Goal: Transaction & Acquisition: Purchase product/service

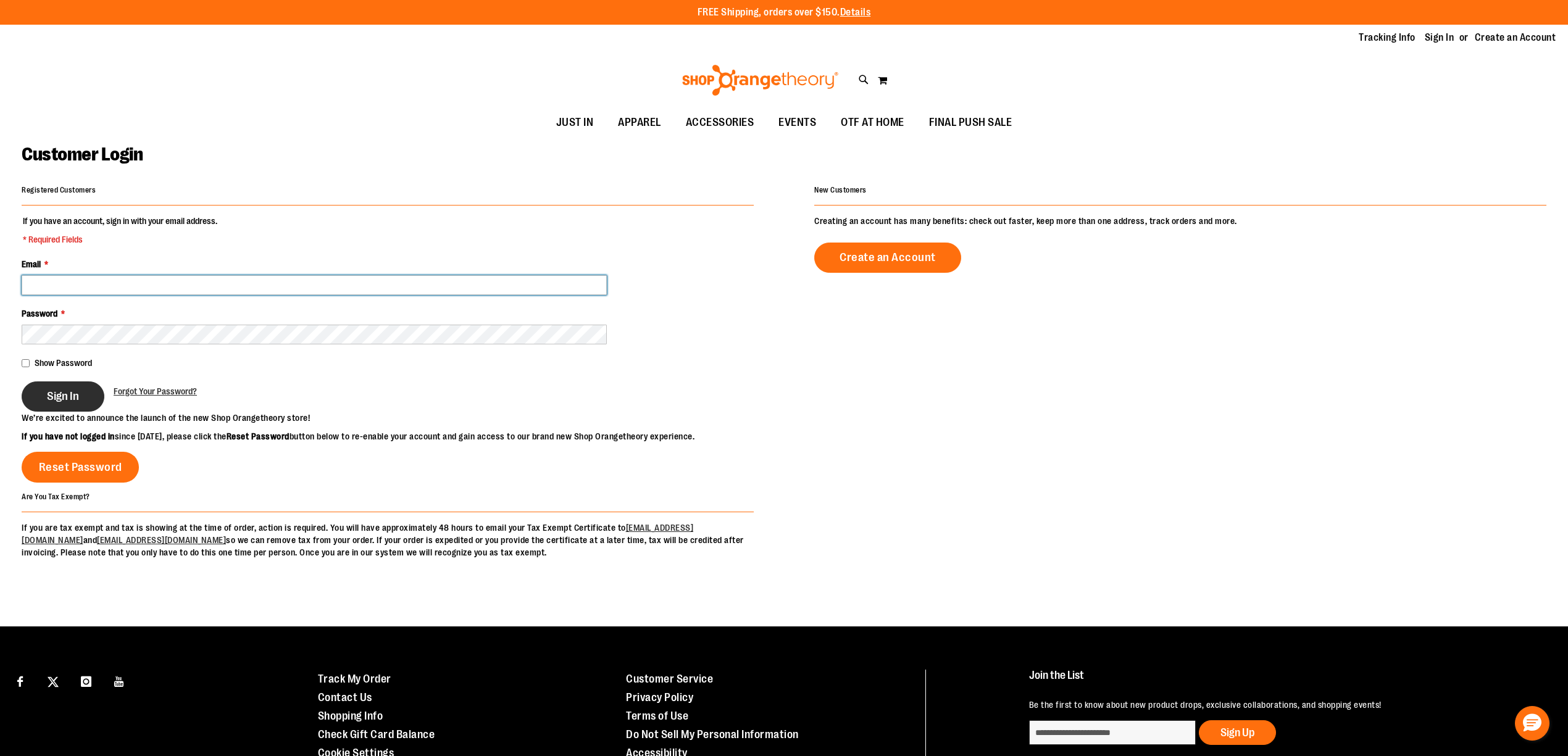
type input "**********"
click at [62, 405] on button "Sign In" at bounding box center [63, 396] width 83 height 30
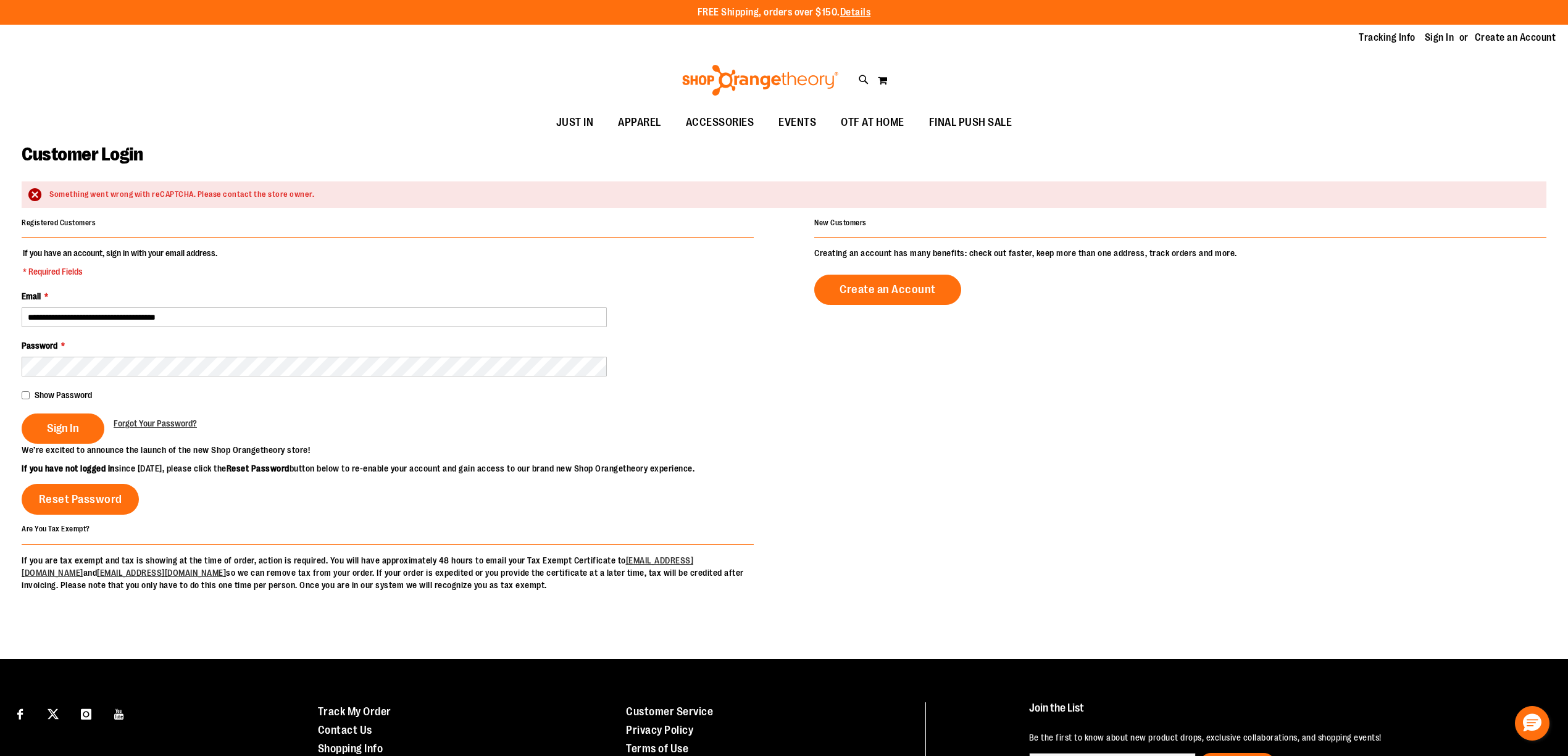
click at [84, 432] on button "Sign In" at bounding box center [63, 429] width 83 height 30
type input "**********"
click at [32, 393] on div "Show Password" at bounding box center [387, 395] width 732 height 12
drag, startPoint x: 60, startPoint y: 438, endPoint x: 105, endPoint y: 393, distance: 63.6
click at [63, 432] on div "Sign In" at bounding box center [67, 429] width 92 height 30
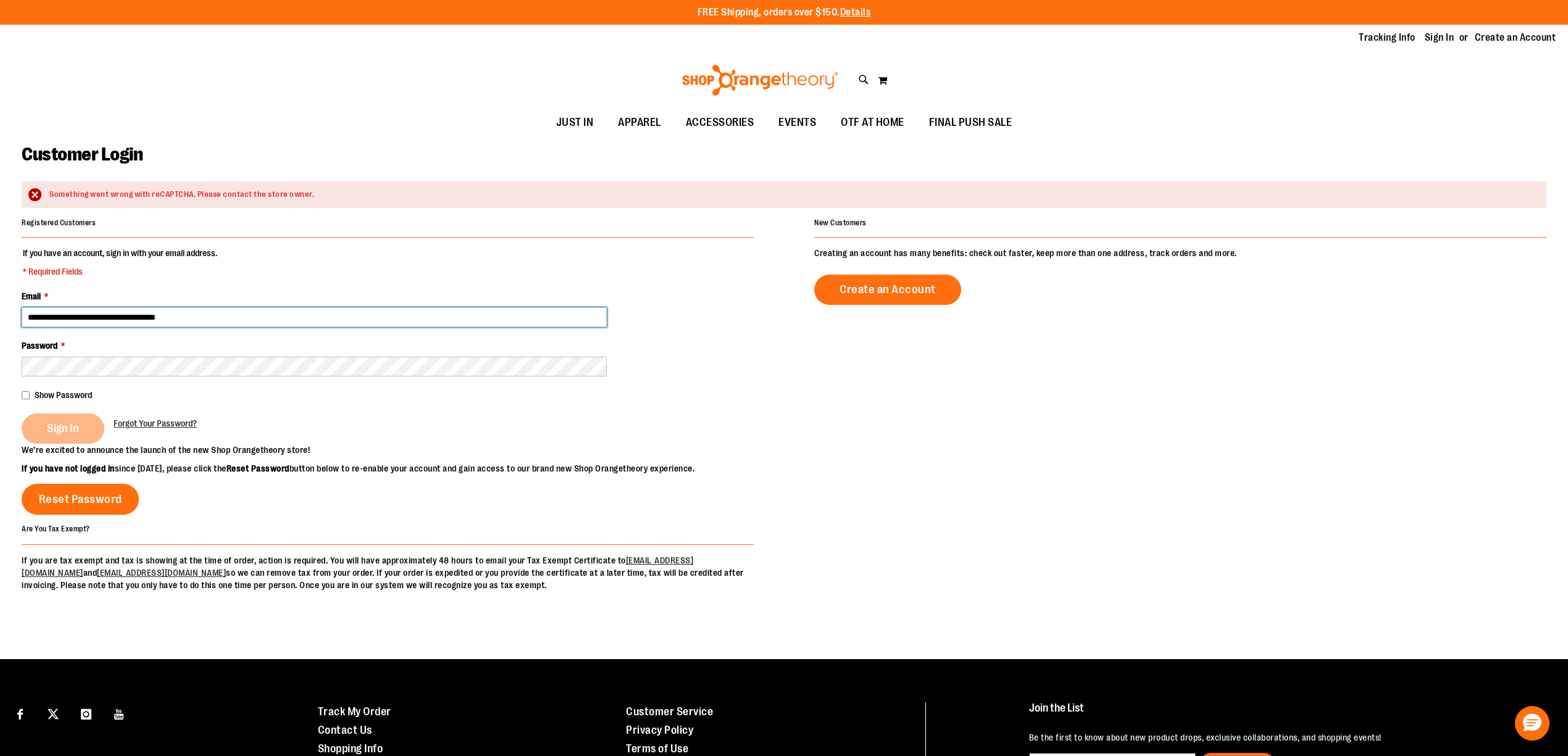
click at [201, 320] on input "**********" at bounding box center [314, 317] width 585 height 19
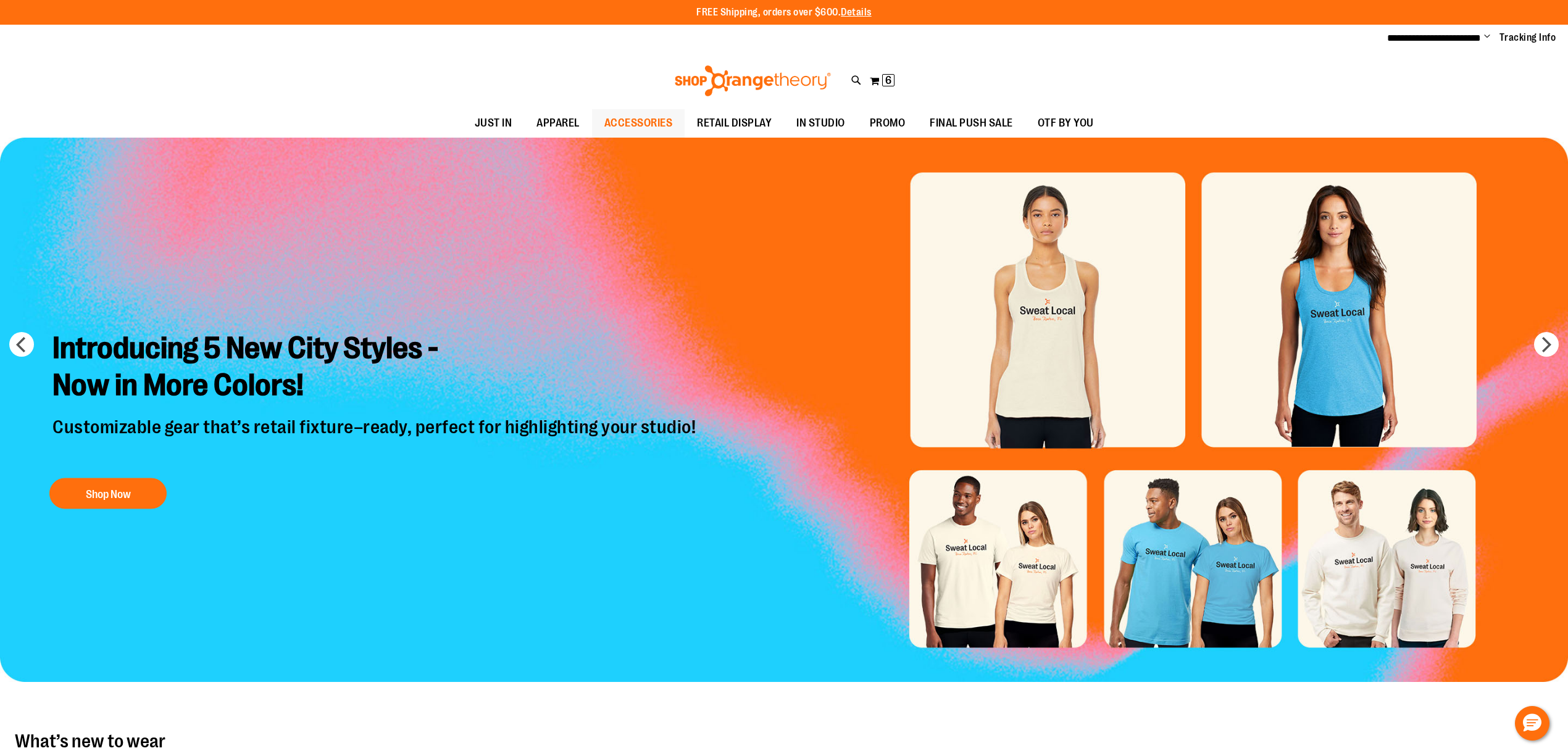
type input "**********"
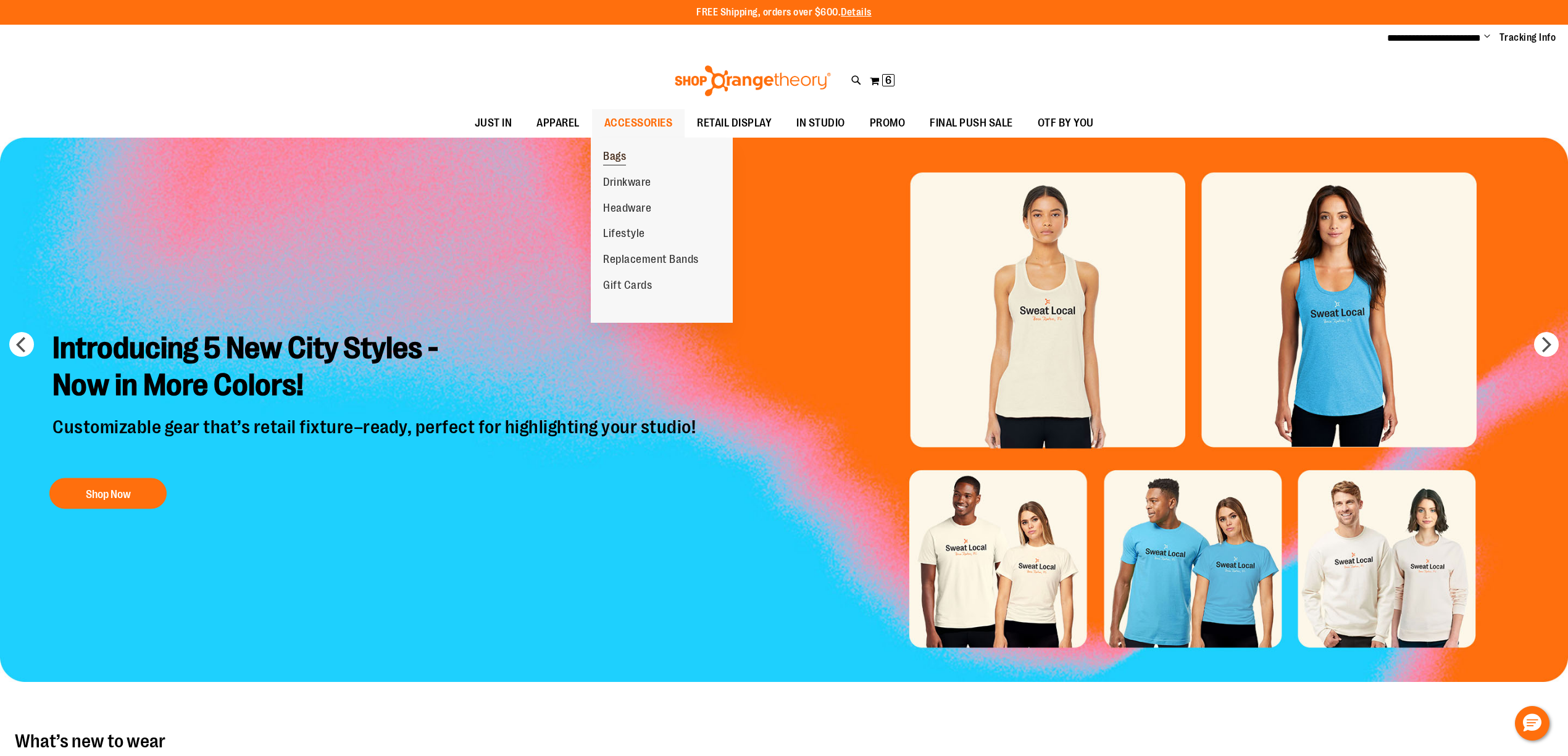
click at [635, 168] on link "Bags" at bounding box center [614, 157] width 47 height 26
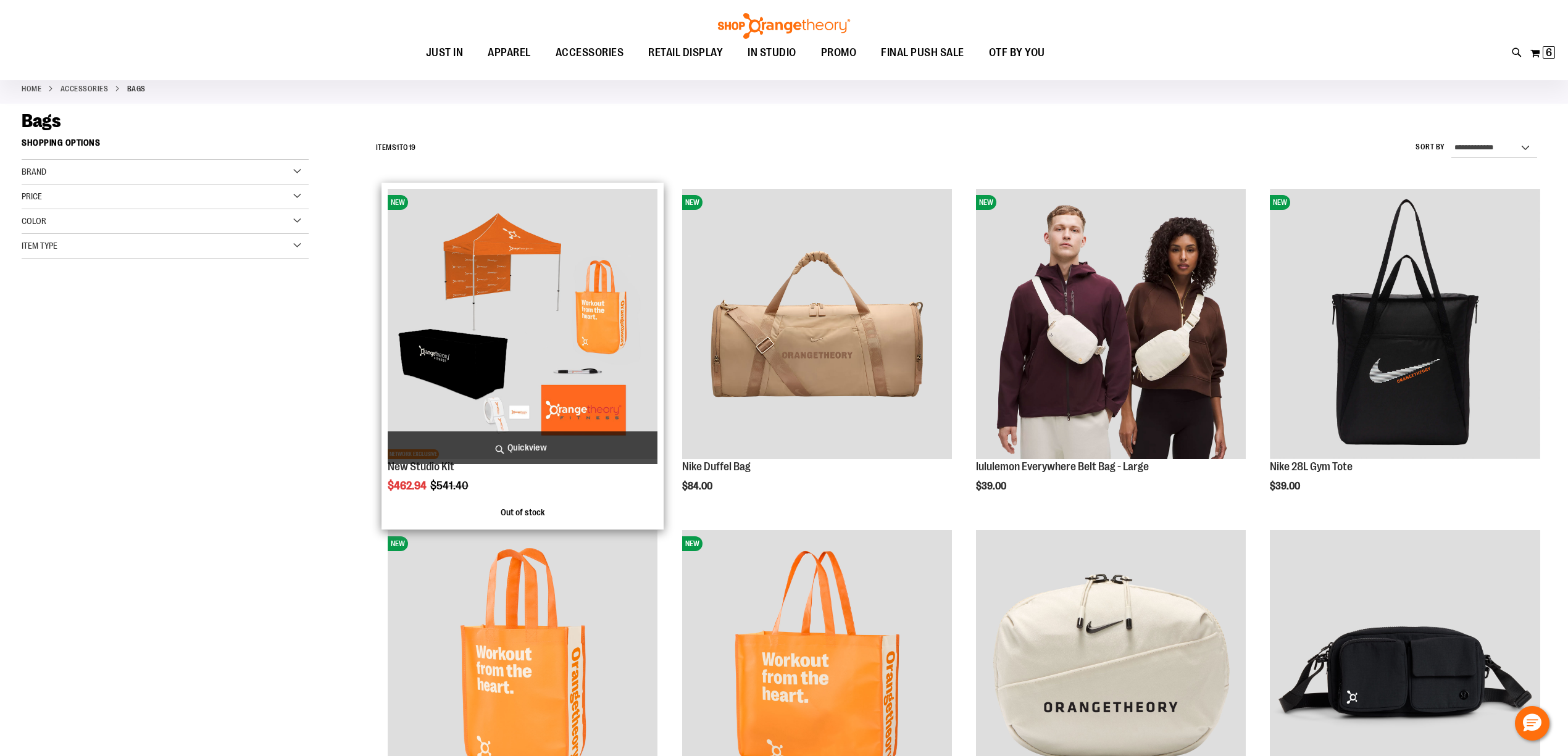
scroll to position [109, 0]
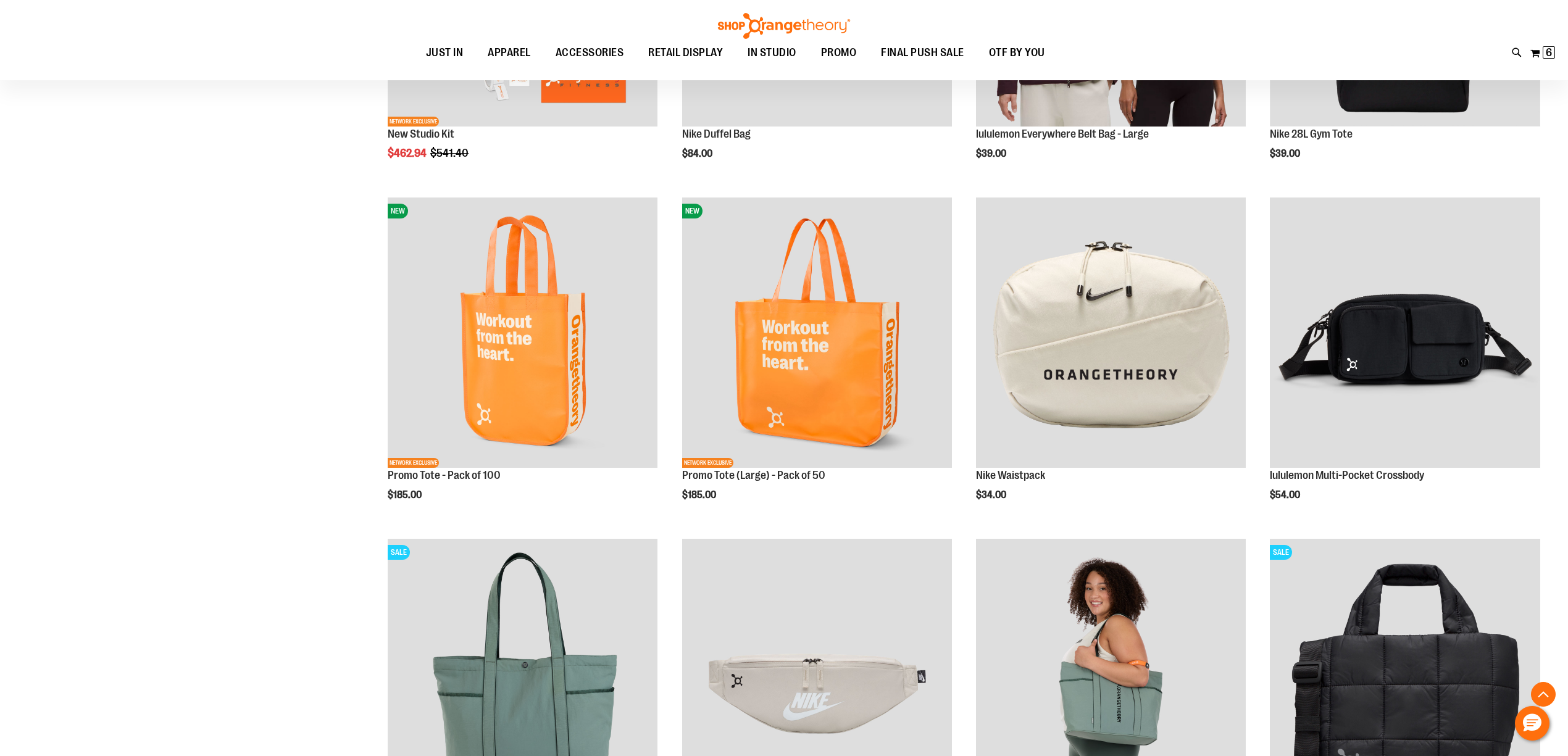
scroll to position [384, 0]
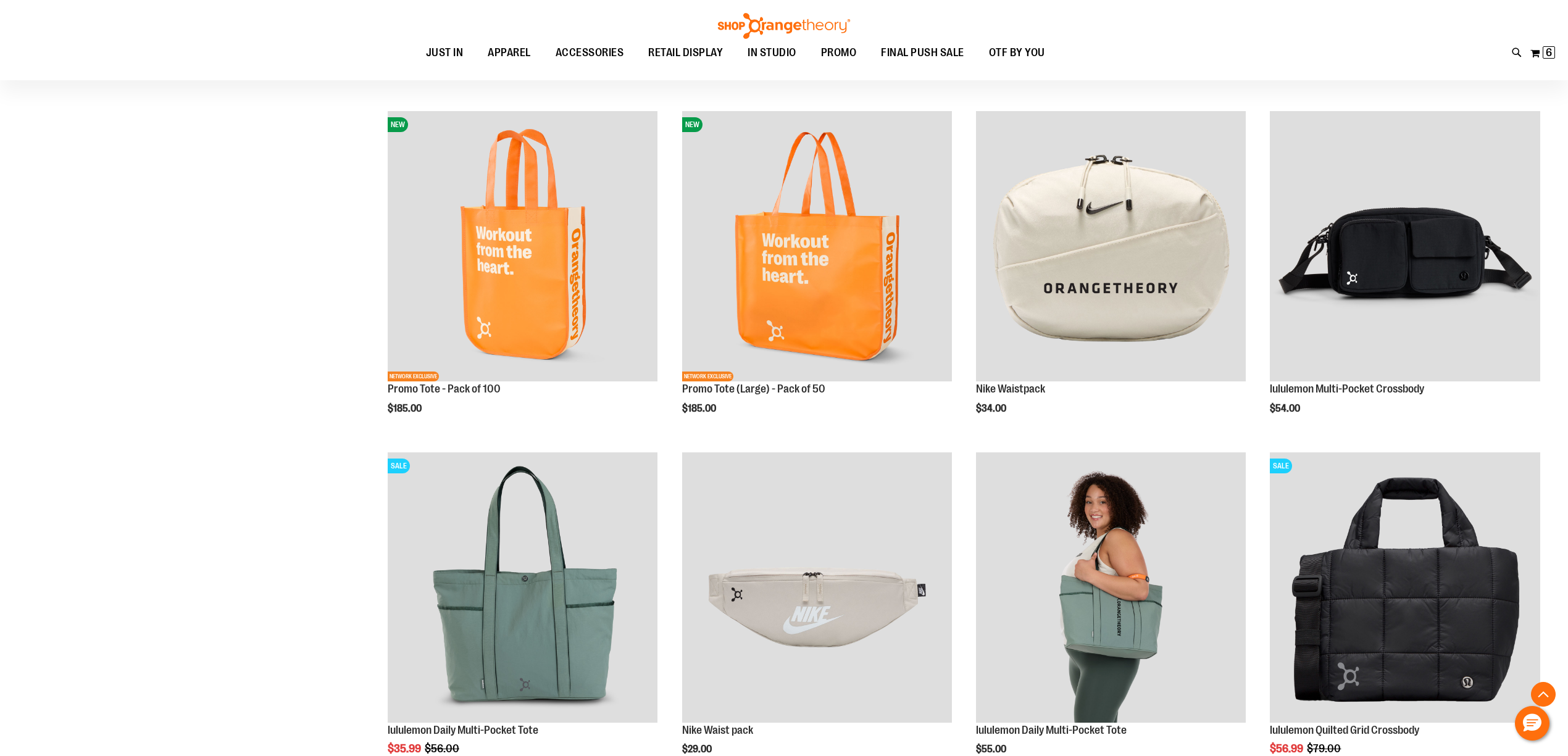
scroll to position [493, 0]
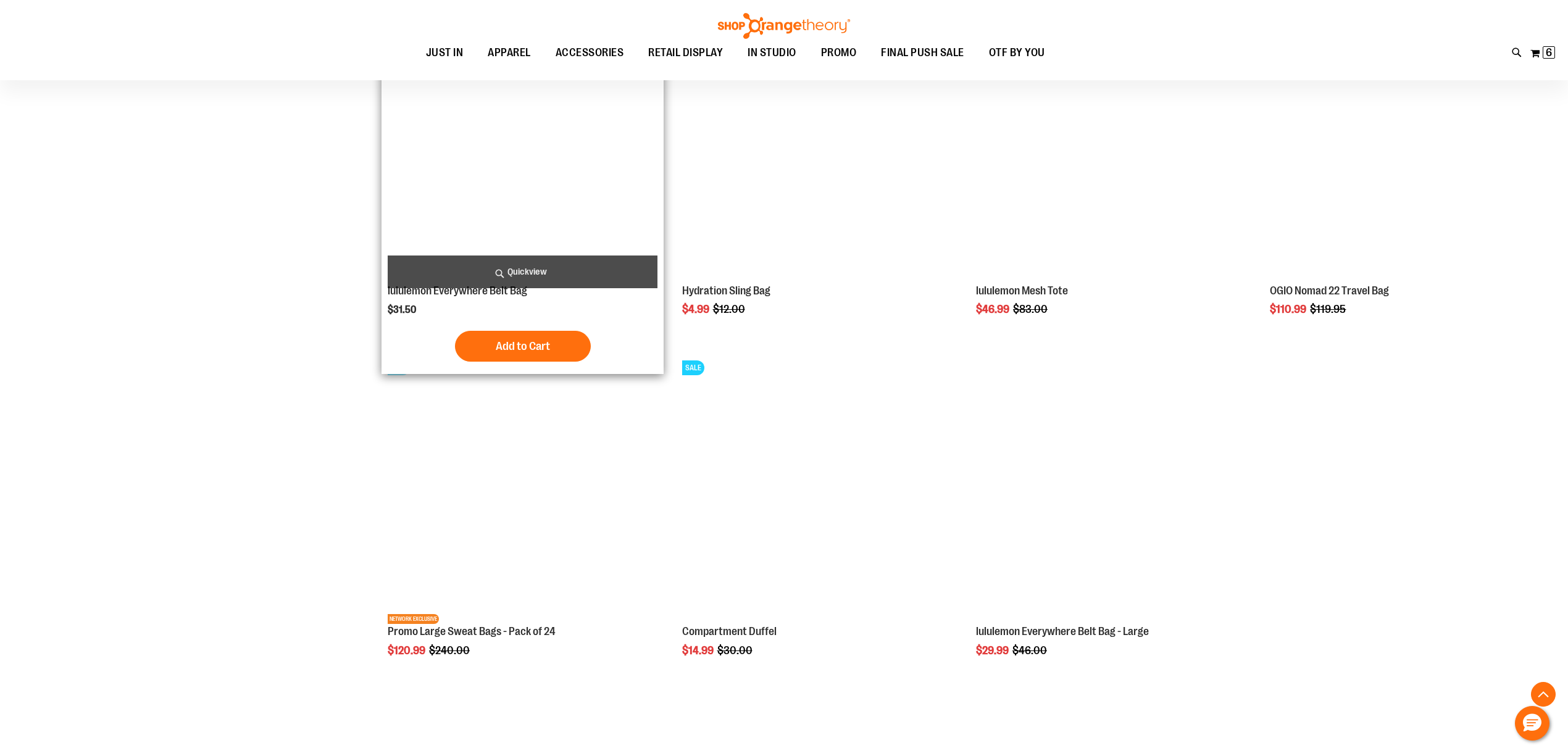
scroll to position [1426, 0]
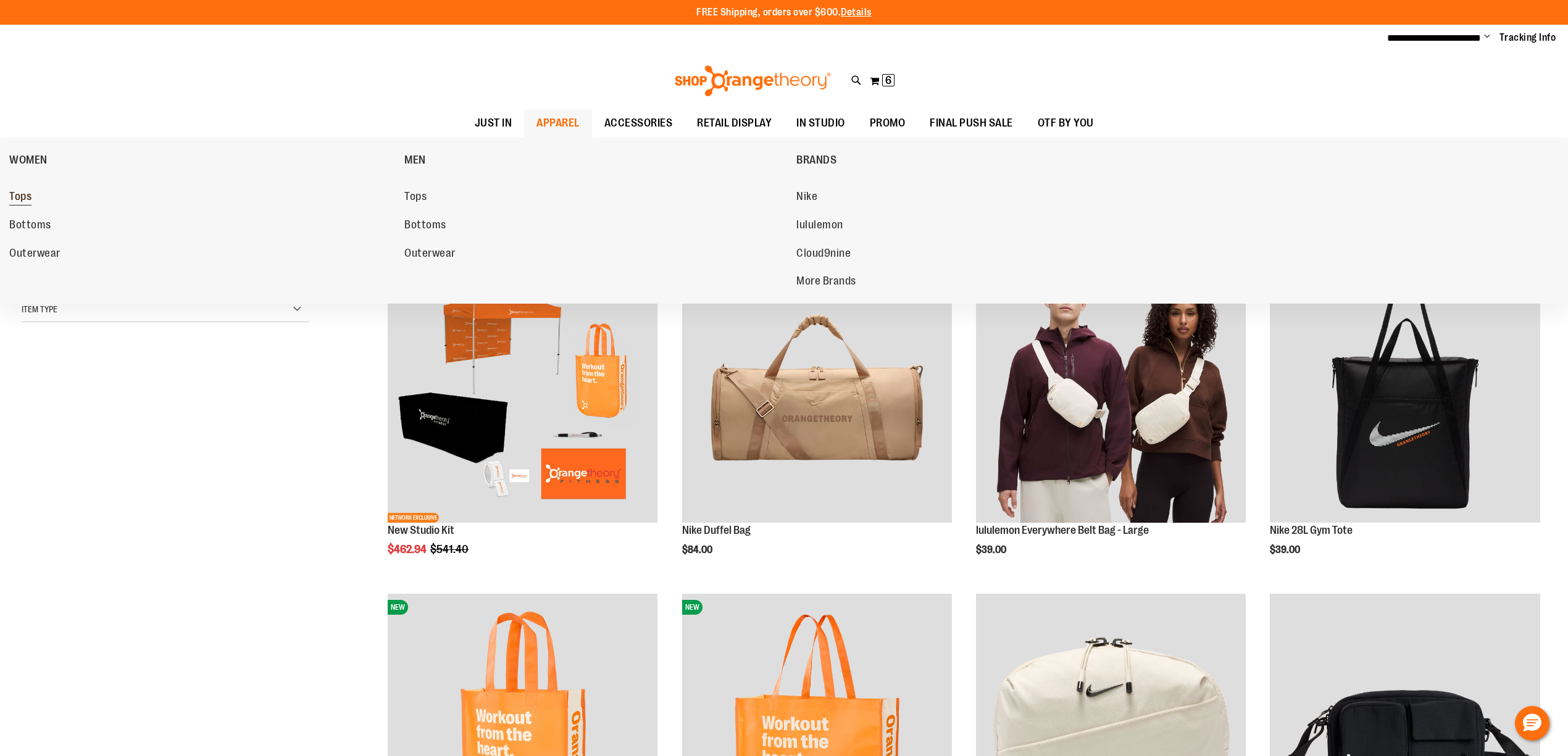
type input "**********"
click at [22, 196] on span "Tops" at bounding box center [20, 198] width 22 height 16
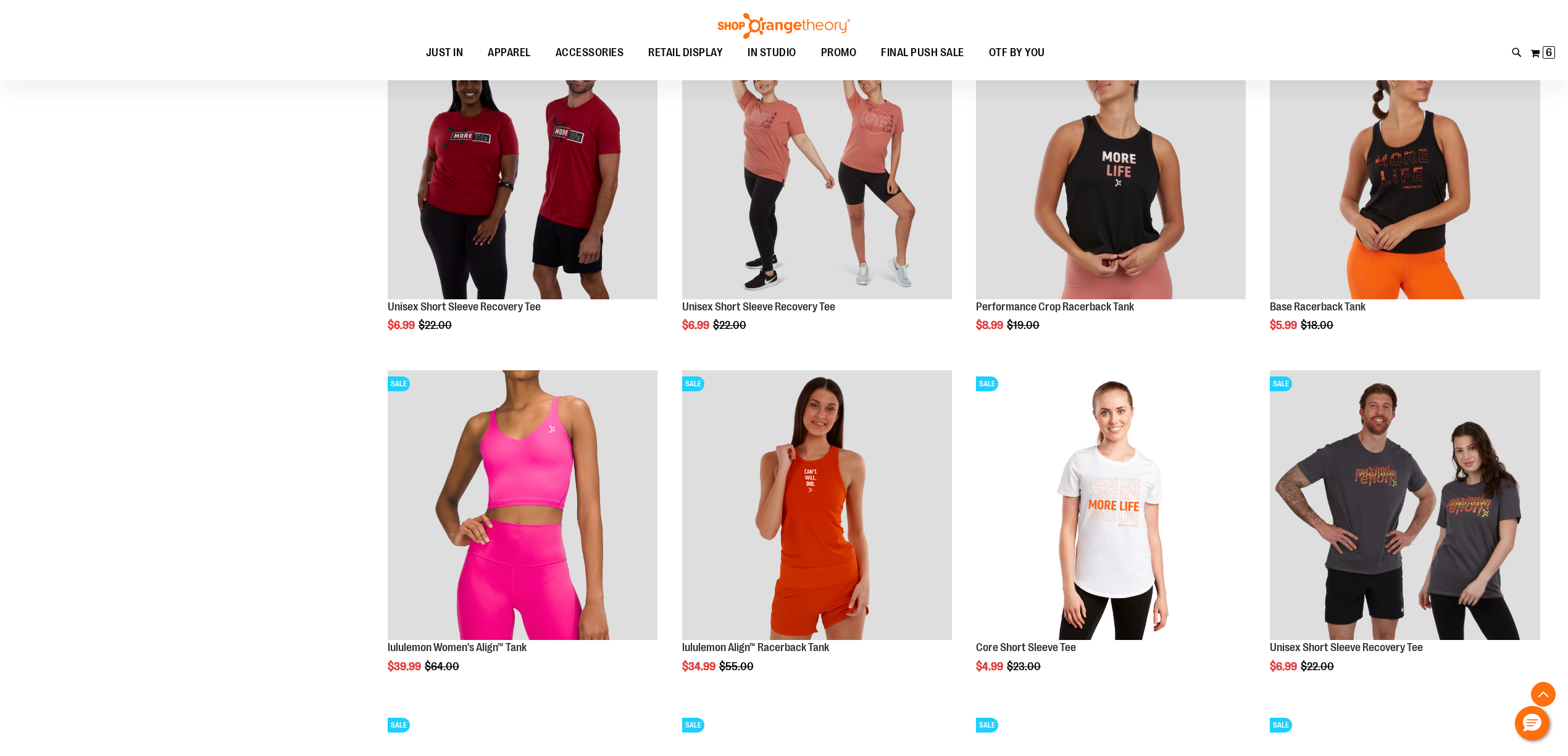
scroll to position [1261, 0]
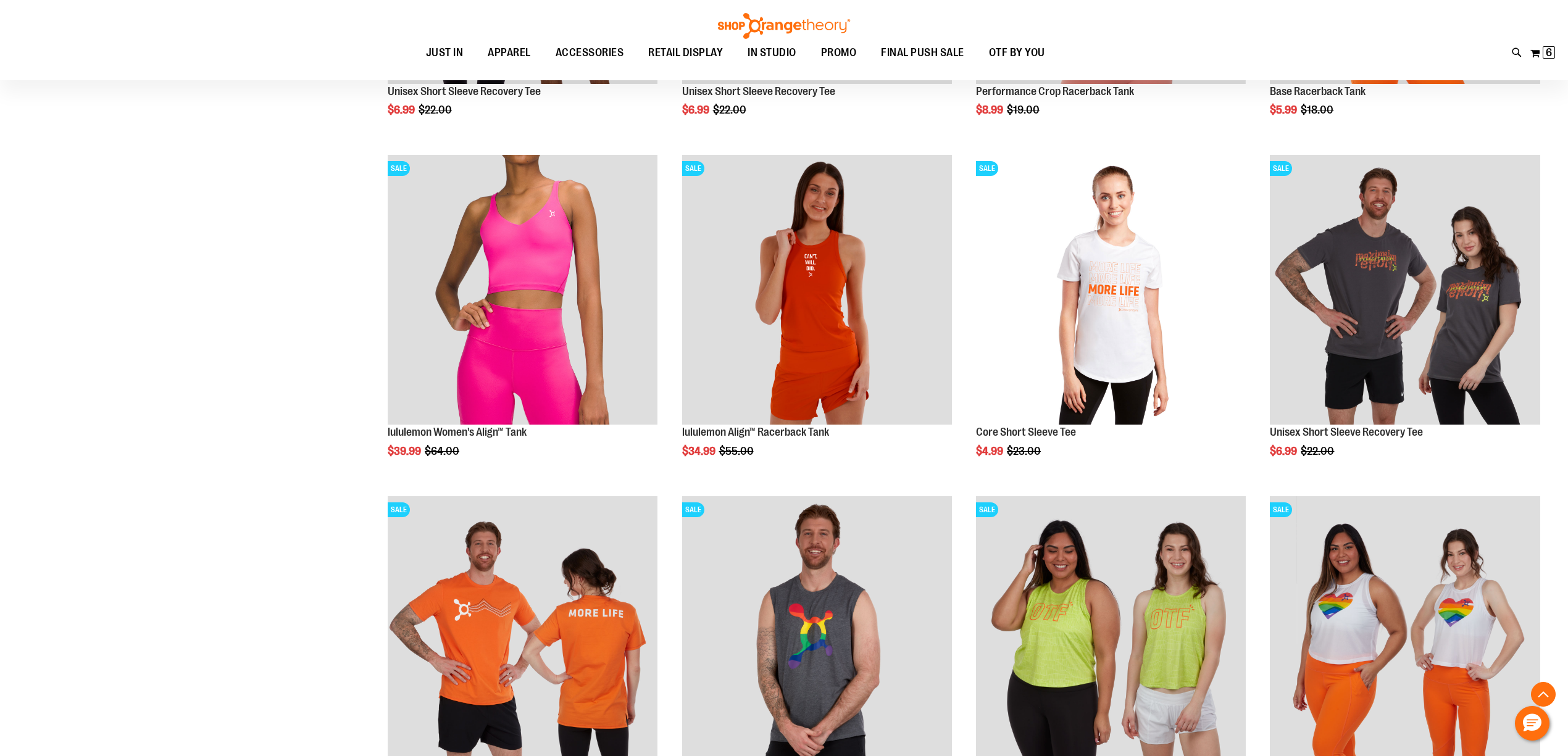
scroll to position [1481, 0]
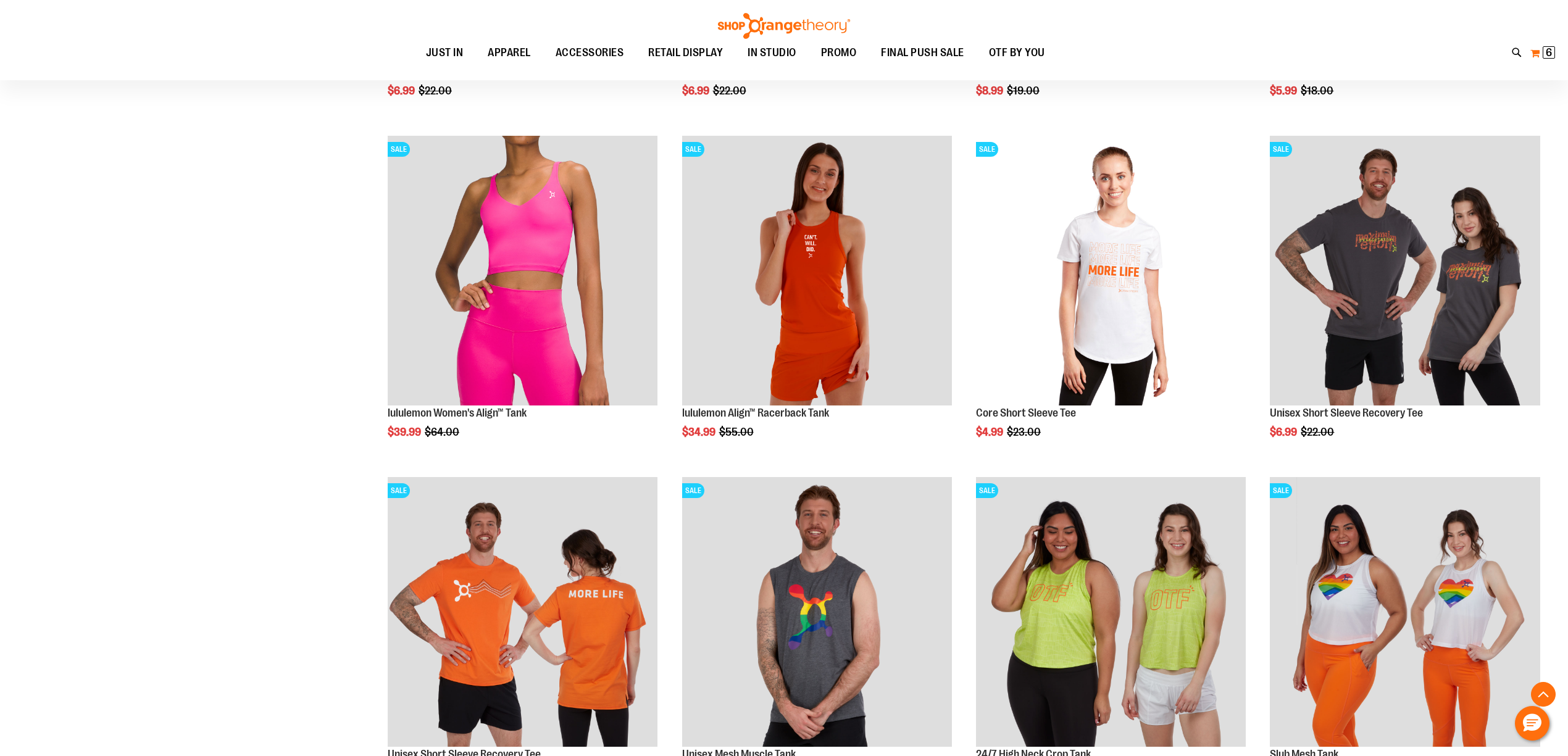
type input "**********"
click at [1539, 53] on button "My Cart 6 6 items" at bounding box center [1543, 53] width 26 height 19
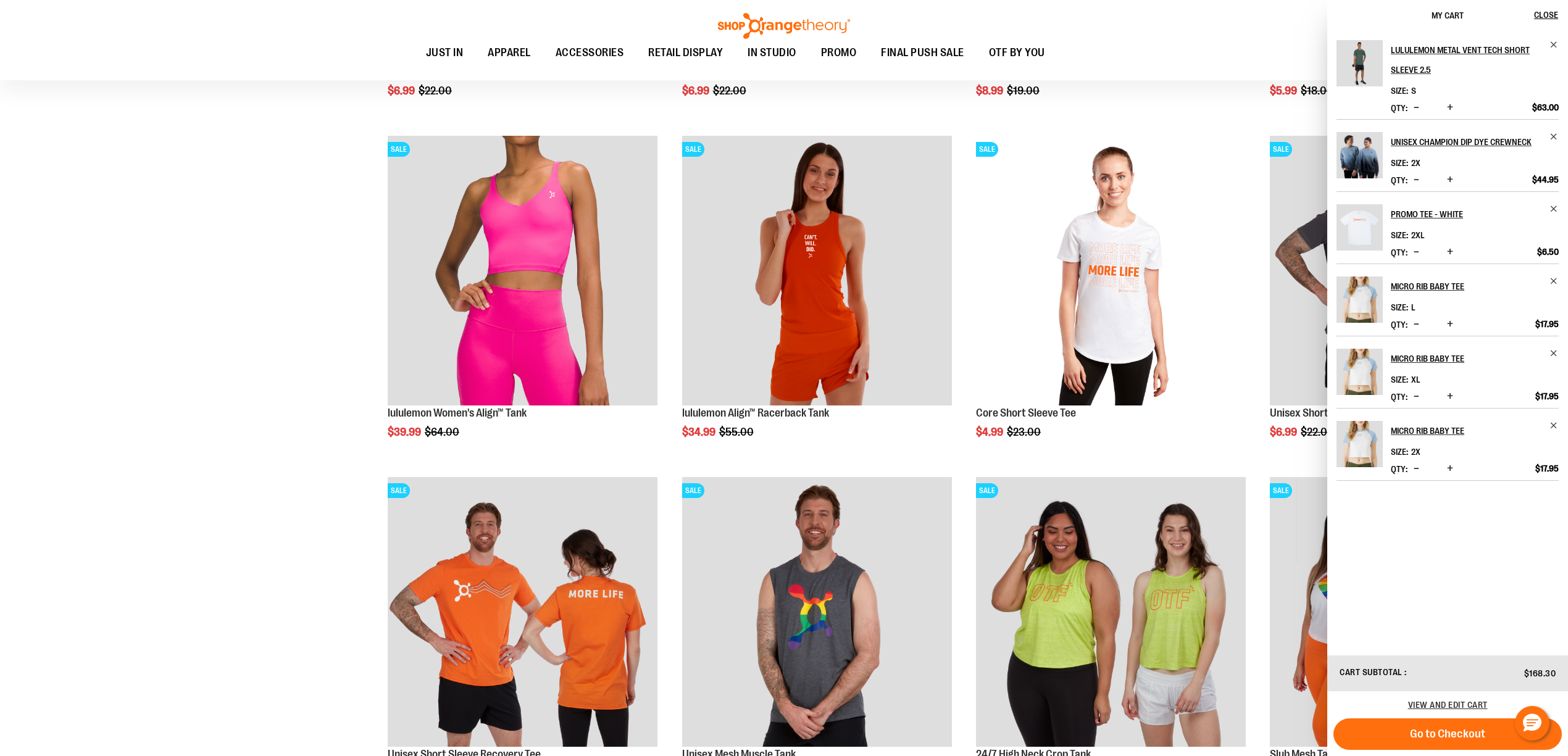
click at [203, 506] on div "**********" at bounding box center [784, 312] width 1525 height 3195
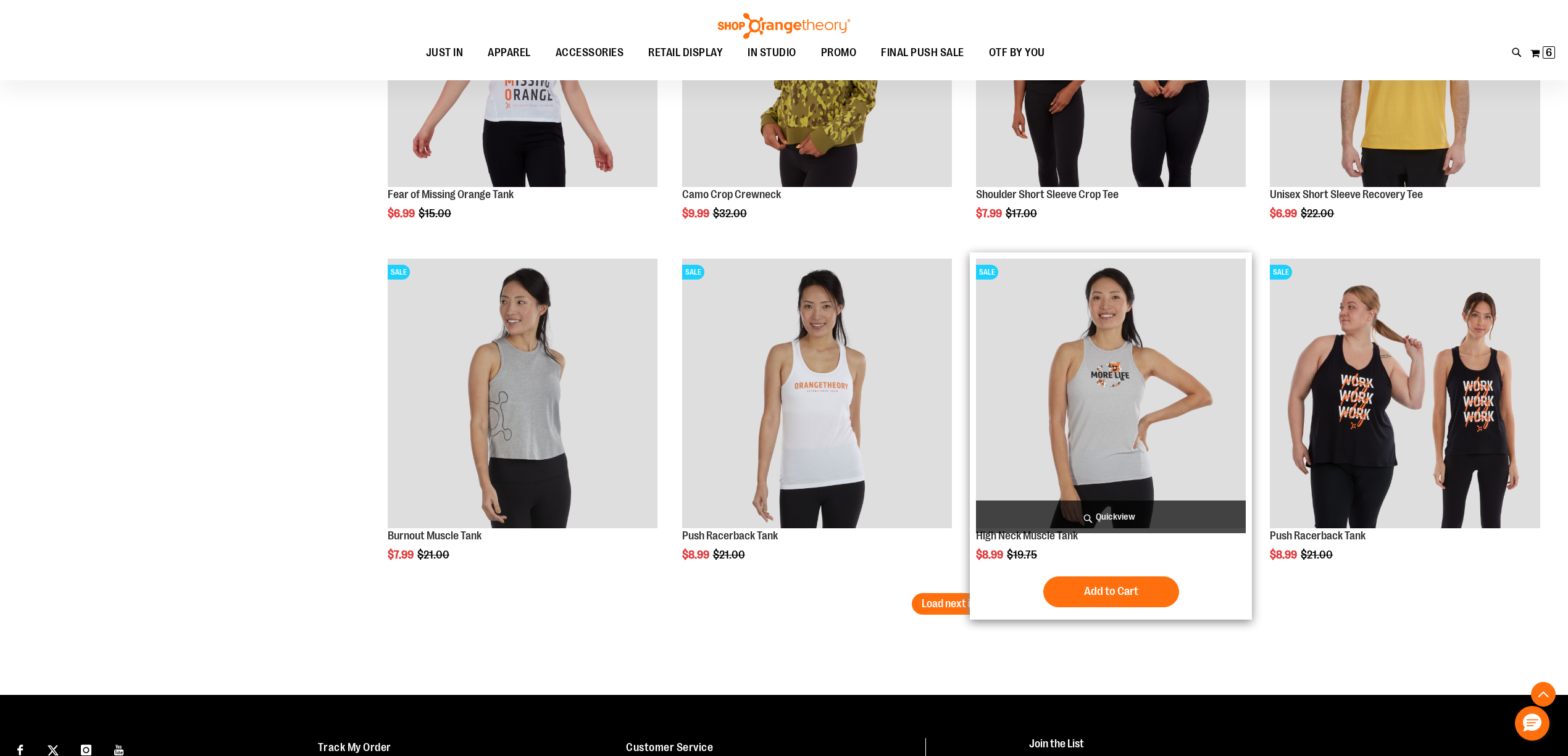
scroll to position [2743, 0]
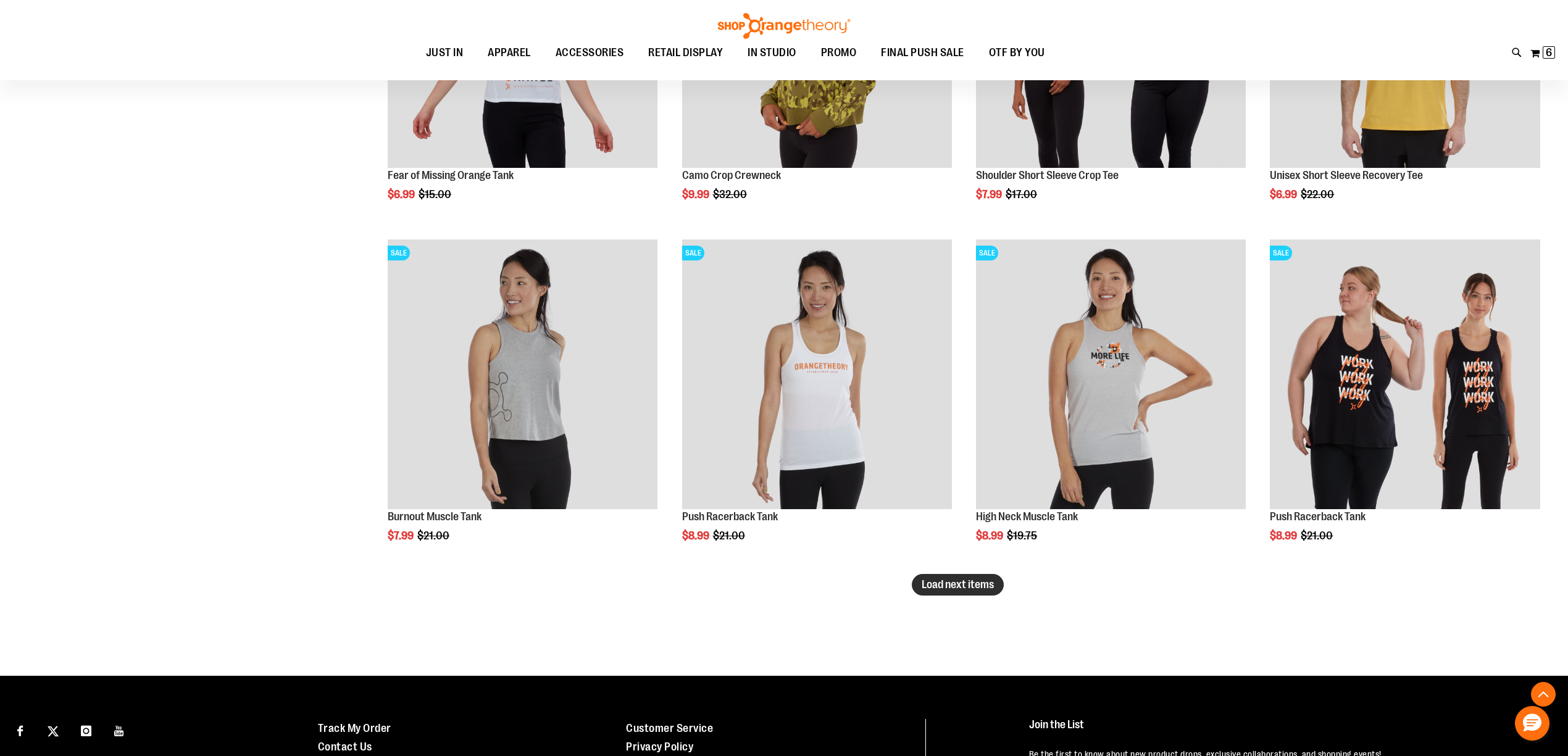
click at [961, 578] on span "Load next items" at bounding box center [958, 584] width 72 height 12
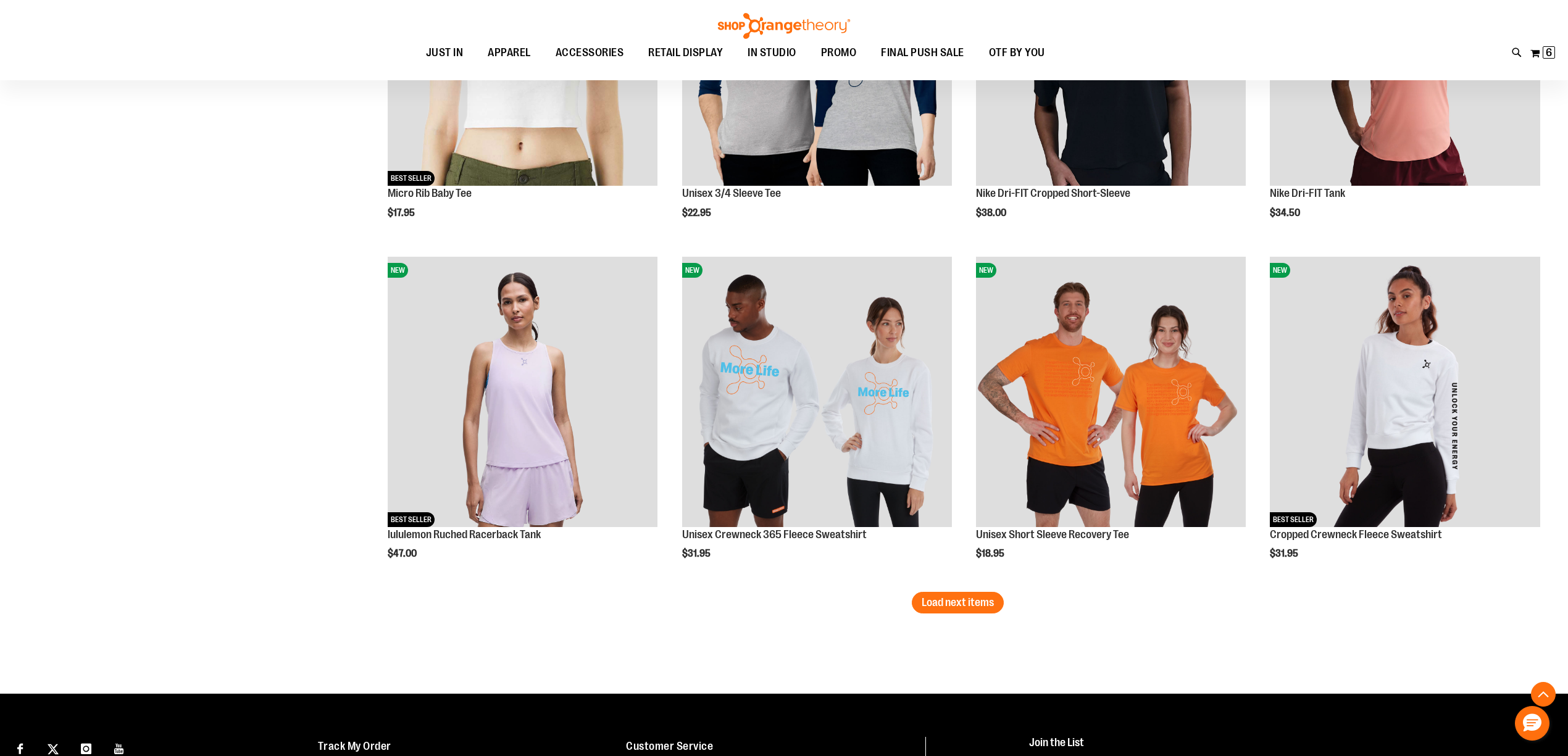
scroll to position [3904, 0]
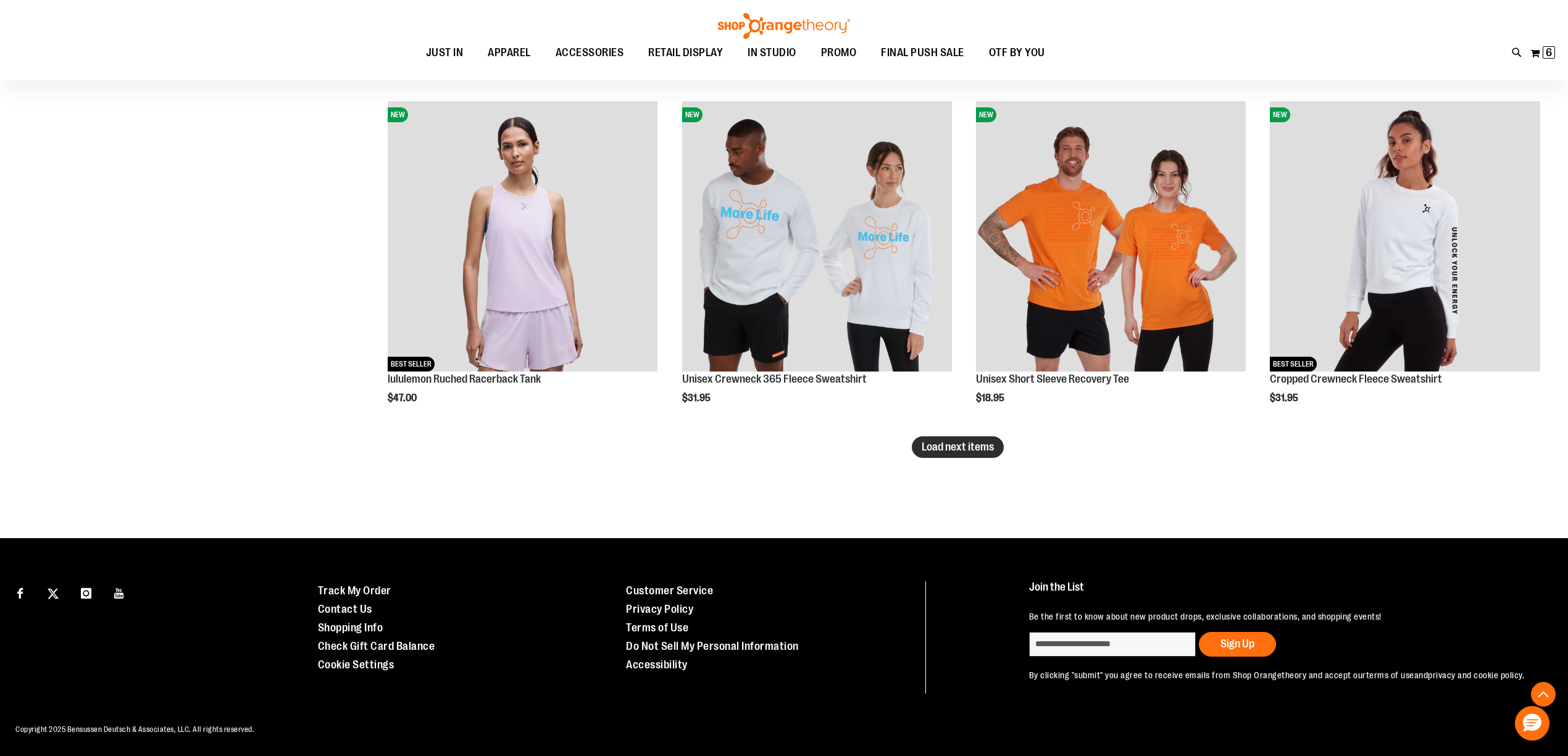
click at [959, 445] on span "Load next items" at bounding box center [958, 447] width 72 height 12
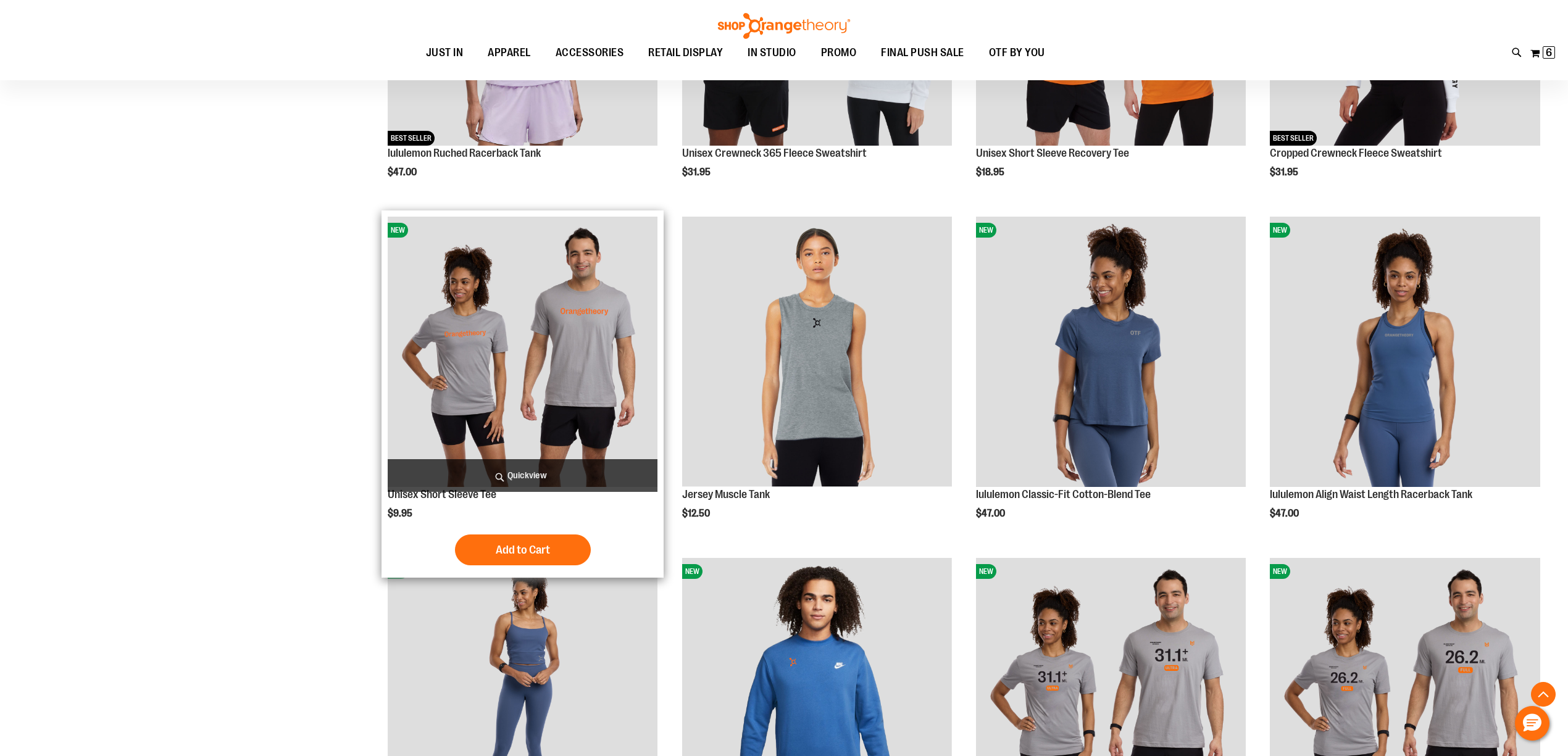
scroll to position [4124, 0]
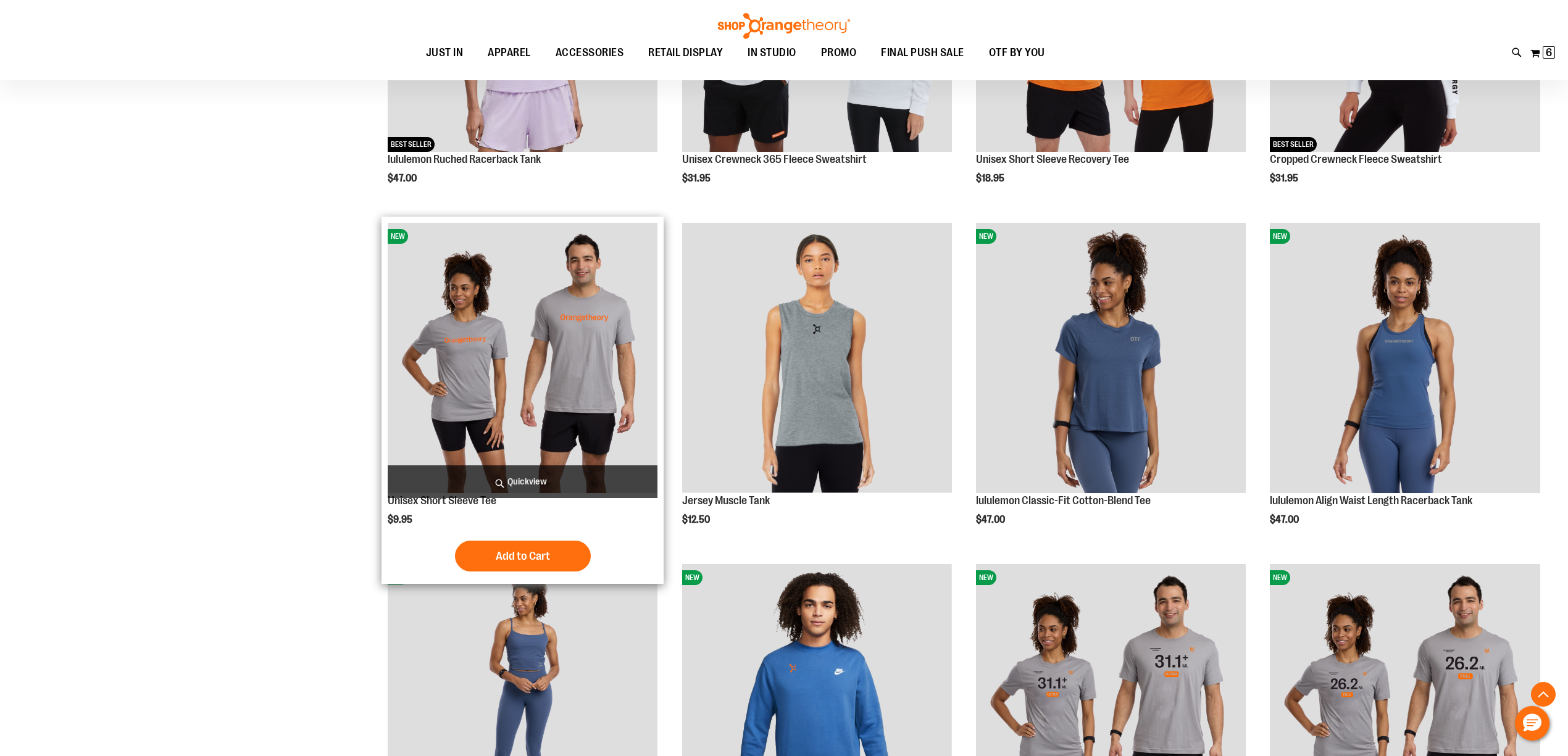
drag, startPoint x: 189, startPoint y: 242, endPoint x: 474, endPoint y: 239, distance: 285.0
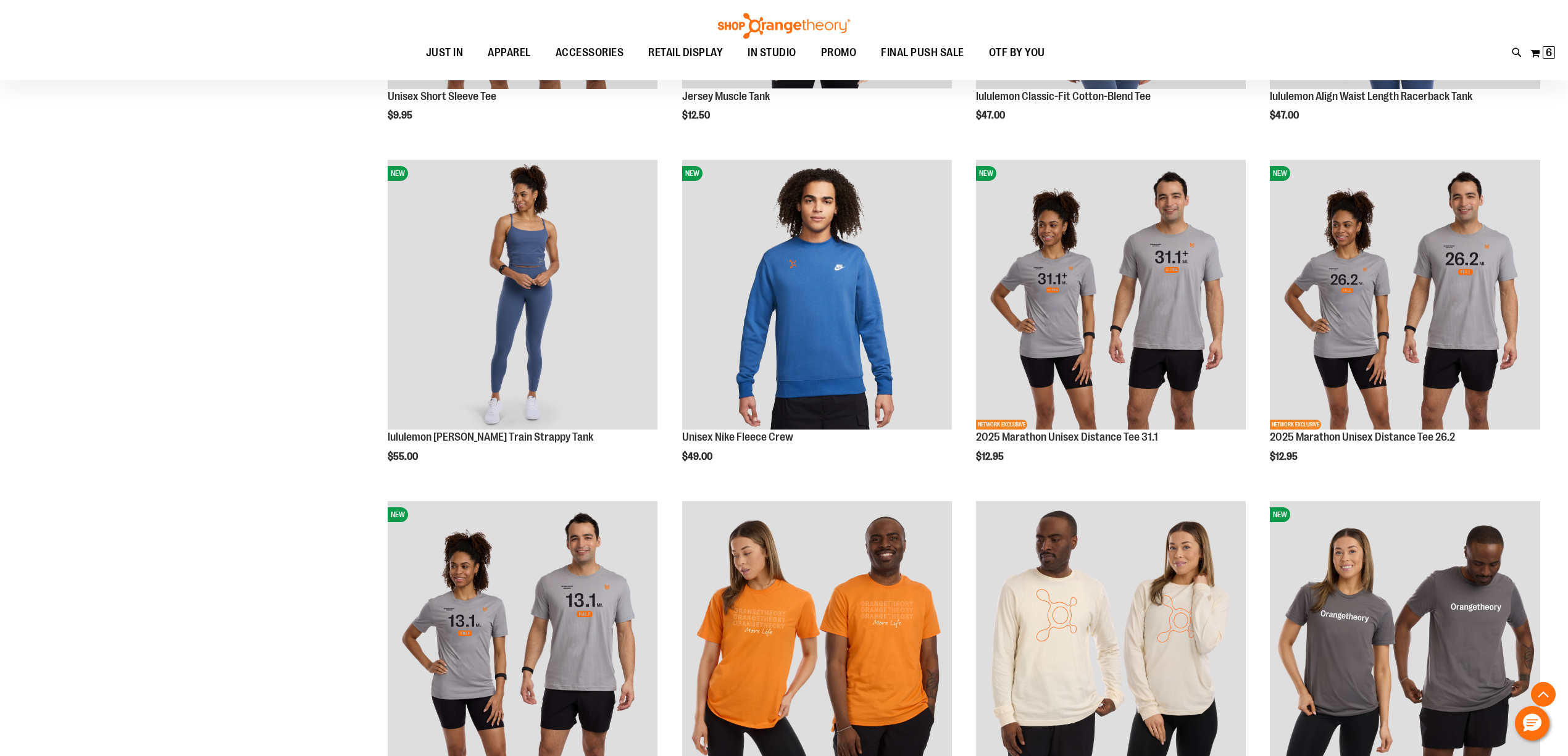
scroll to position [4507, 0]
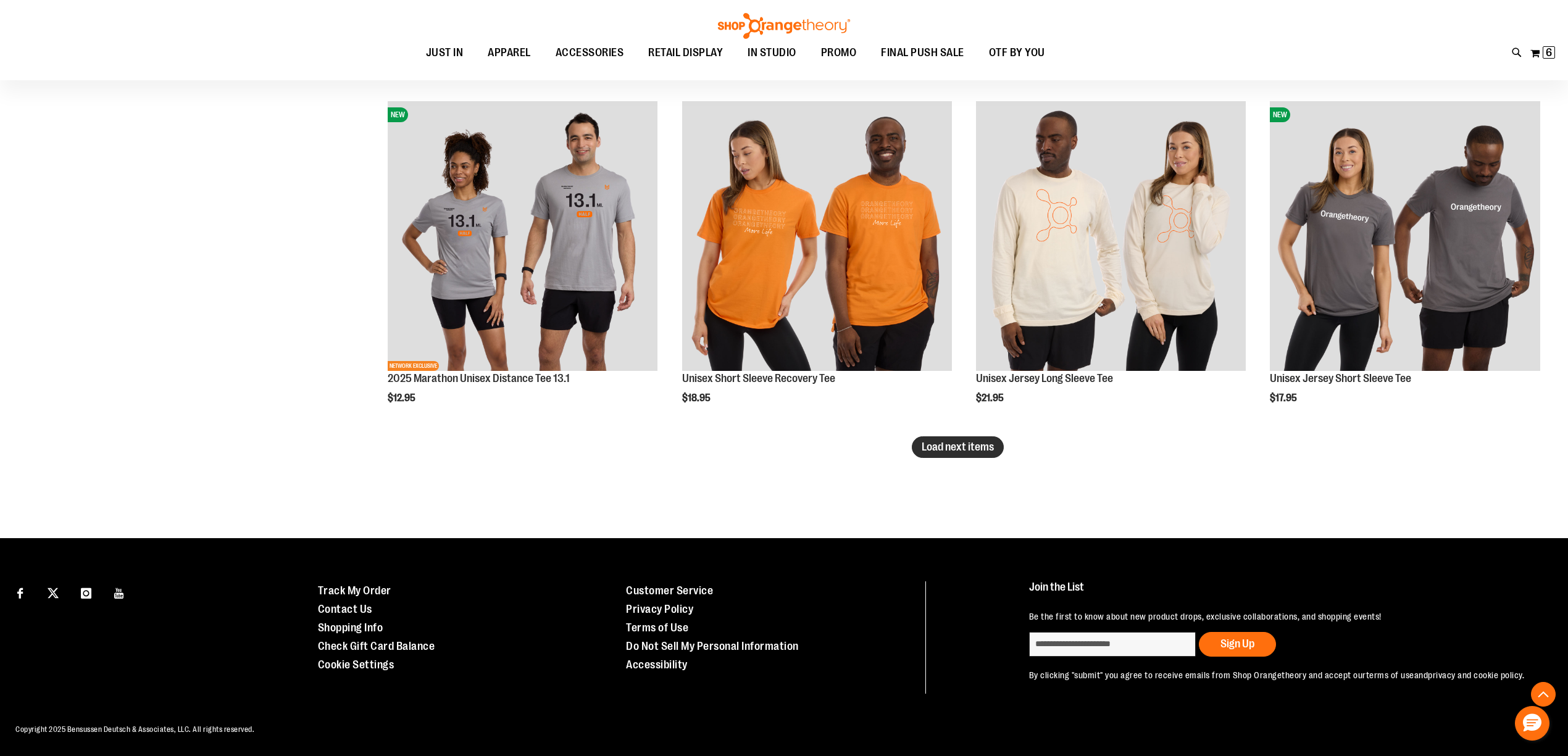
click at [932, 441] on span "Load next items" at bounding box center [958, 447] width 72 height 12
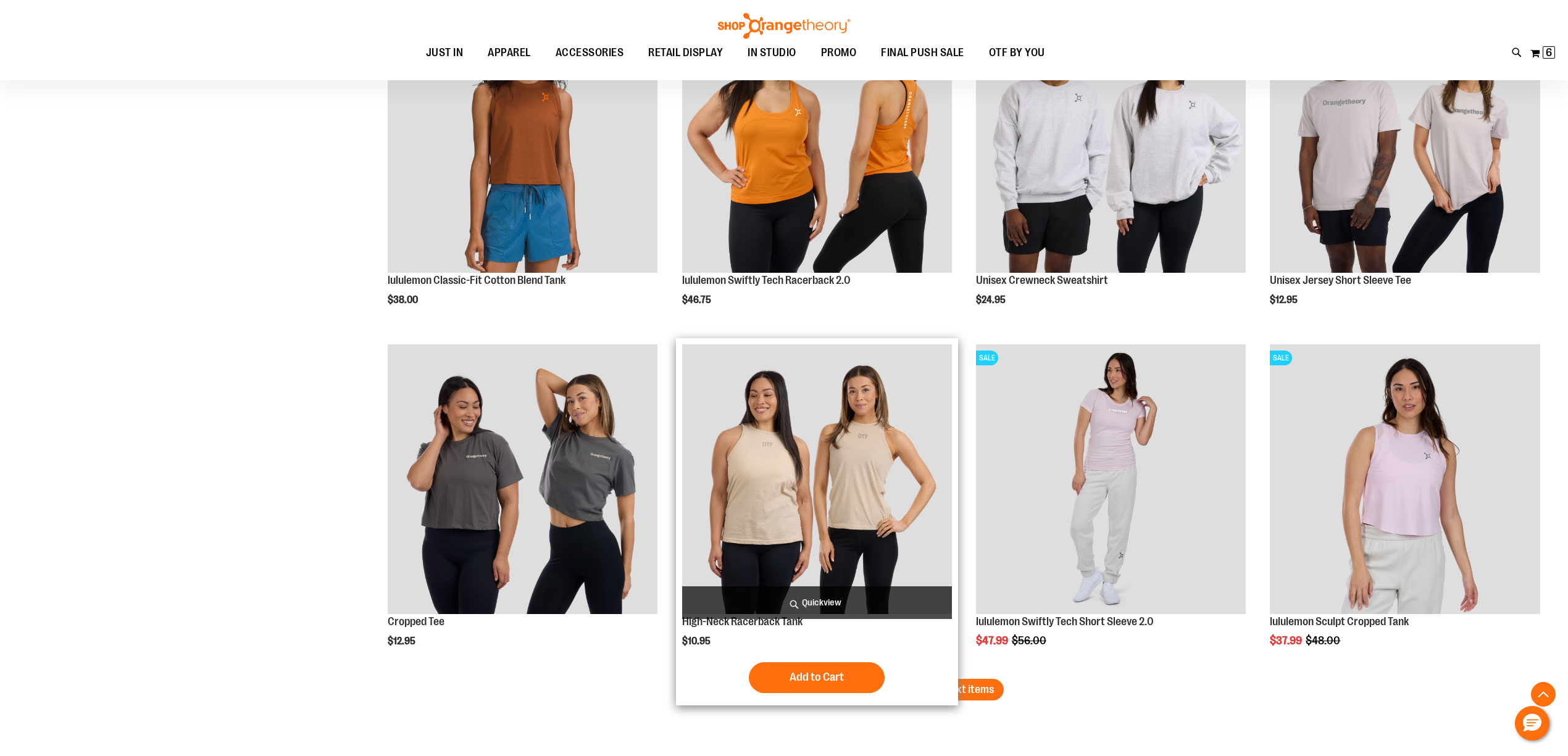
scroll to position [5695, 0]
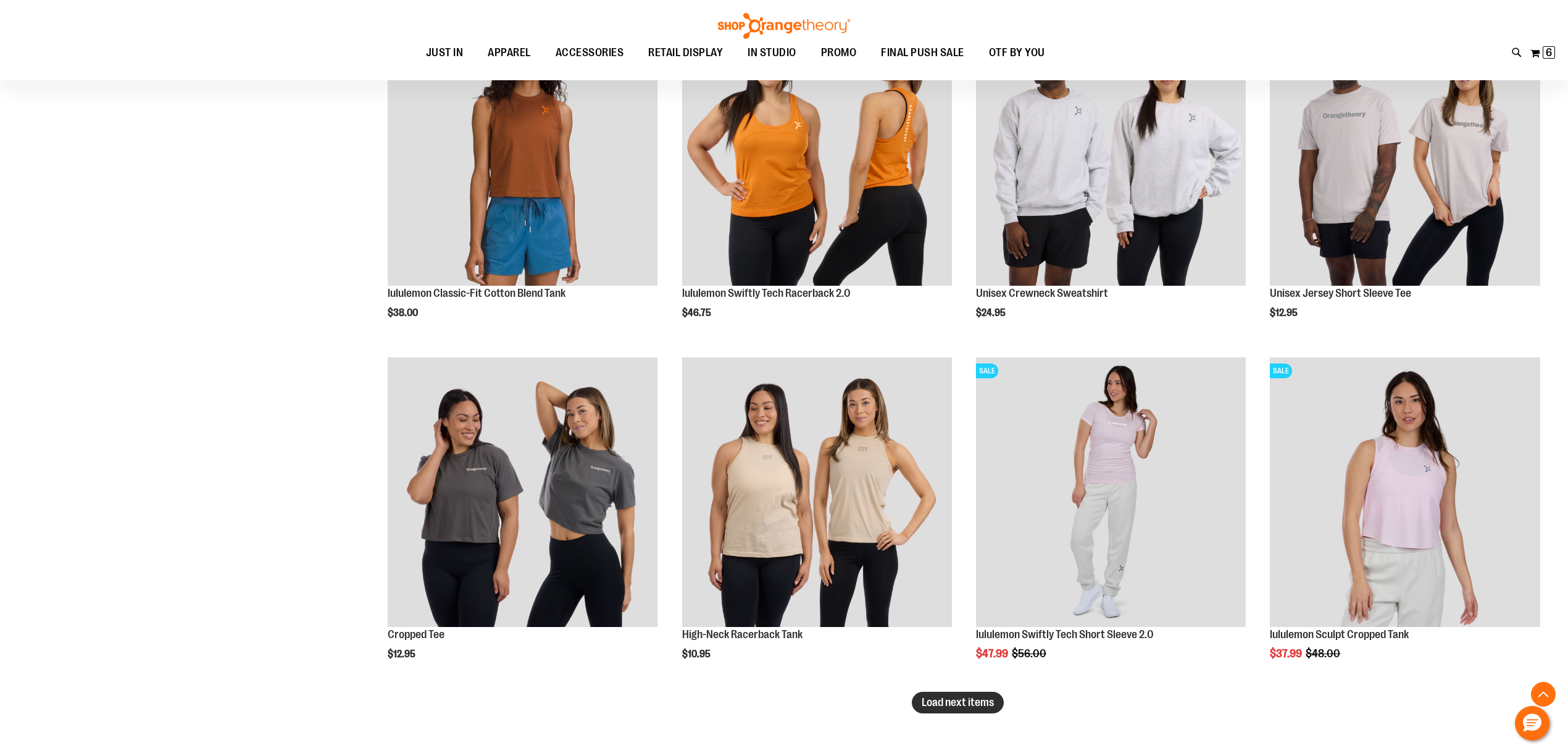
click at [972, 707] on span "Load next items" at bounding box center [958, 702] width 72 height 12
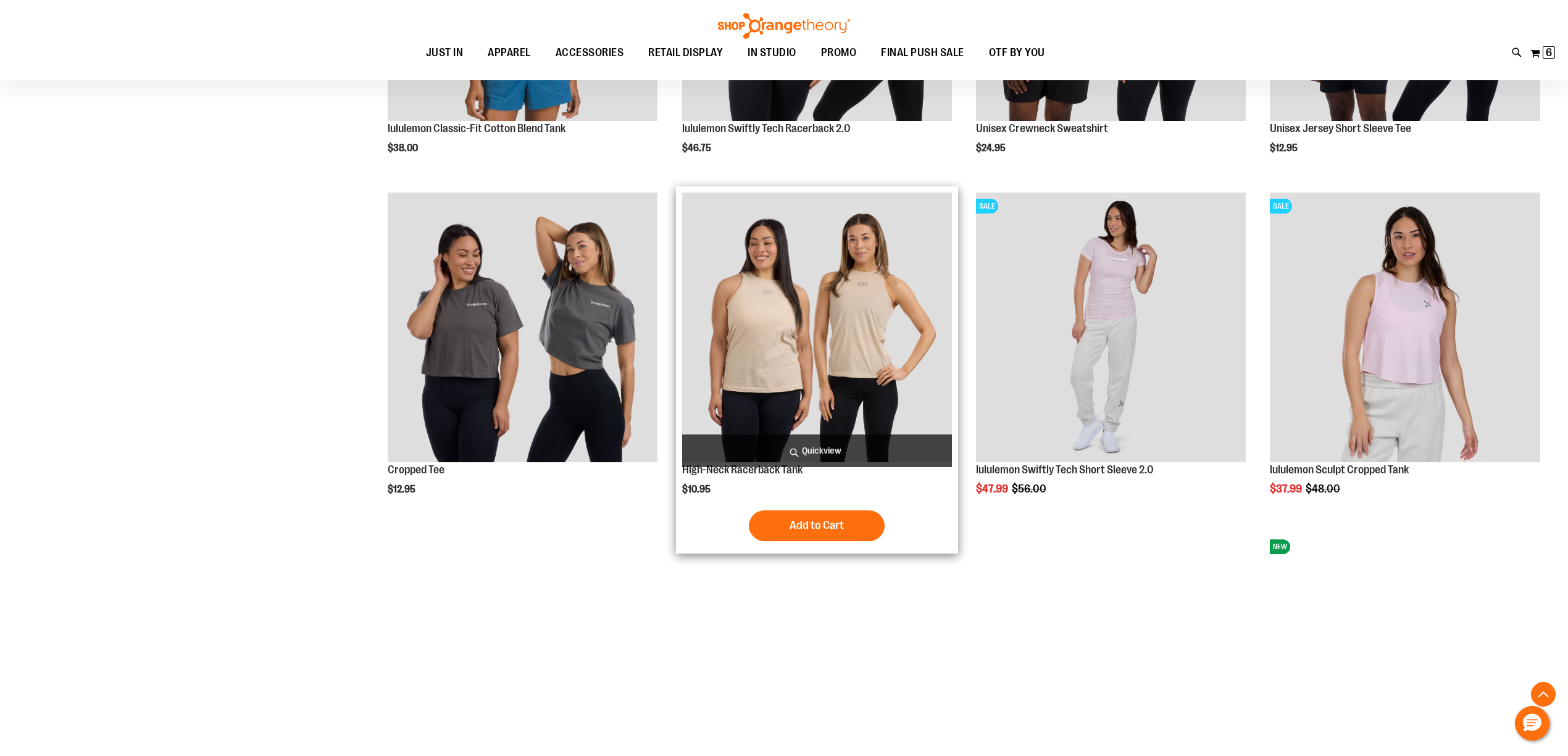
scroll to position [5695, 0]
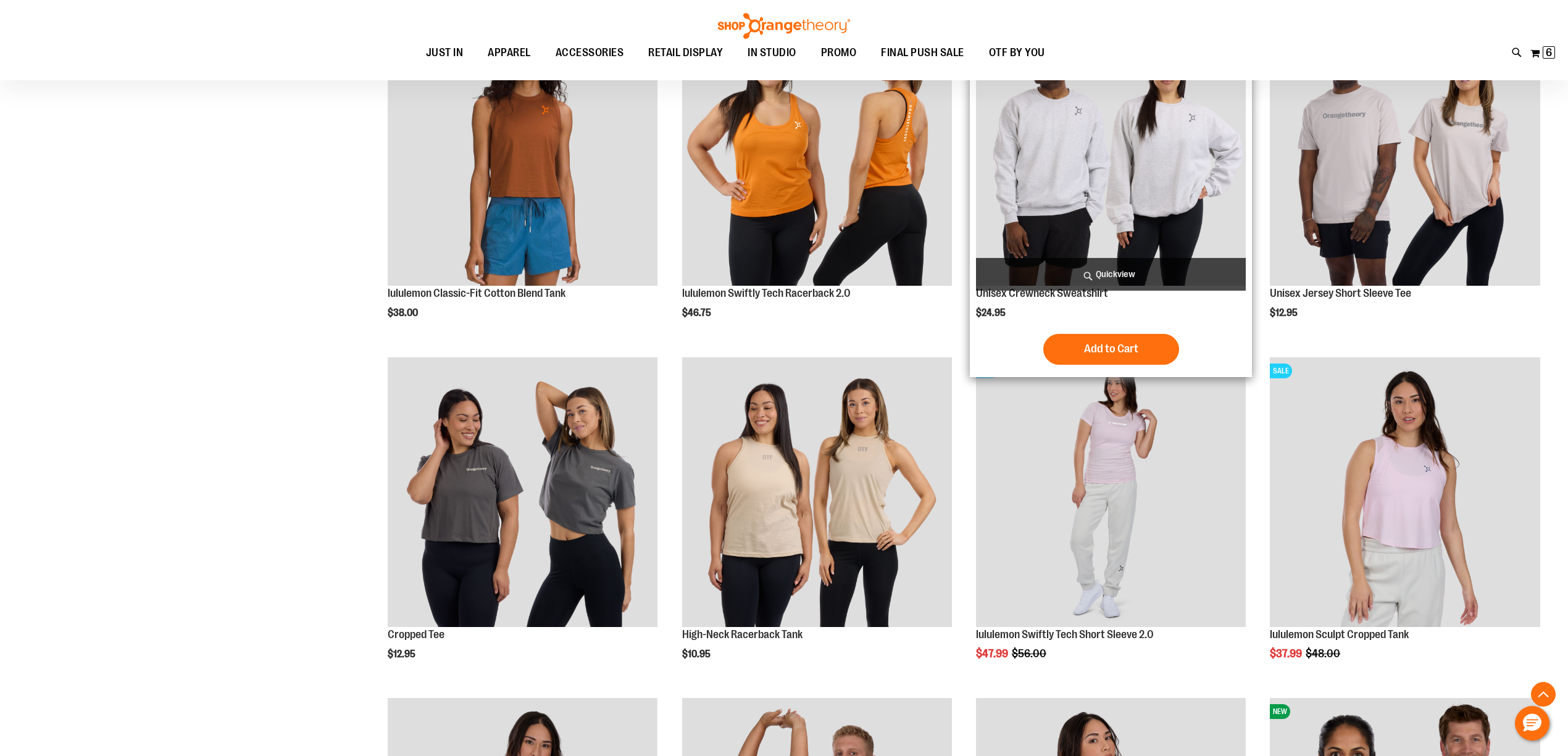
click at [1176, 193] on img "product" at bounding box center [1111, 151] width 270 height 270
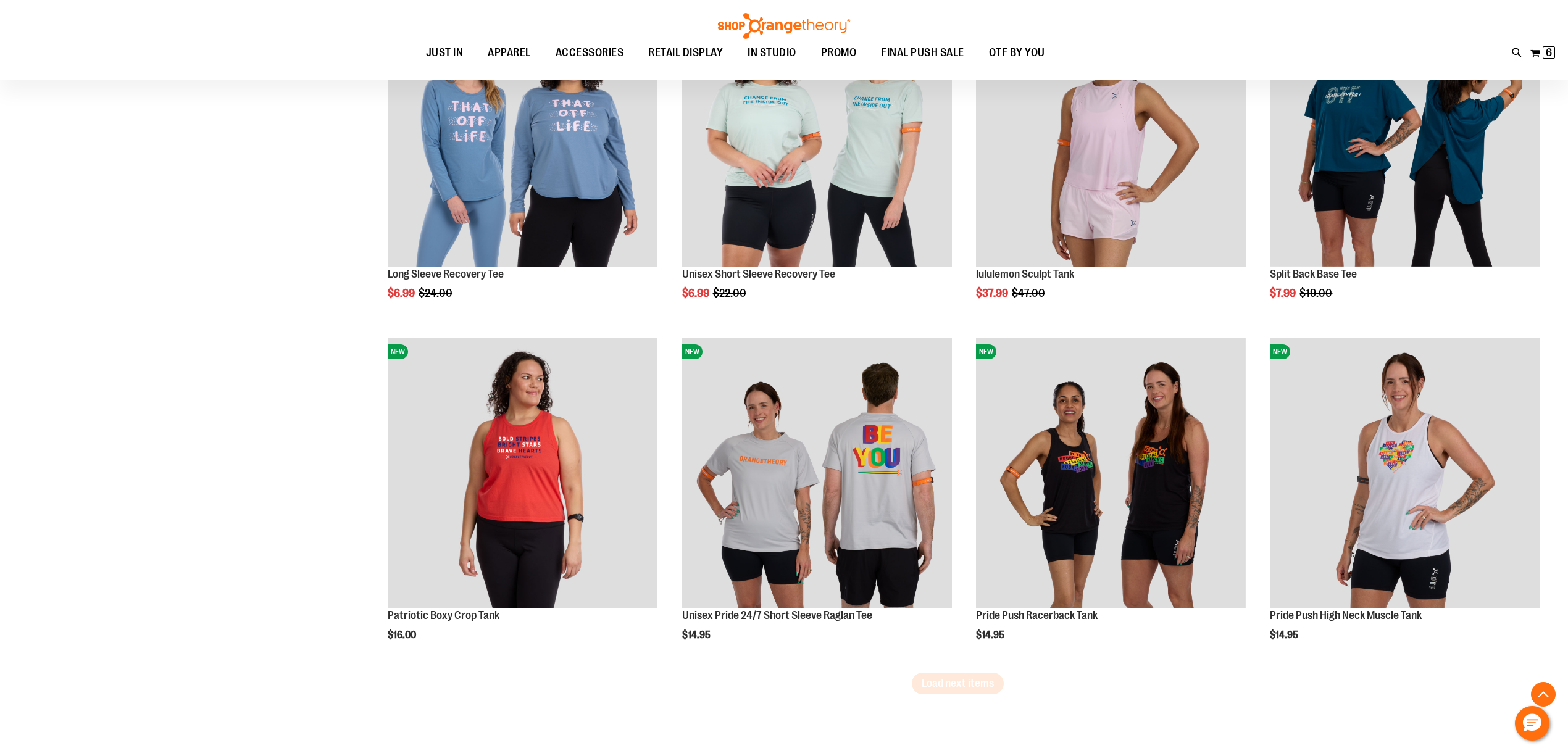
scroll to position [2774, 0]
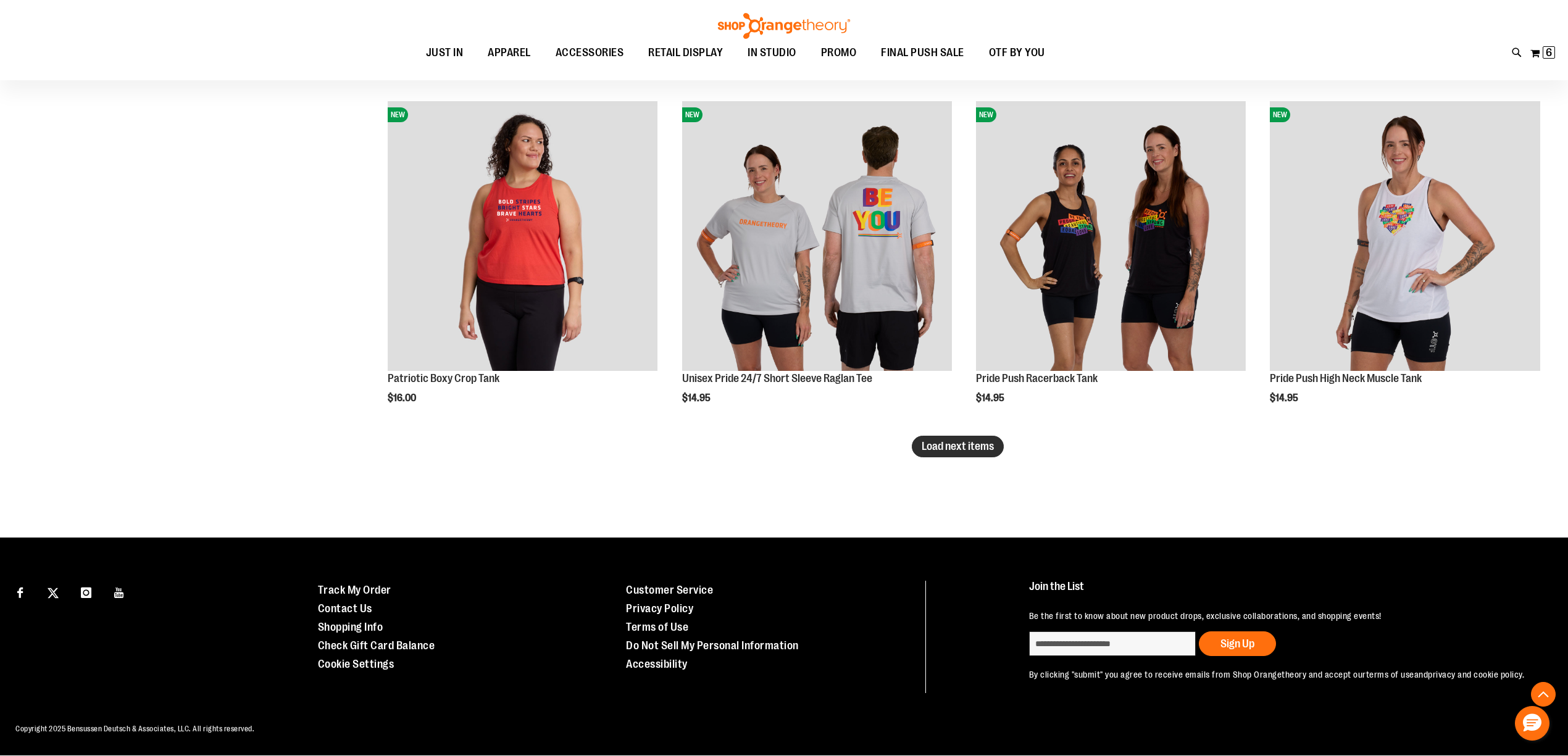
type input "**********"
click at [949, 445] on span "Load next items" at bounding box center [958, 446] width 72 height 12
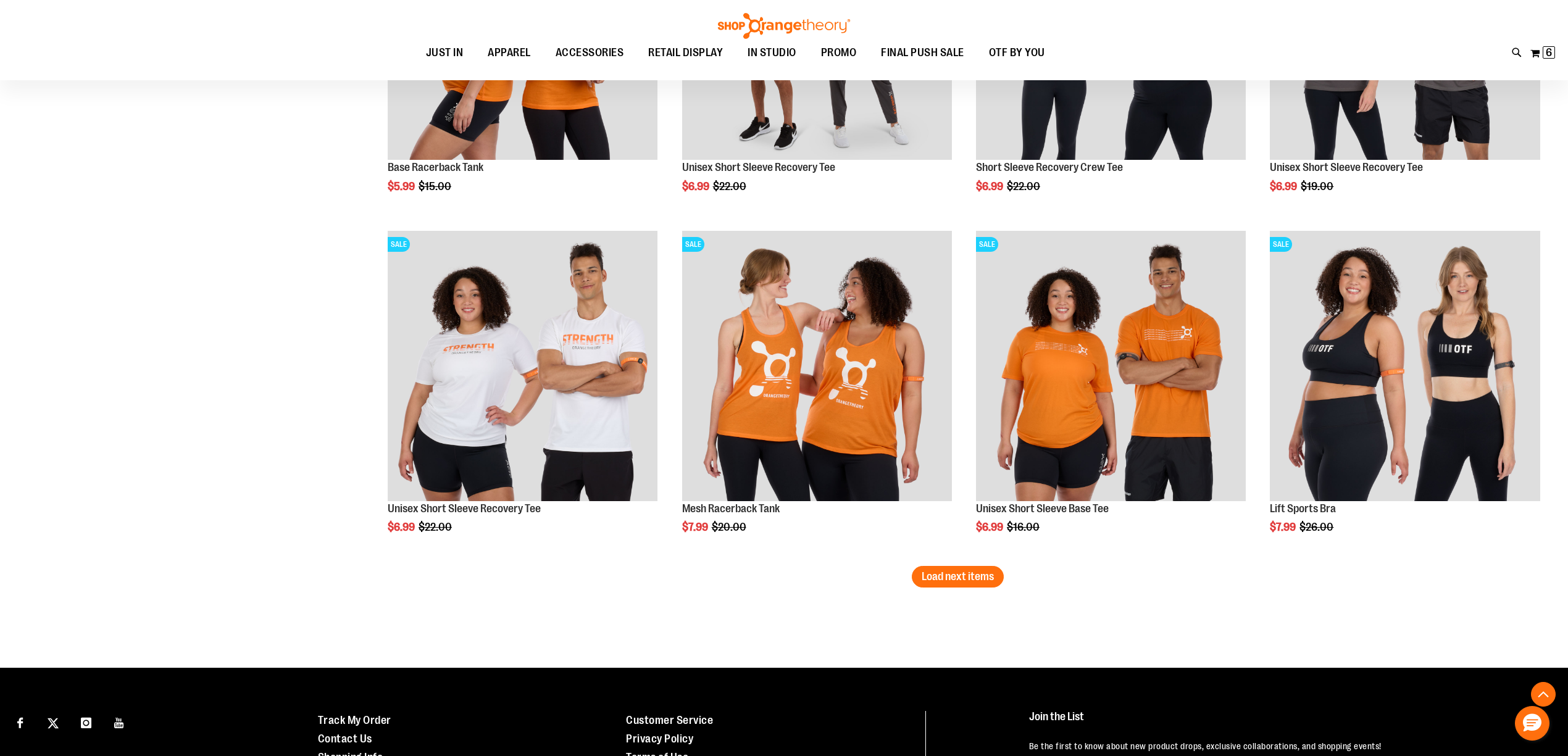
scroll to position [3798, 0]
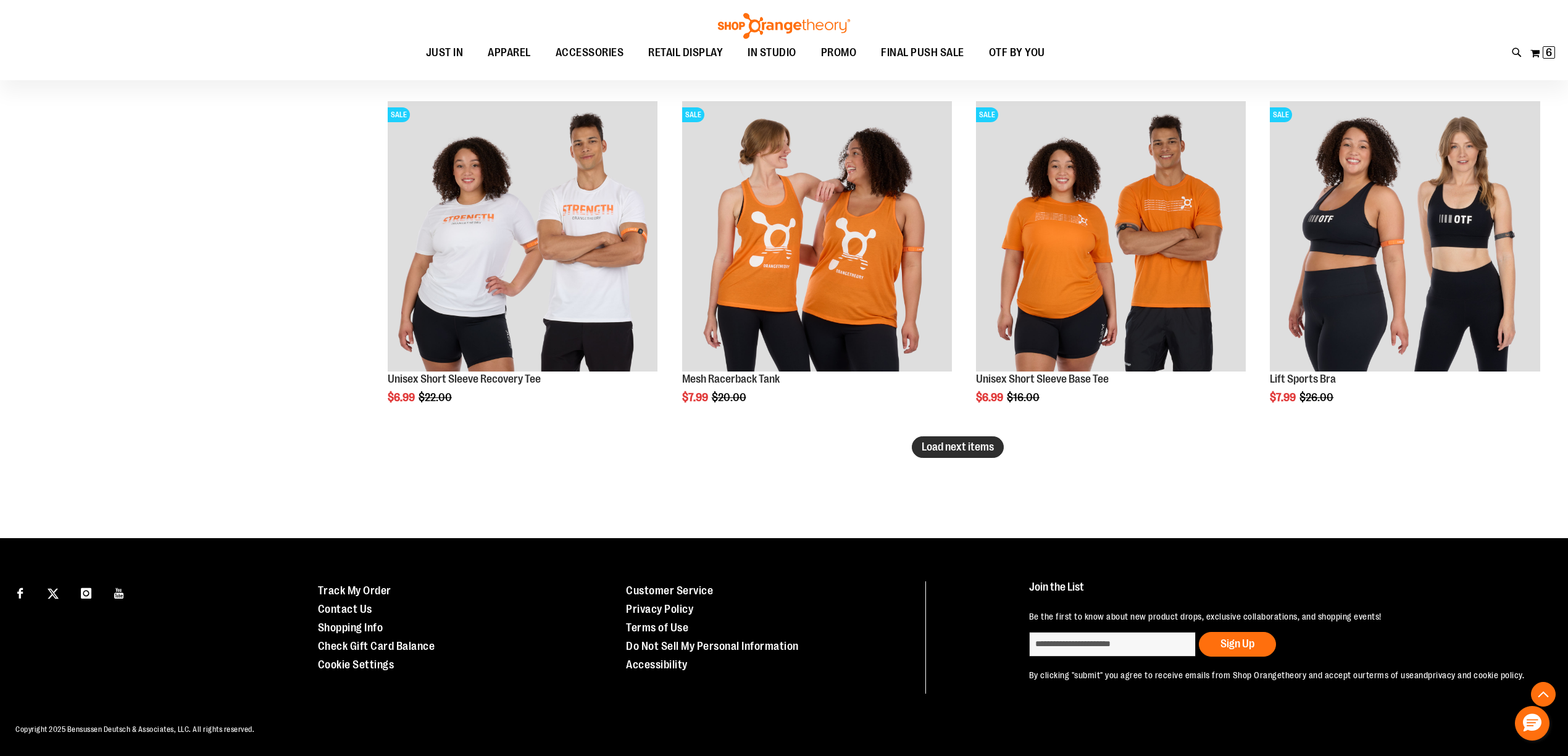
click at [977, 455] on button "Load next items" at bounding box center [958, 447] width 92 height 21
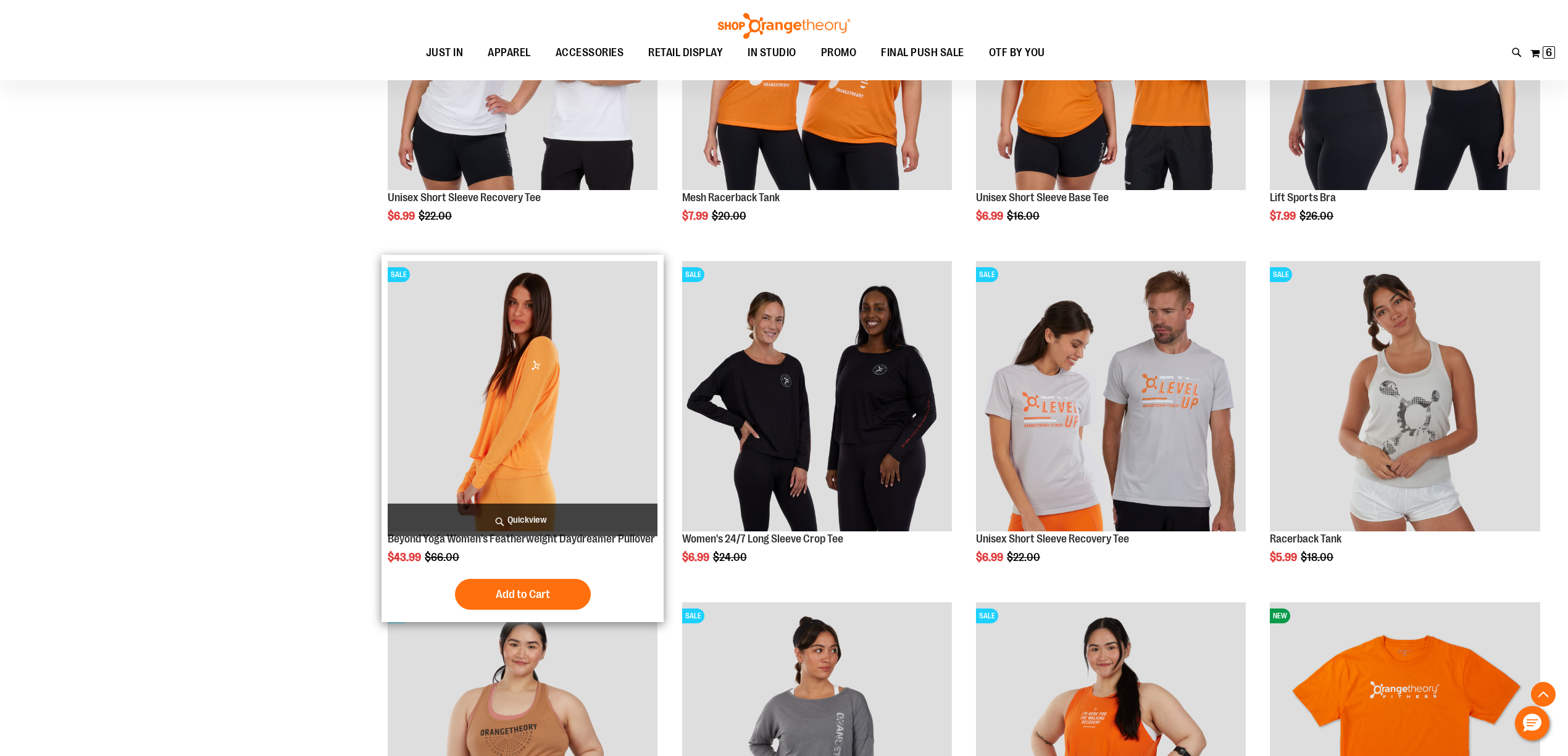
scroll to position [3962, 0]
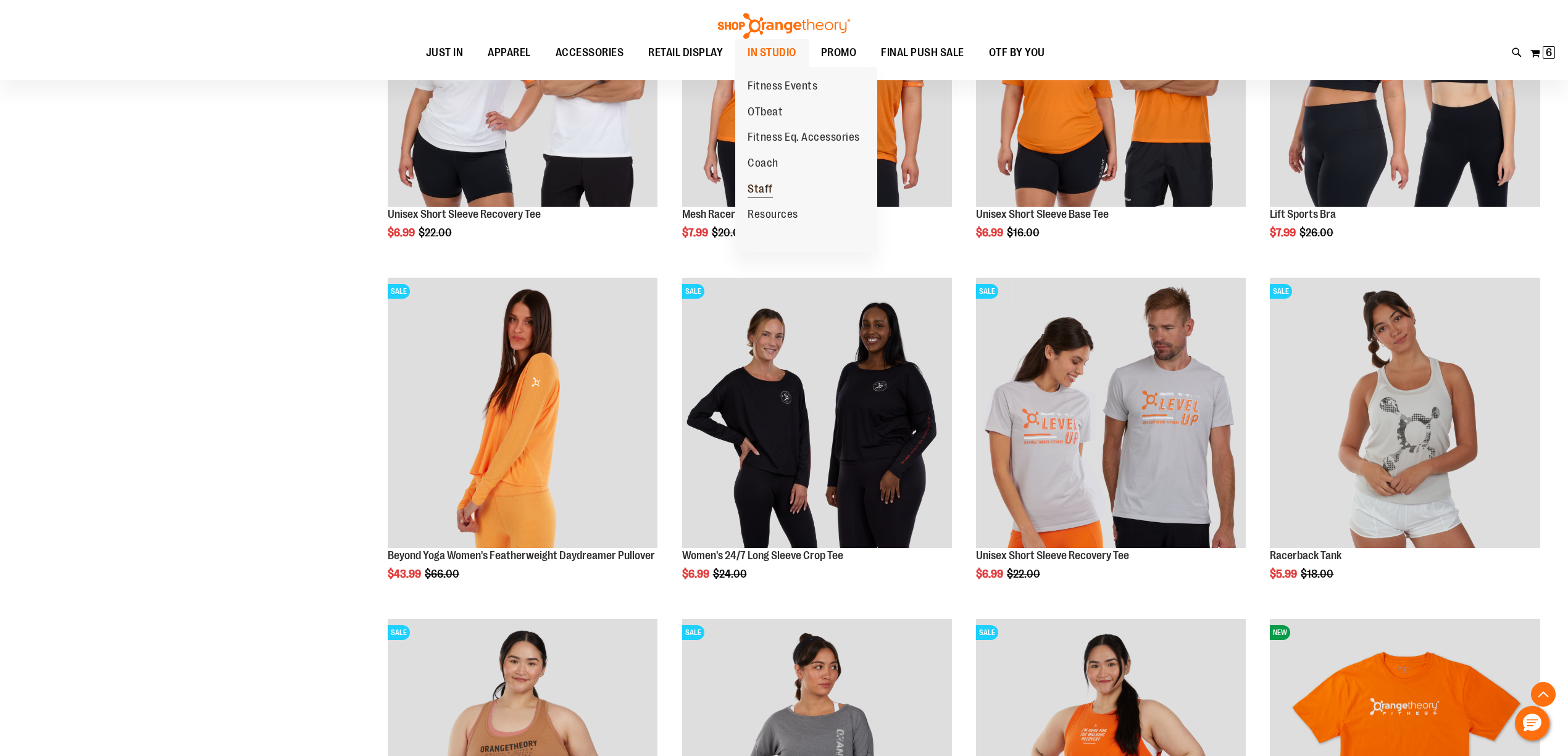
click at [762, 186] on span "Staff" at bounding box center [760, 191] width 25 height 16
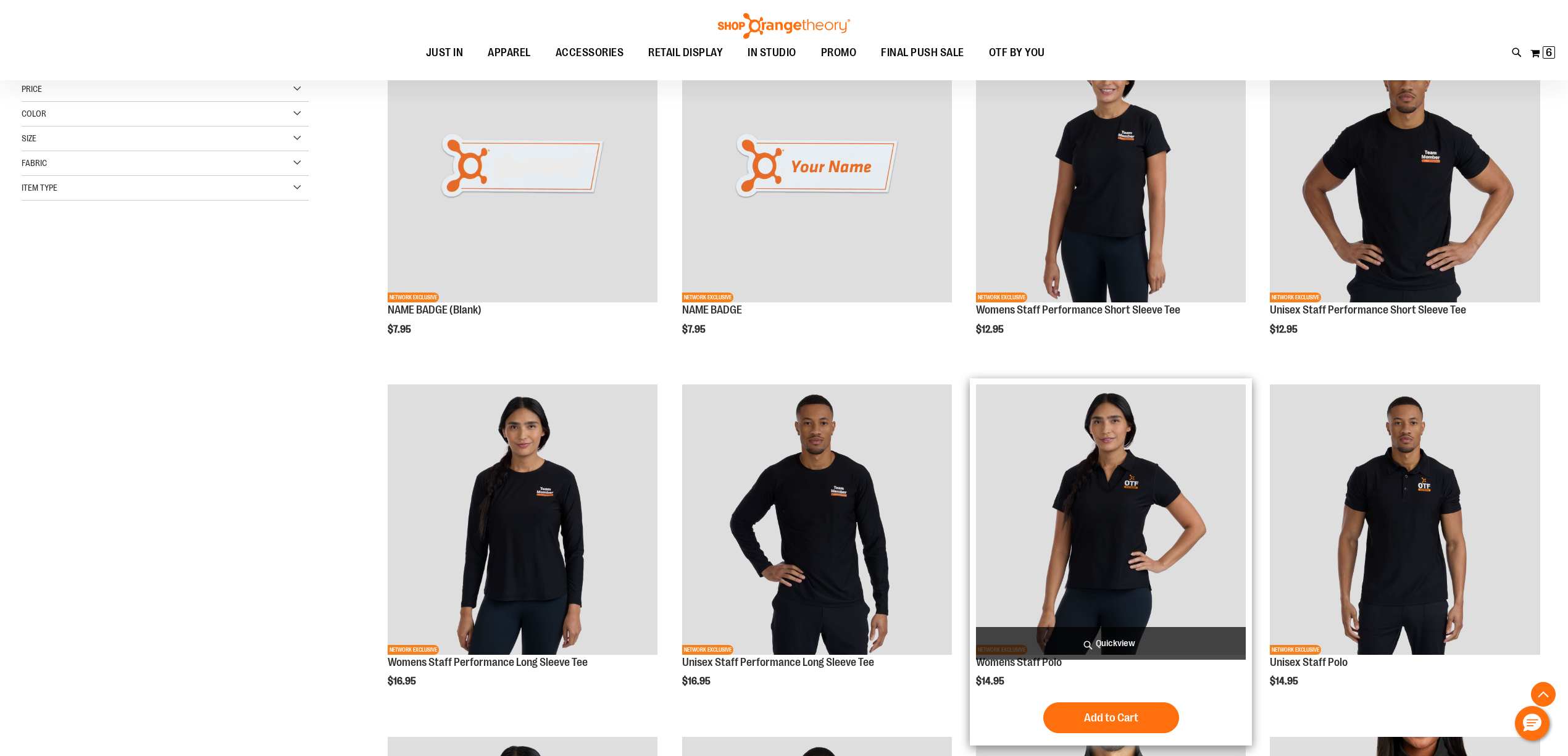
scroll to position [493, 0]
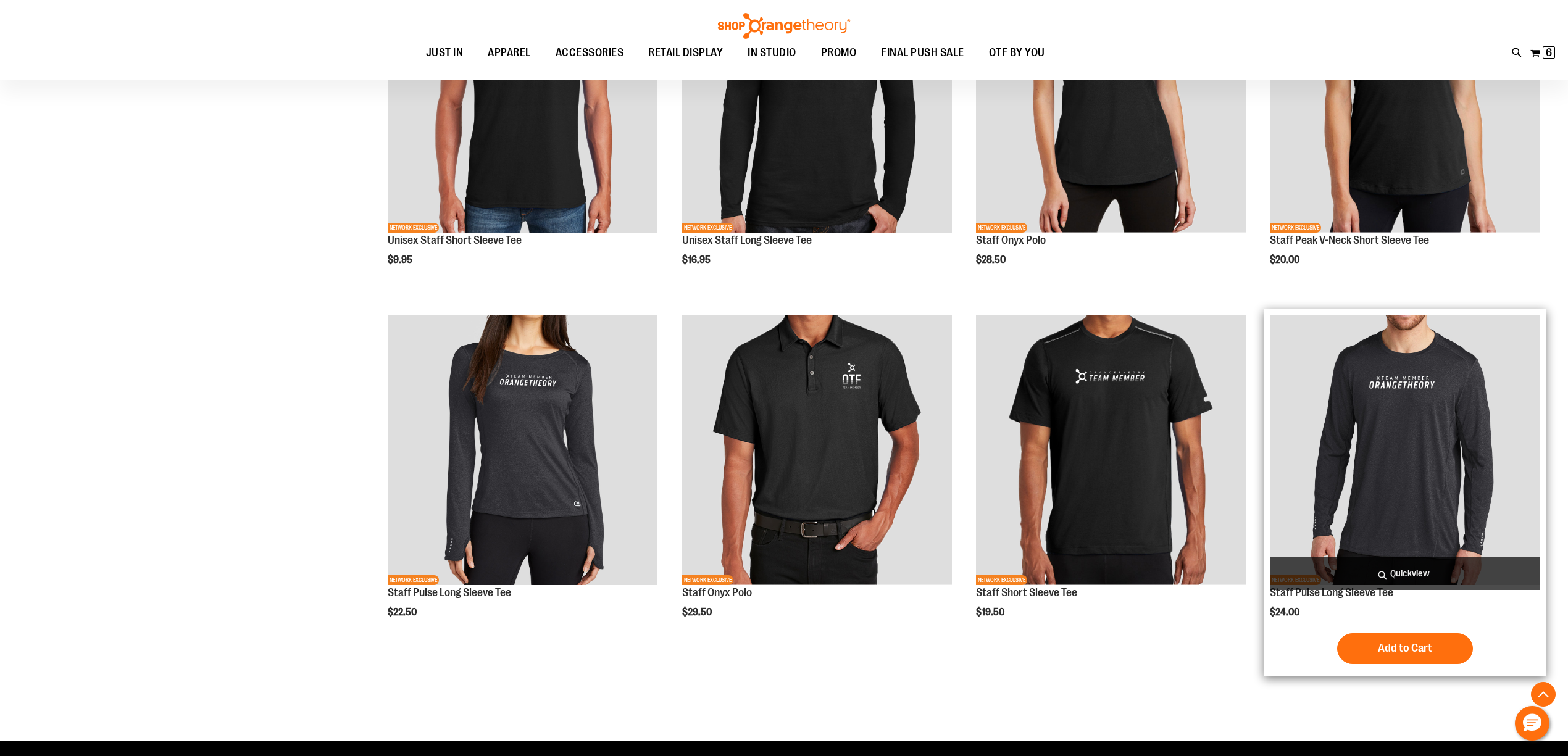
scroll to position [1351, 0]
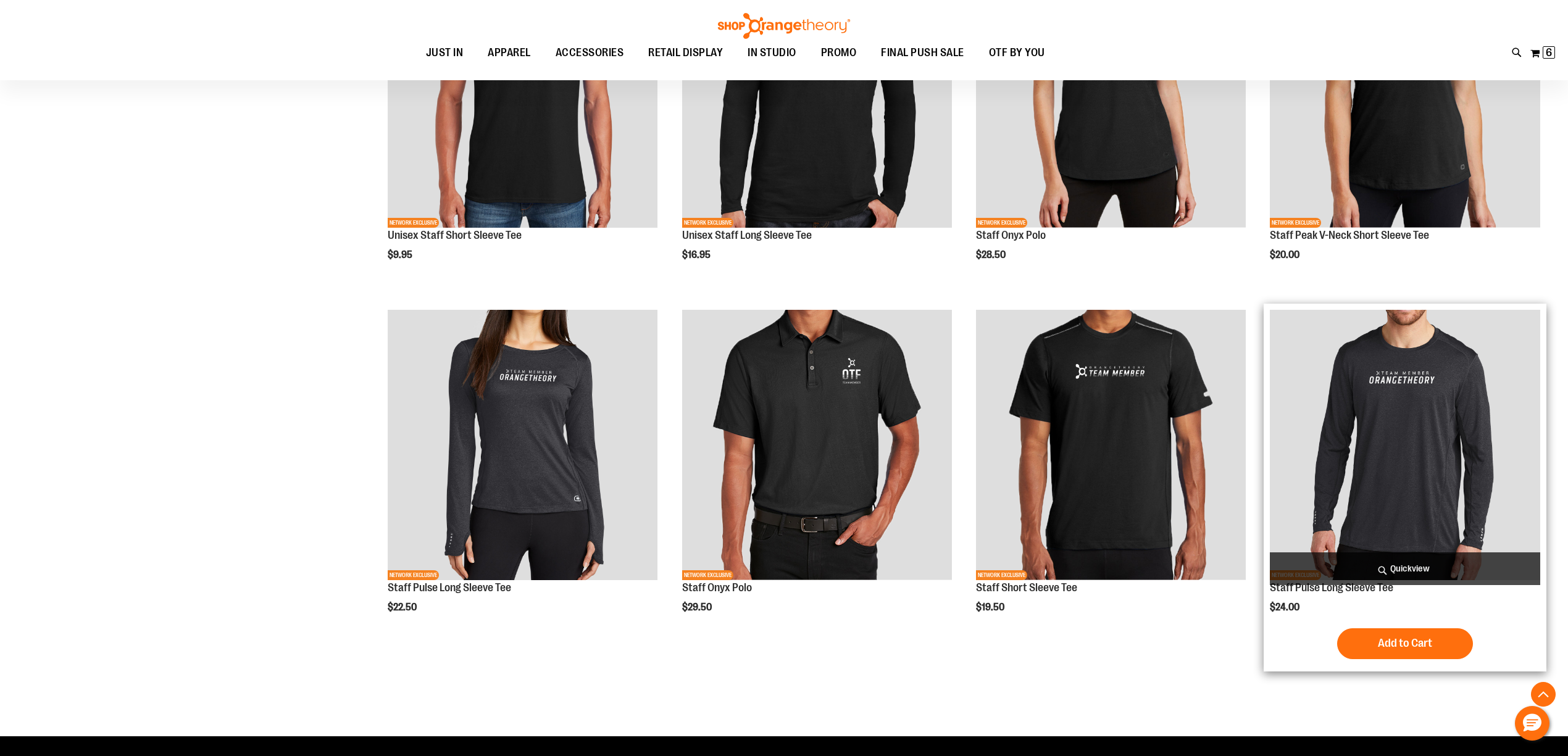
type input "**********"
click at [1382, 418] on img "product" at bounding box center [1405, 445] width 270 height 270
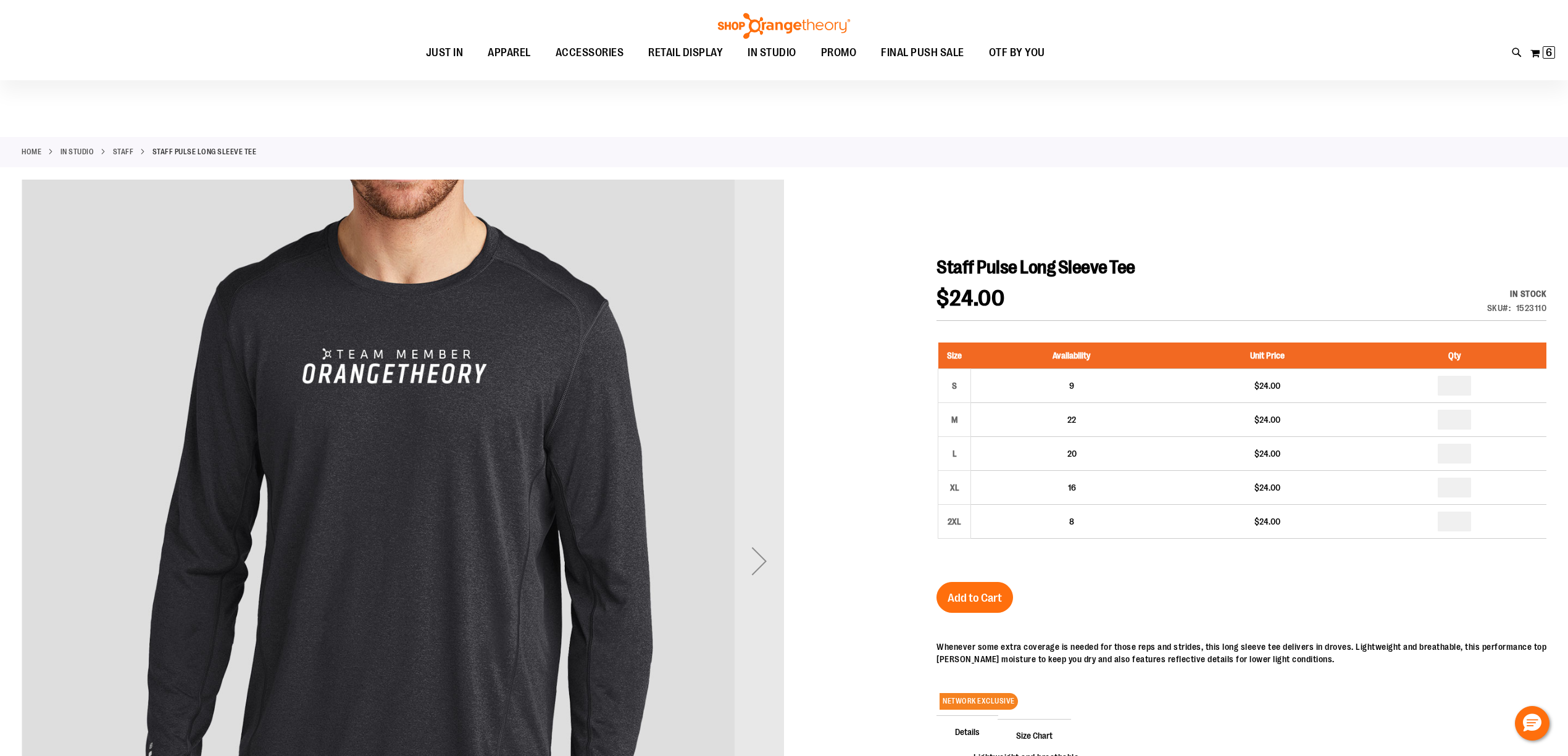
scroll to position [109, 0]
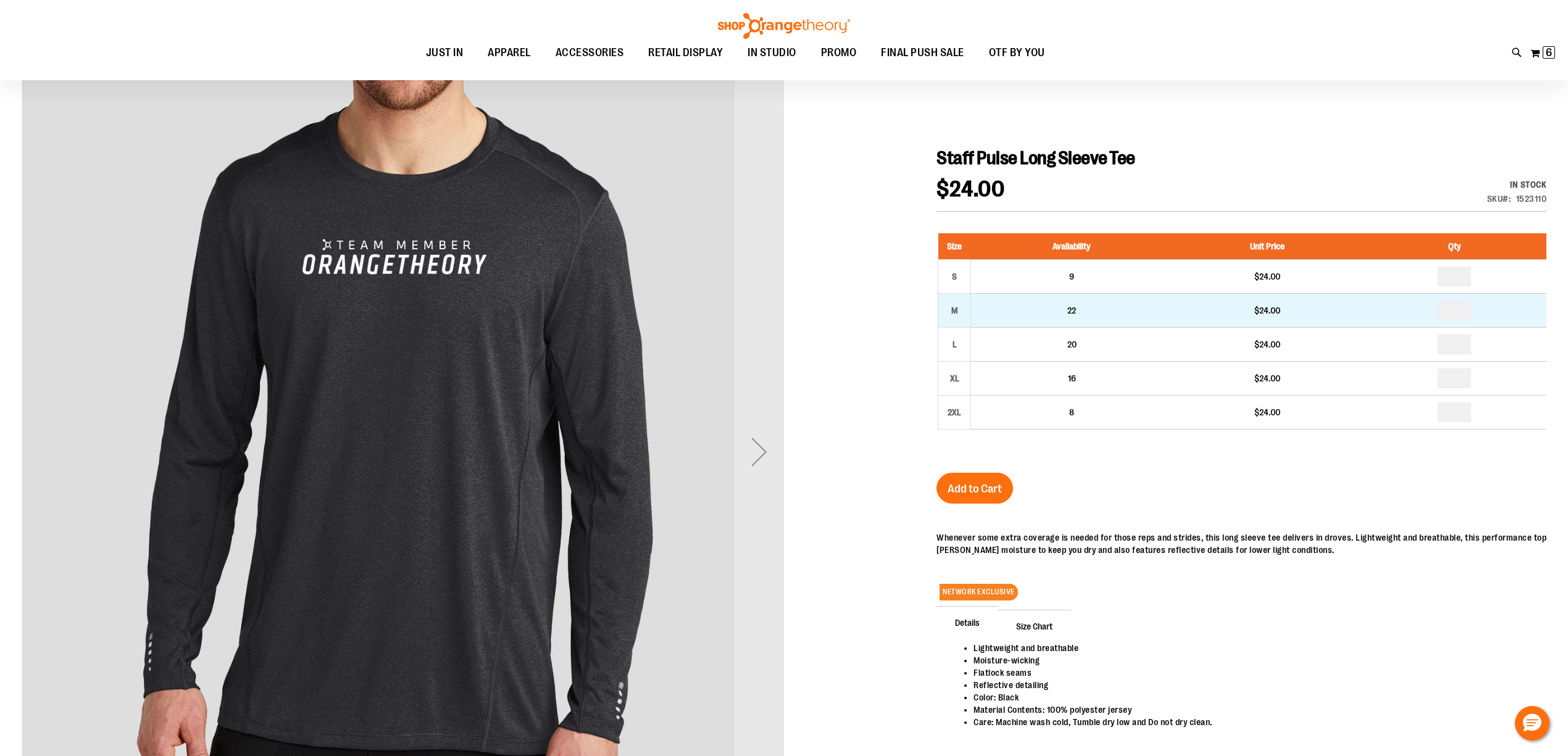
type input "**********"
click at [992, 307] on td "22" at bounding box center [1072, 310] width 202 height 34
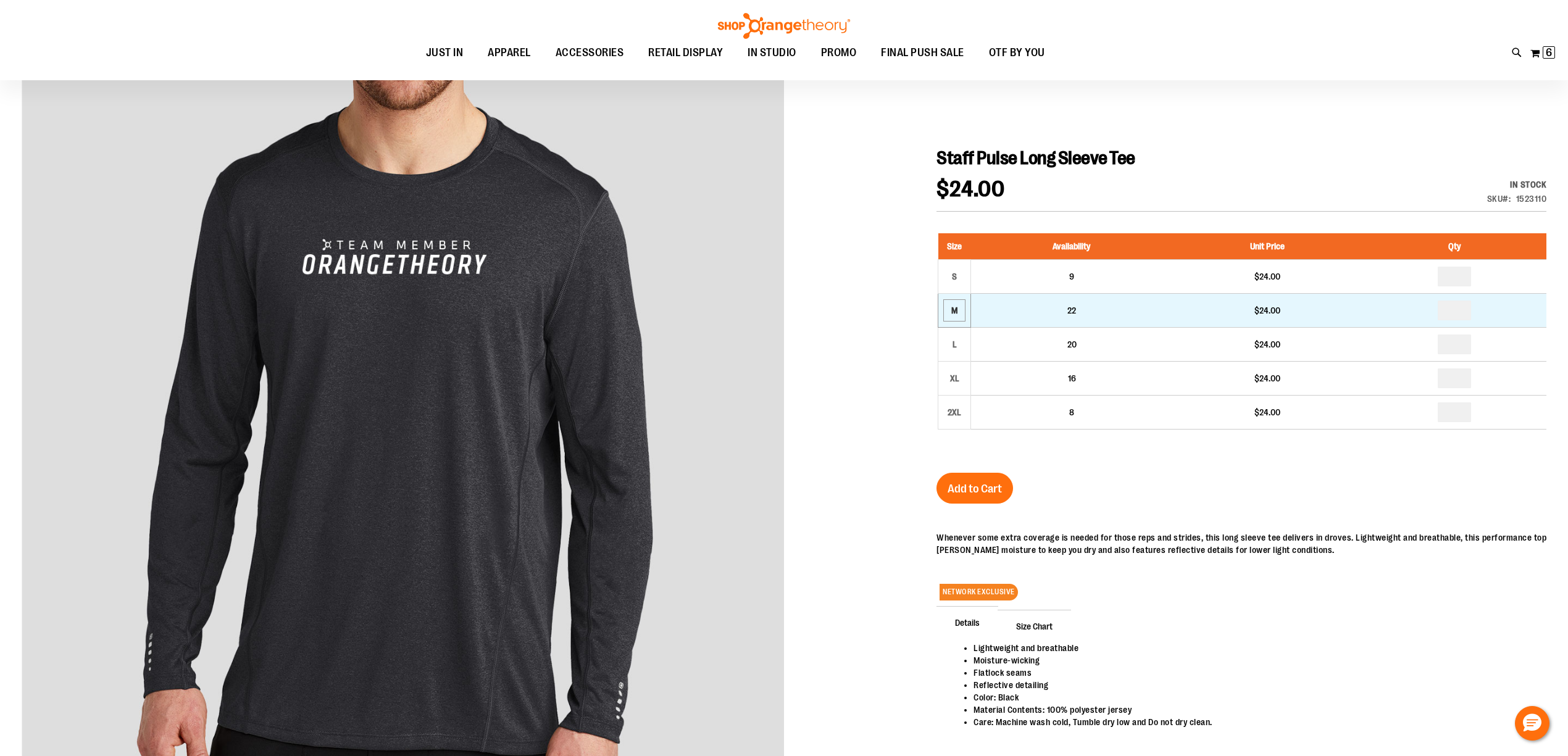
click at [961, 314] on div "M" at bounding box center [954, 310] width 19 height 19
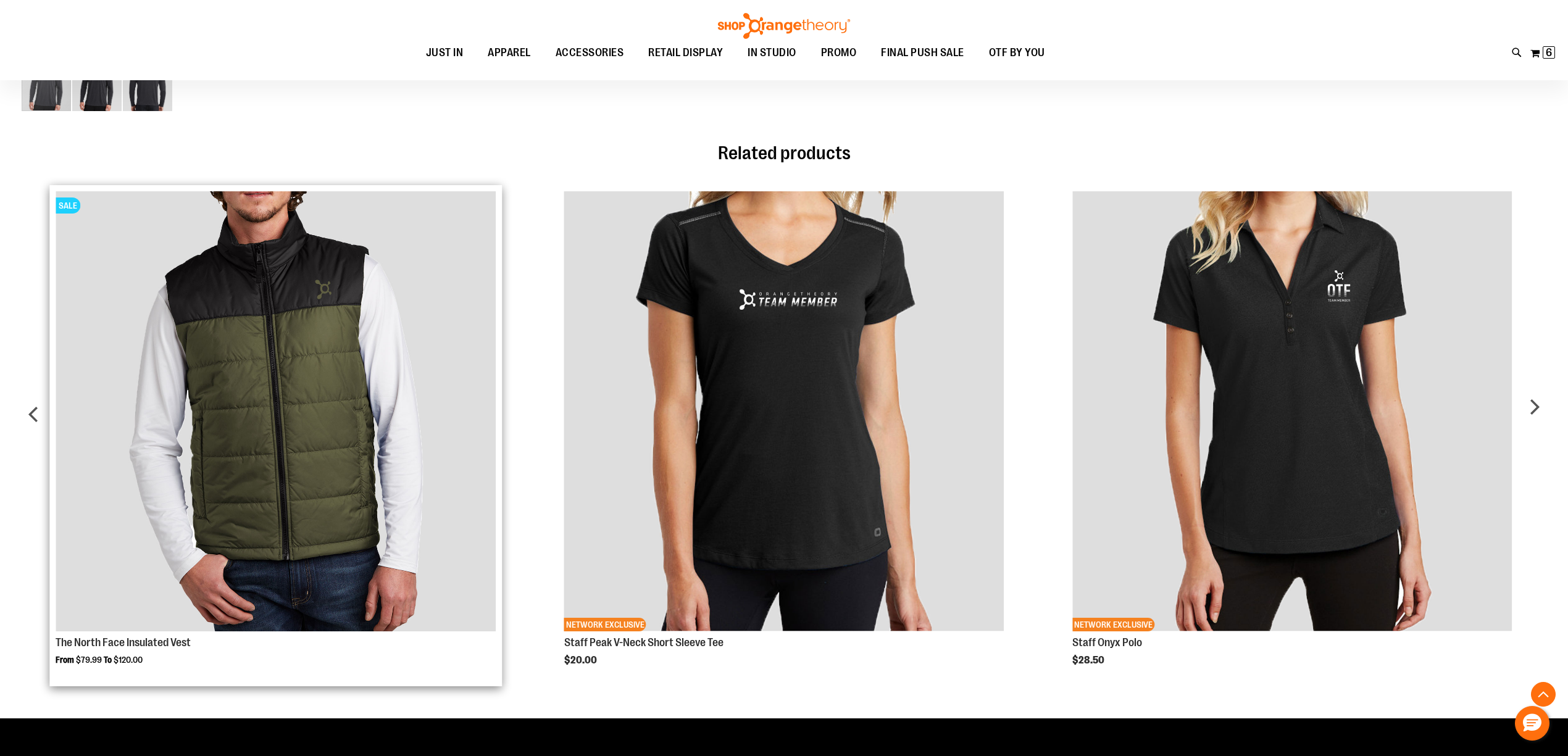
scroll to position [877, 0]
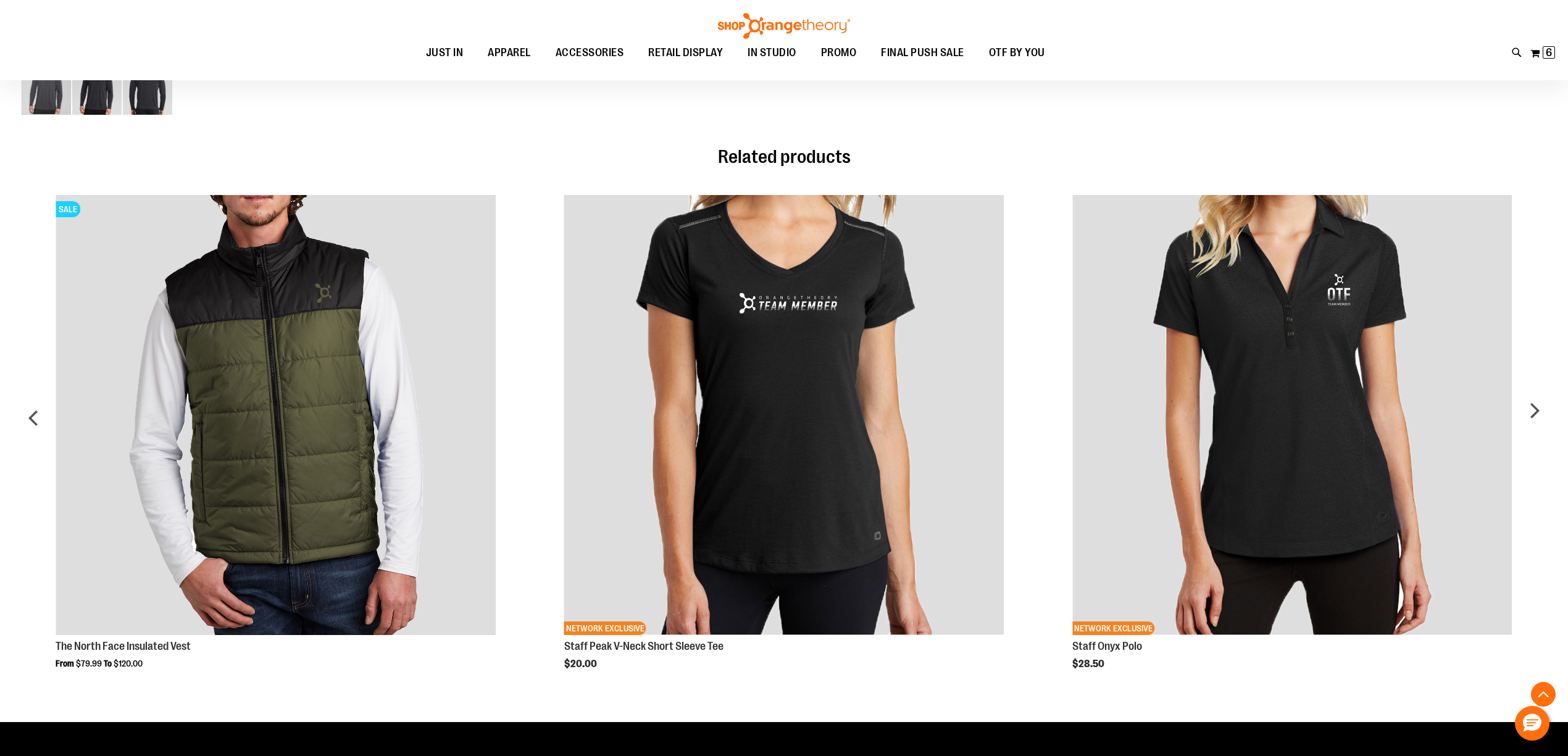
click at [558, 406] on div "NETWORK EXCLUSIVE Staff Peak V-Neck Short Sleeve Tee $20.00" at bounding box center [784, 440] width 453 height 502
click at [398, 369] on img "Product Page Link" at bounding box center [276, 415] width 440 height 440
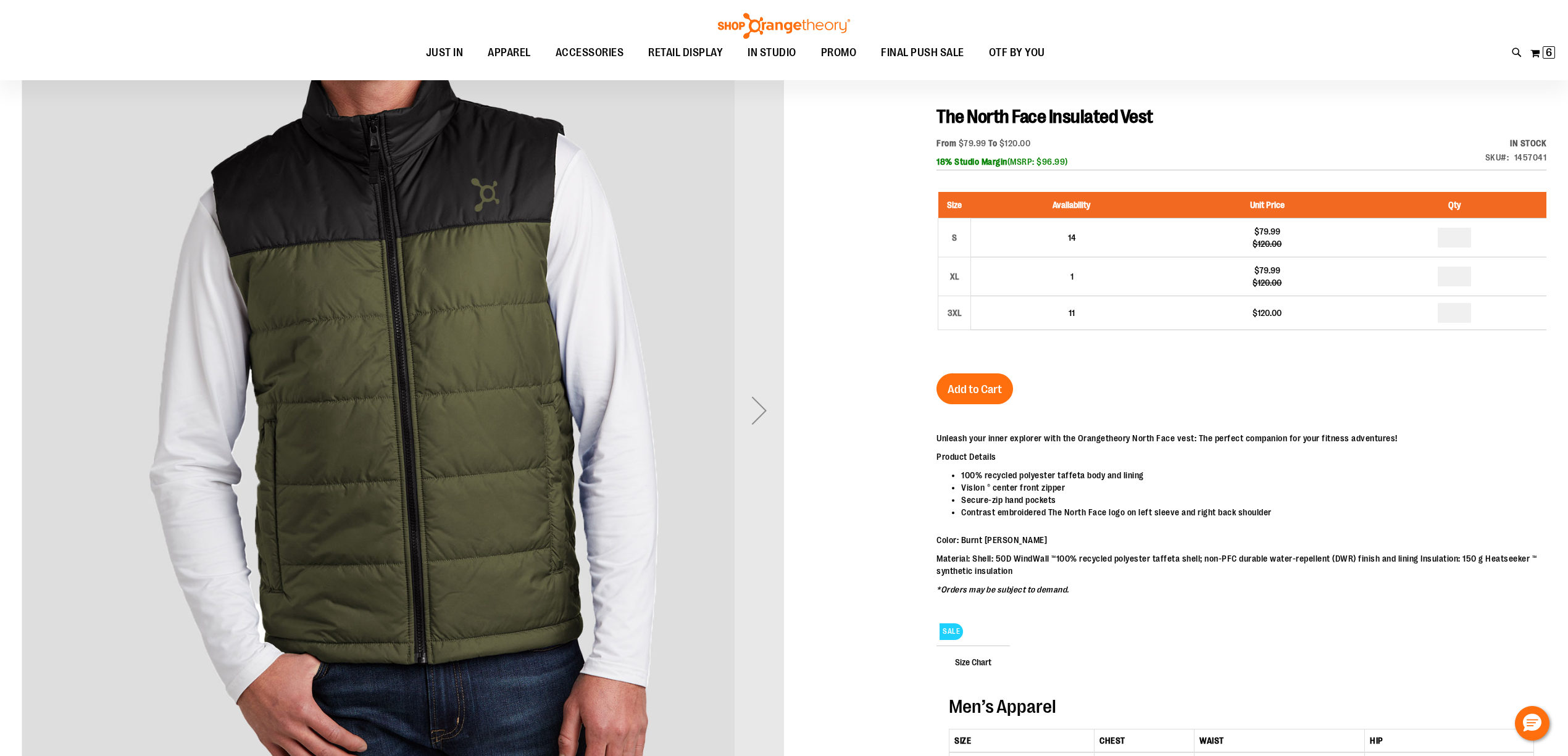
scroll to position [164, 0]
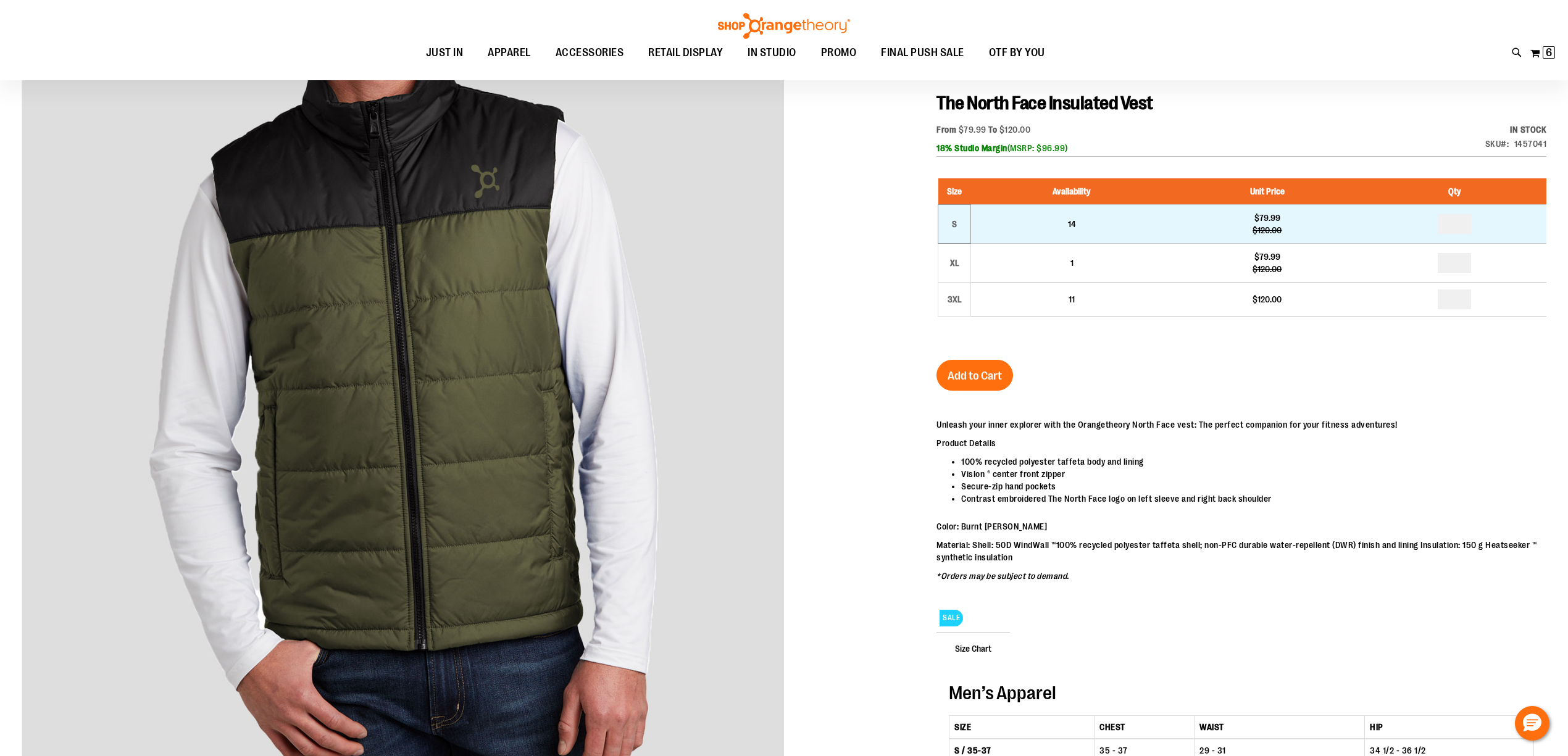
type input "**********"
click at [967, 216] on td "S" at bounding box center [955, 224] width 32 height 39
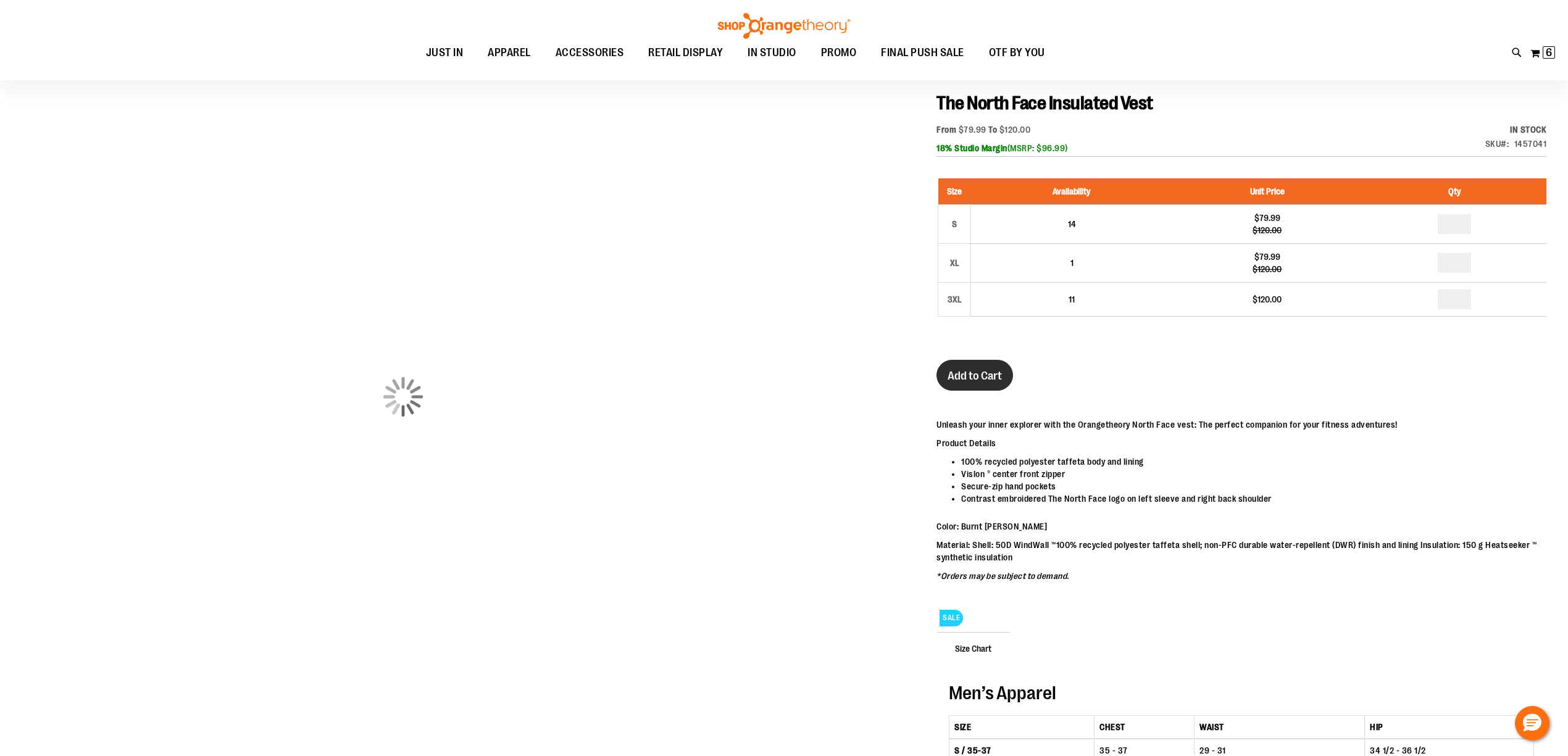
click at [964, 372] on span "Add to Cart" at bounding box center [975, 375] width 54 height 14
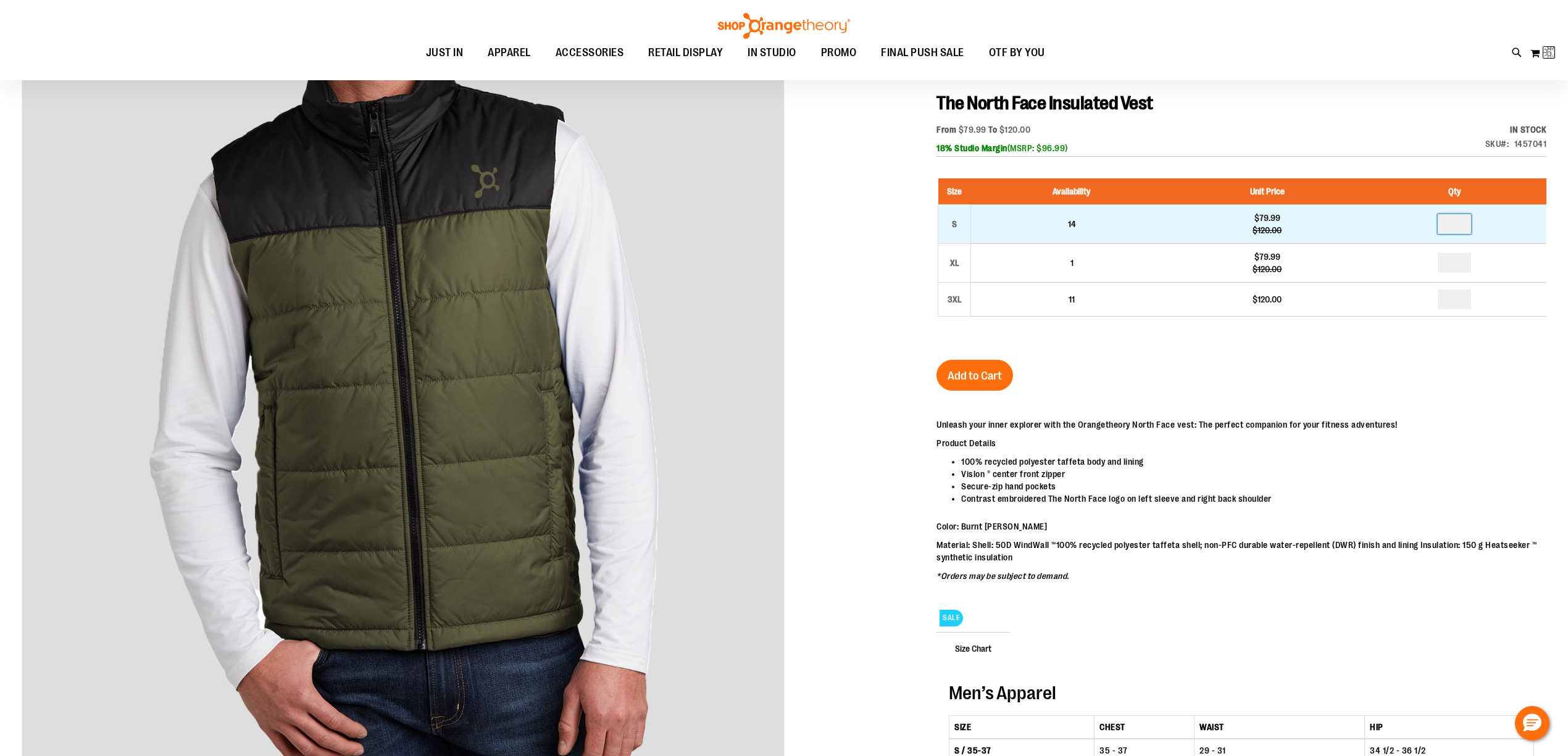
click at [1465, 221] on input "number" at bounding box center [1454, 224] width 33 height 19
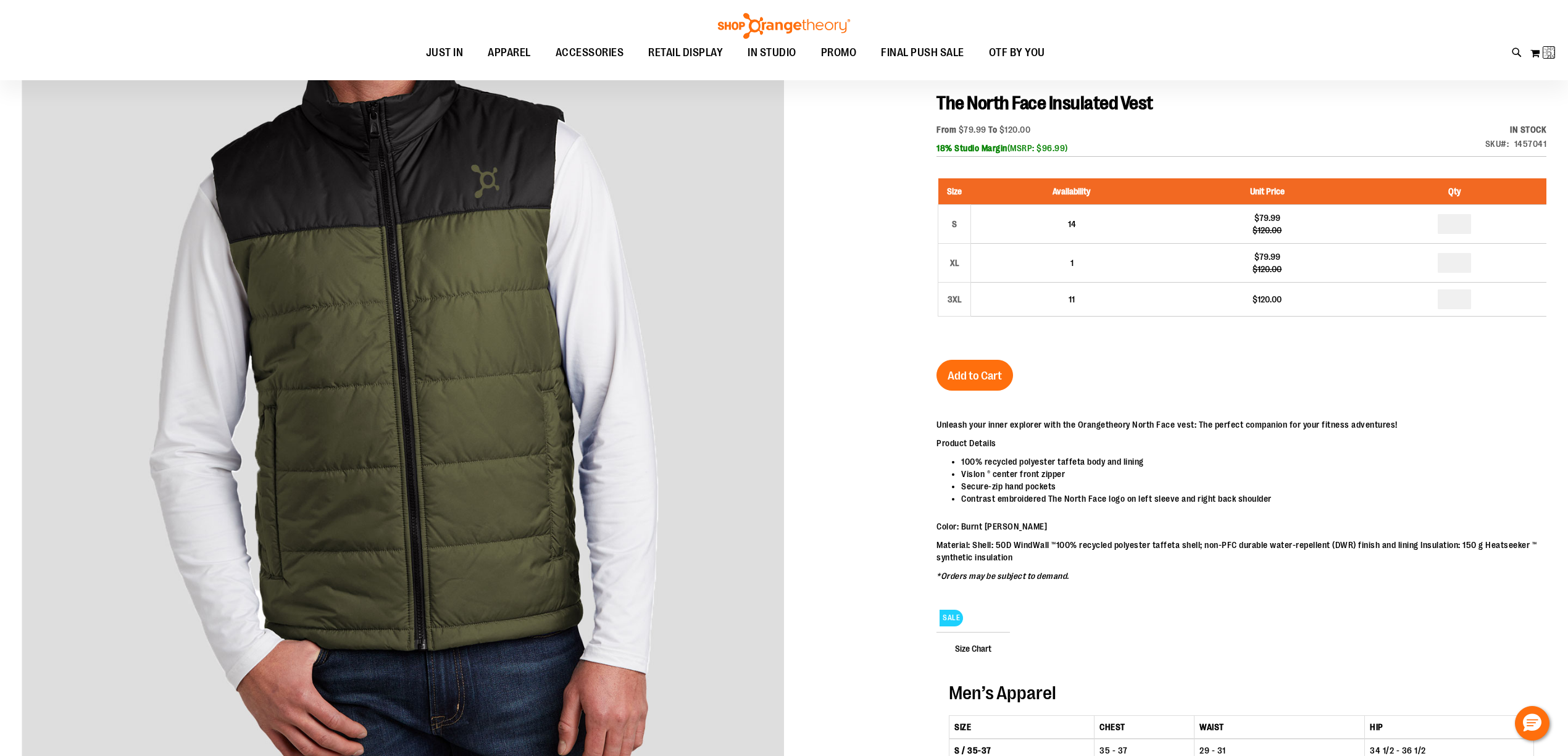
type input "*"
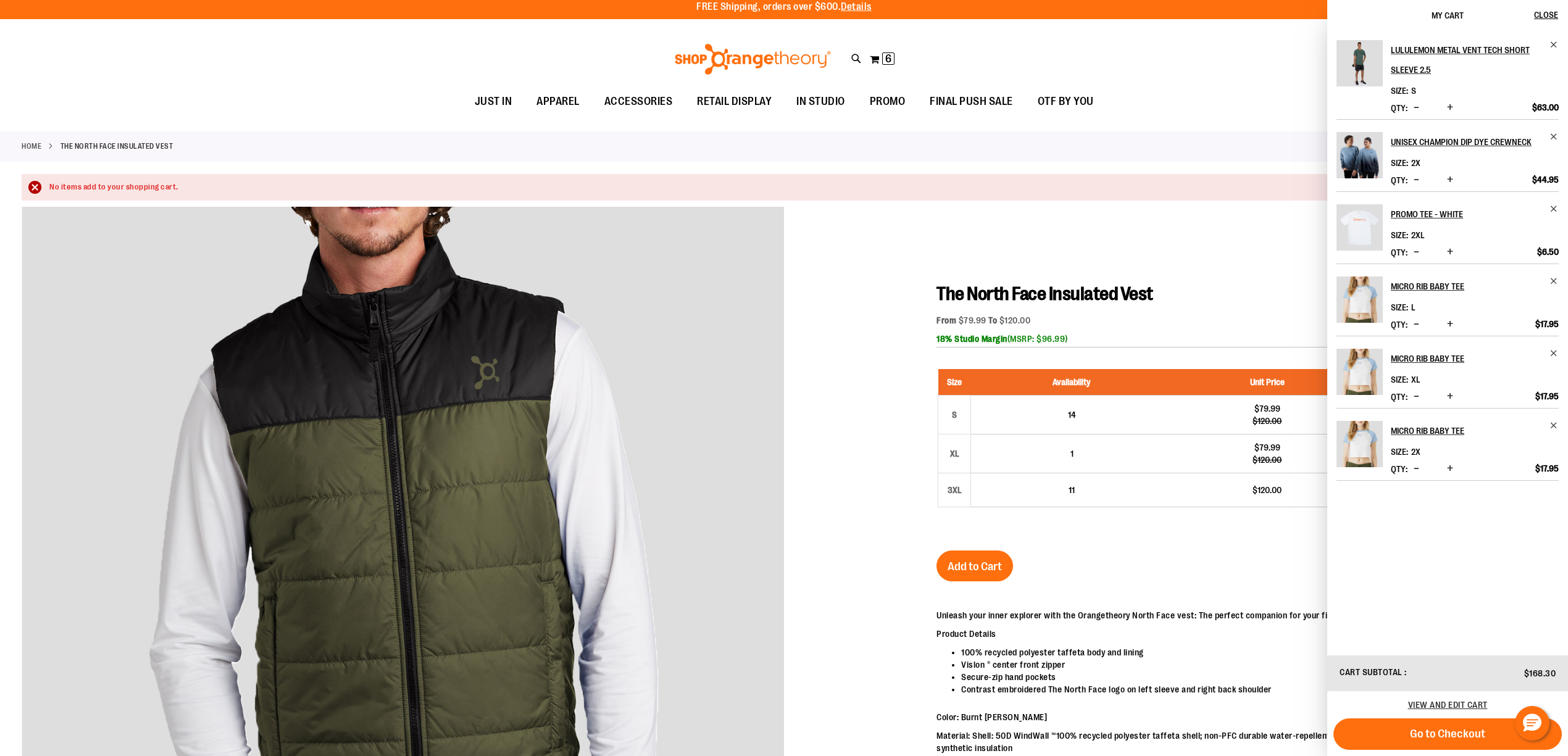
scroll to position [0, 0]
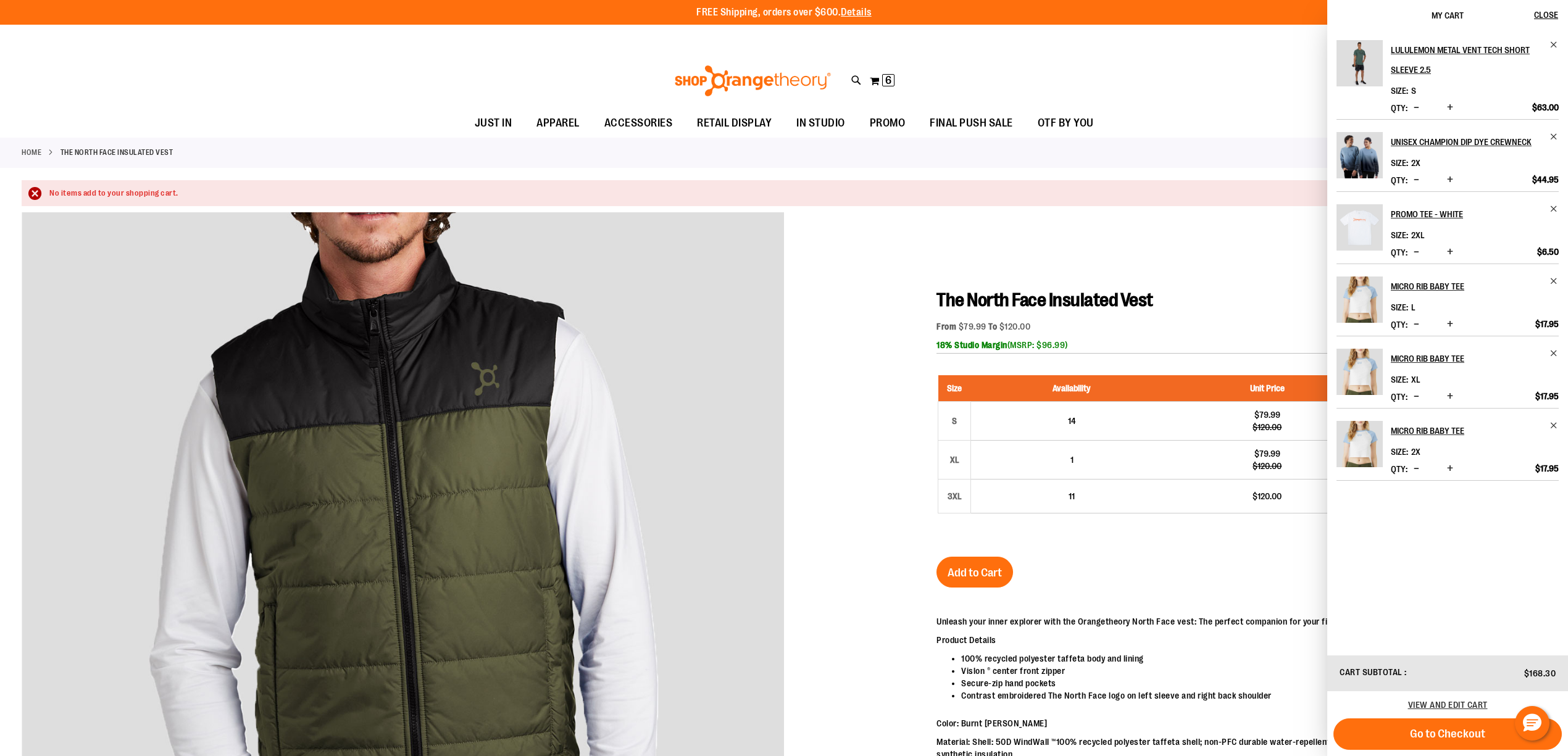
click at [1265, 275] on div at bounding box center [784, 654] width 1525 height 885
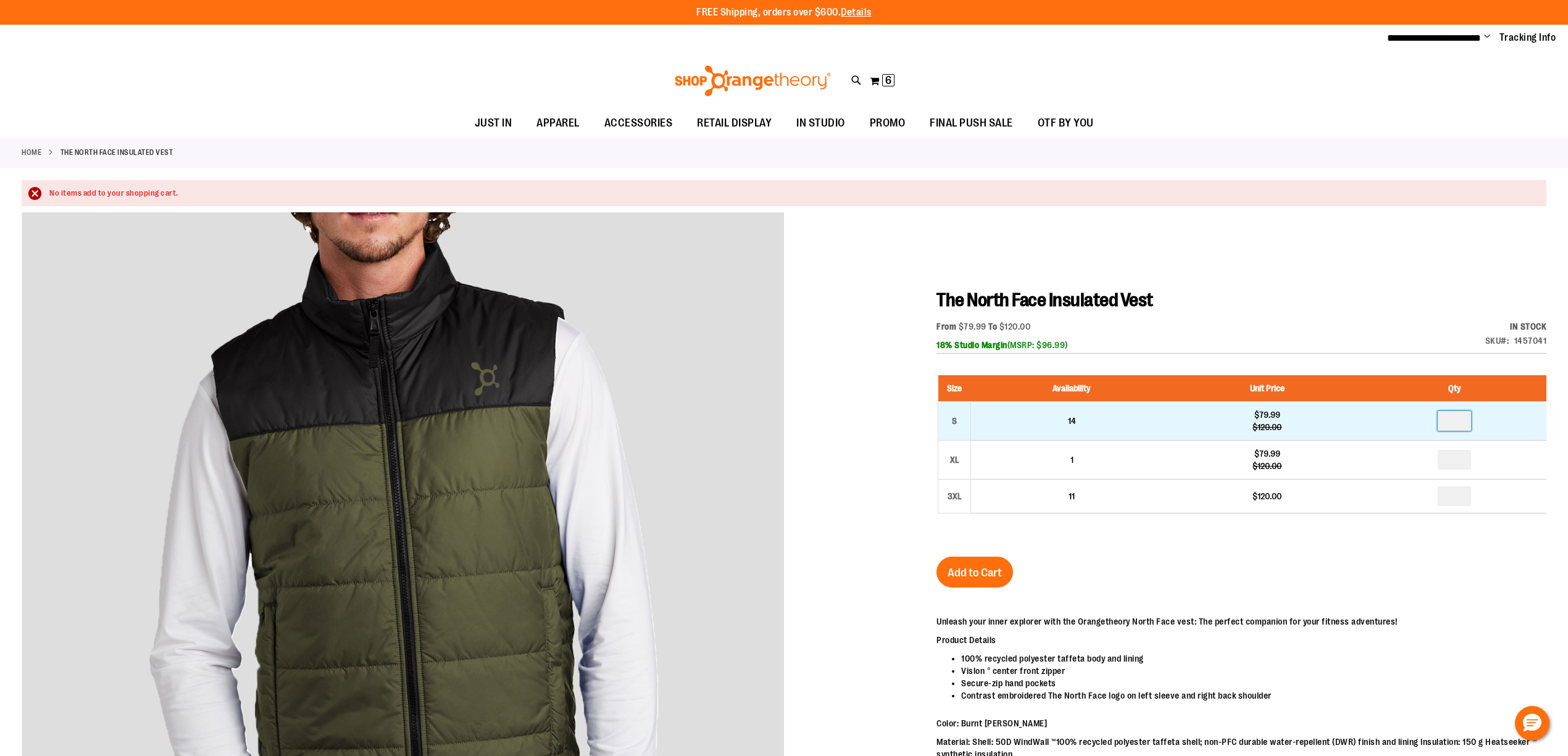
click at [1462, 423] on input "number" at bounding box center [1454, 421] width 33 height 19
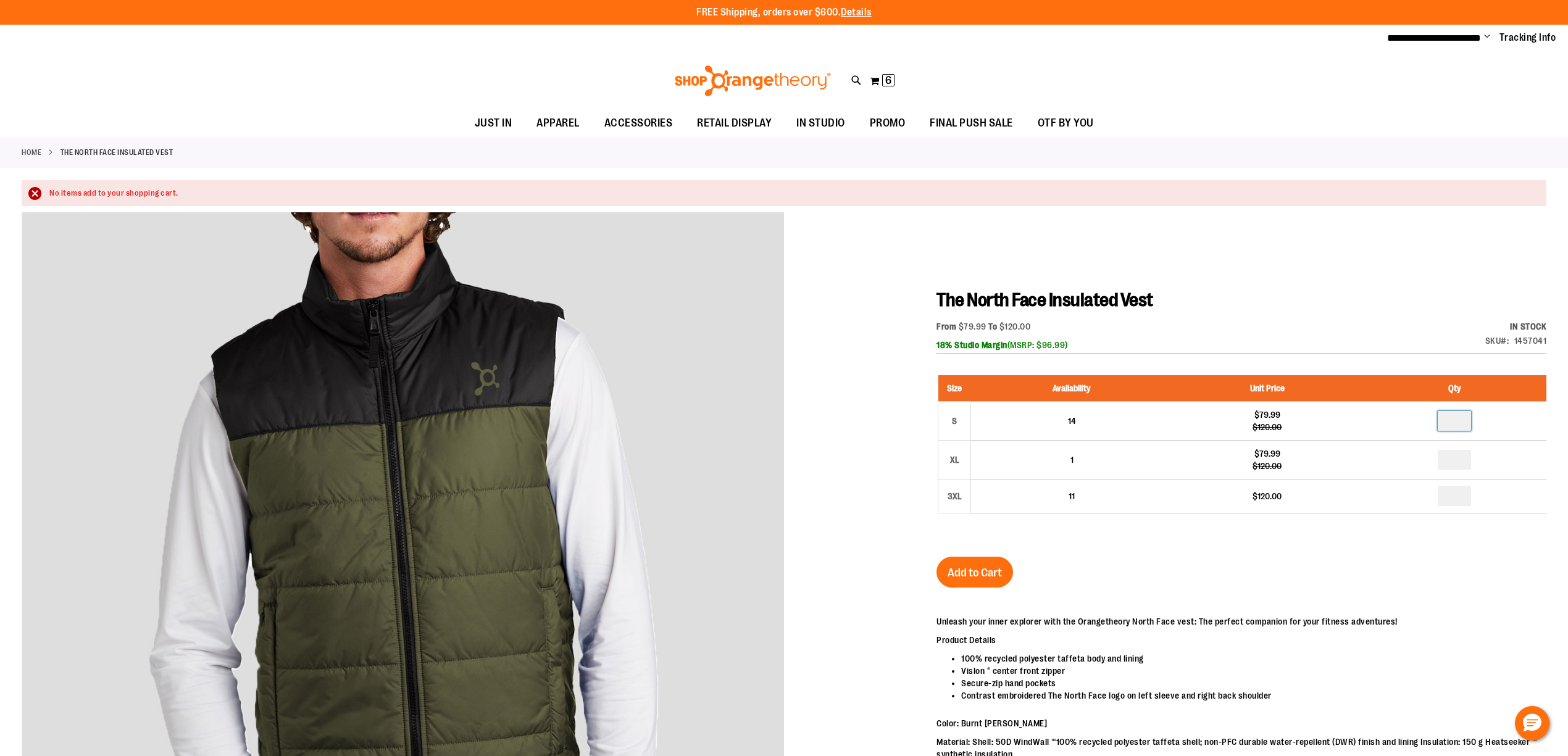
type input "*"
click at [1305, 262] on div at bounding box center [784, 654] width 1525 height 885
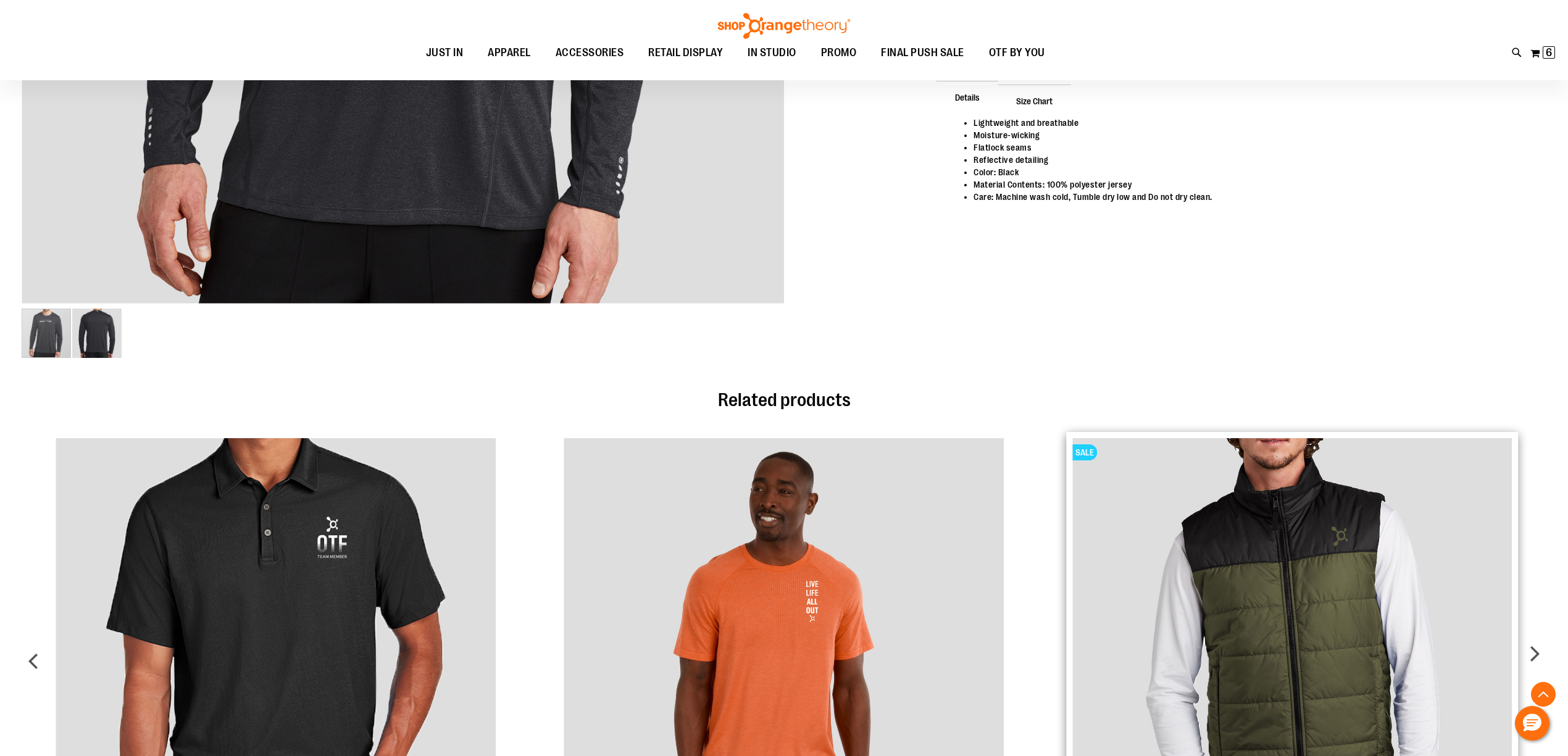
scroll to position [877, 0]
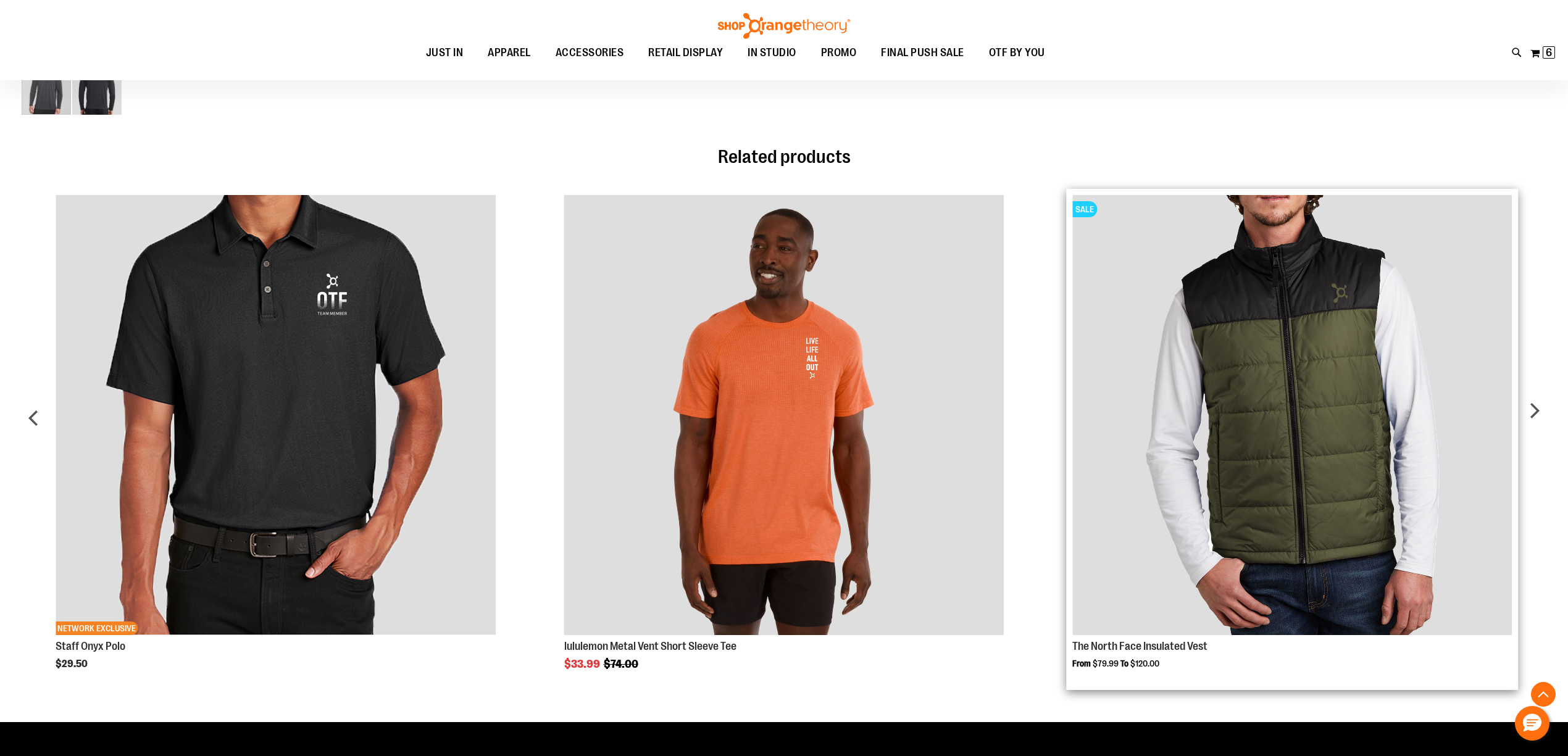
type input "**********"
click at [1379, 361] on img "Product Page Link" at bounding box center [1292, 415] width 440 height 440
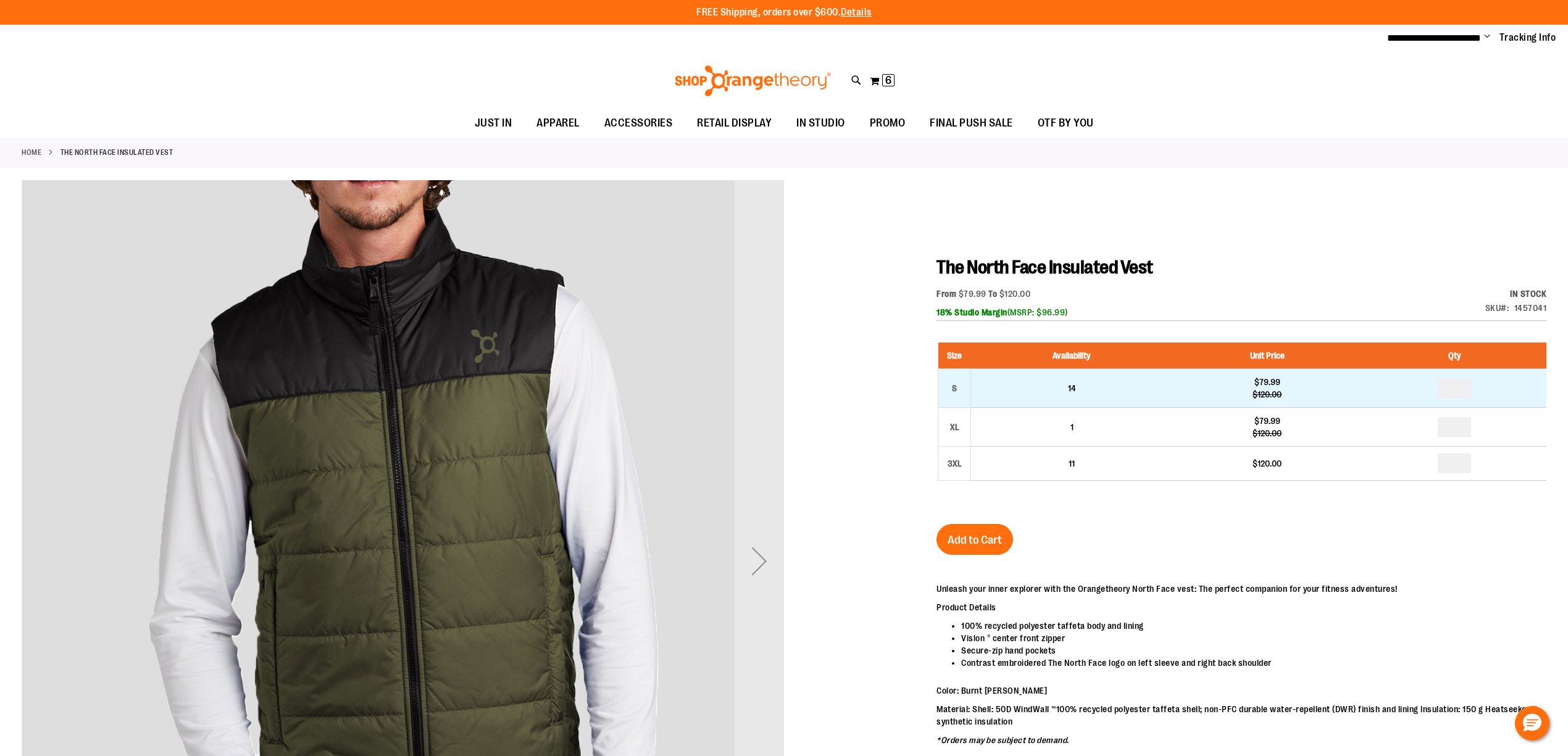
type input "**********"
click at [1461, 390] on input "number" at bounding box center [1454, 388] width 33 height 19
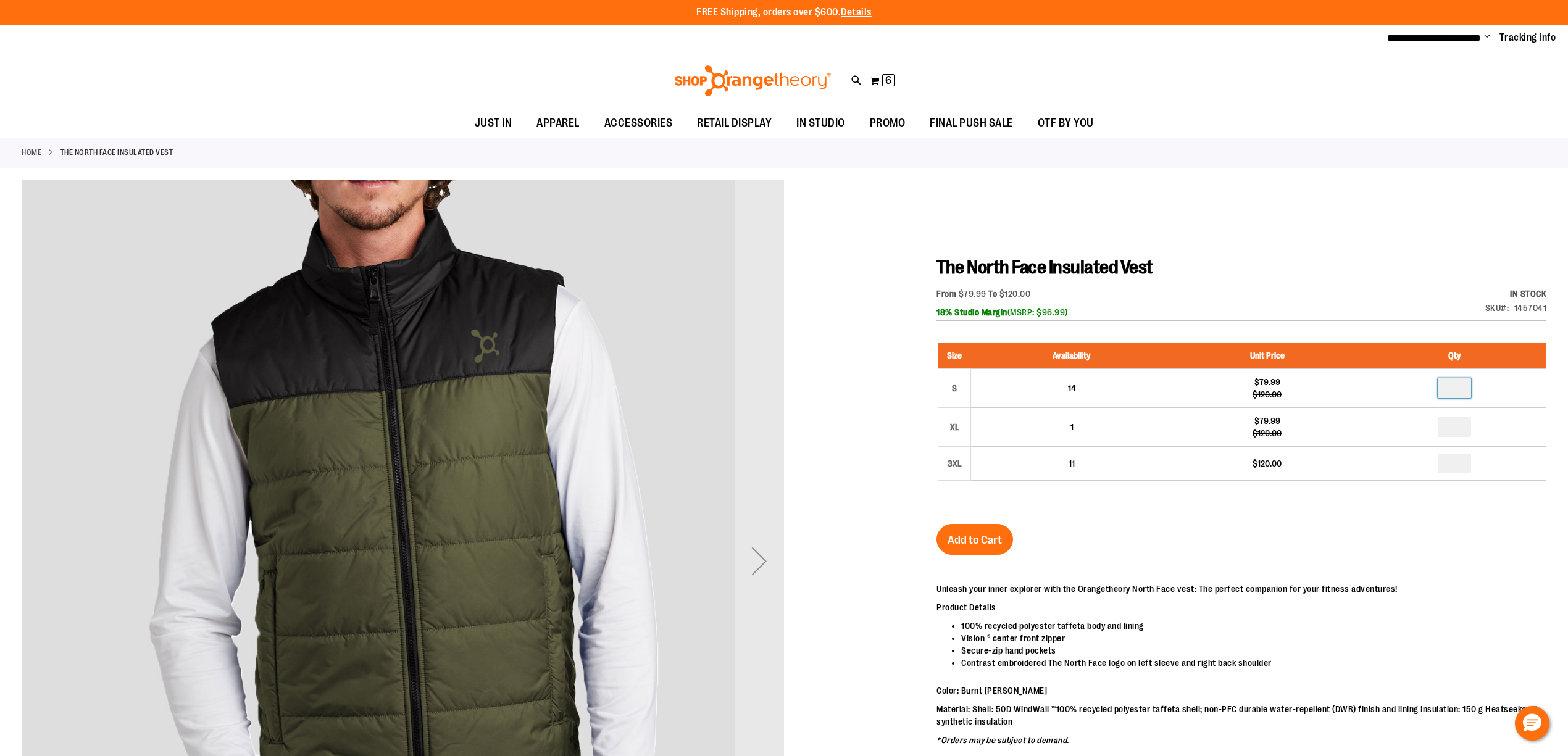
type input "*"
click at [1307, 508] on div "Size Availability Unit Price Qty S 14 $79.99 $120.00 * XL 1 * 3XL" at bounding box center [1242, 421] width 610 height 182
click at [967, 543] on span "Add to Cart" at bounding box center [975, 539] width 54 height 14
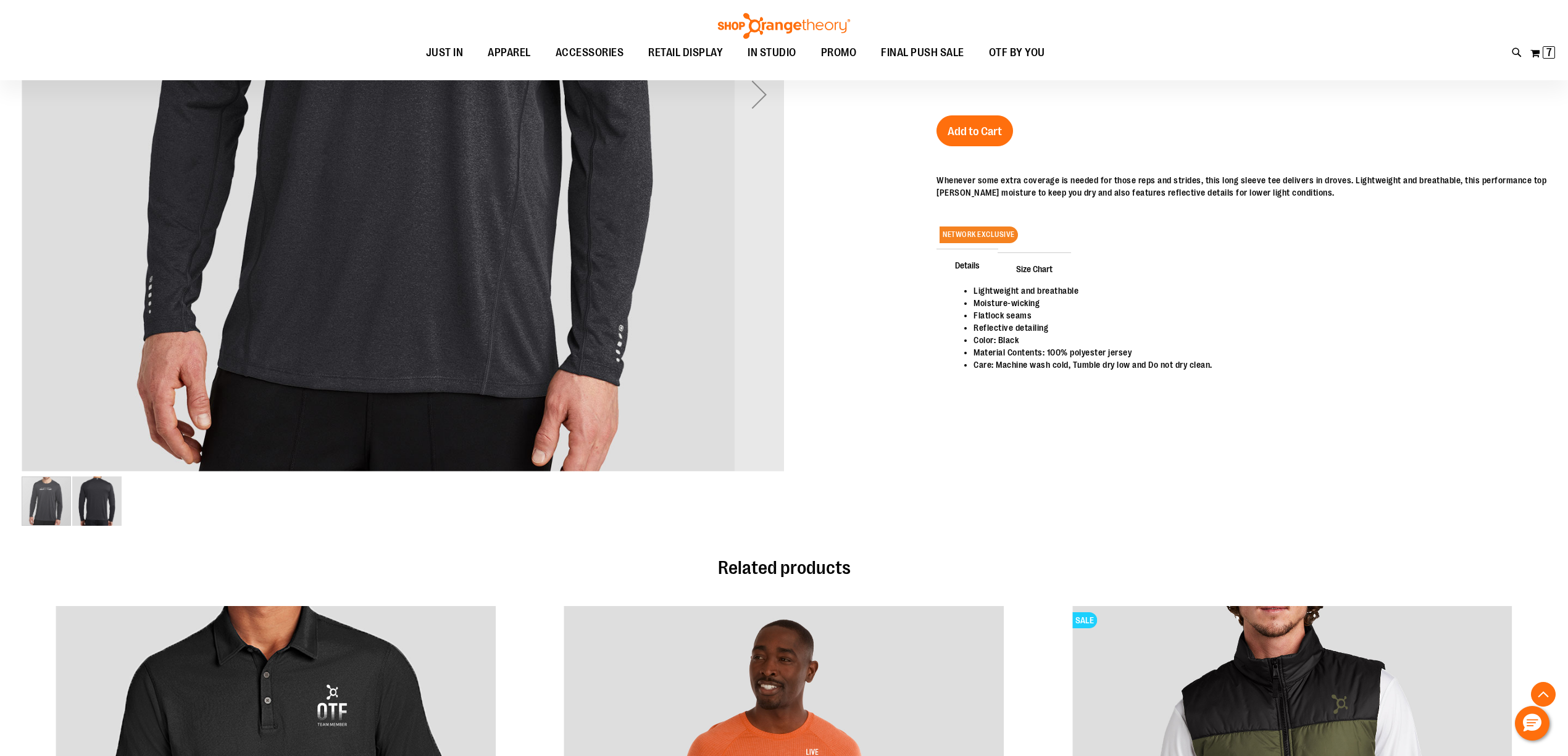
scroll to position [111, 0]
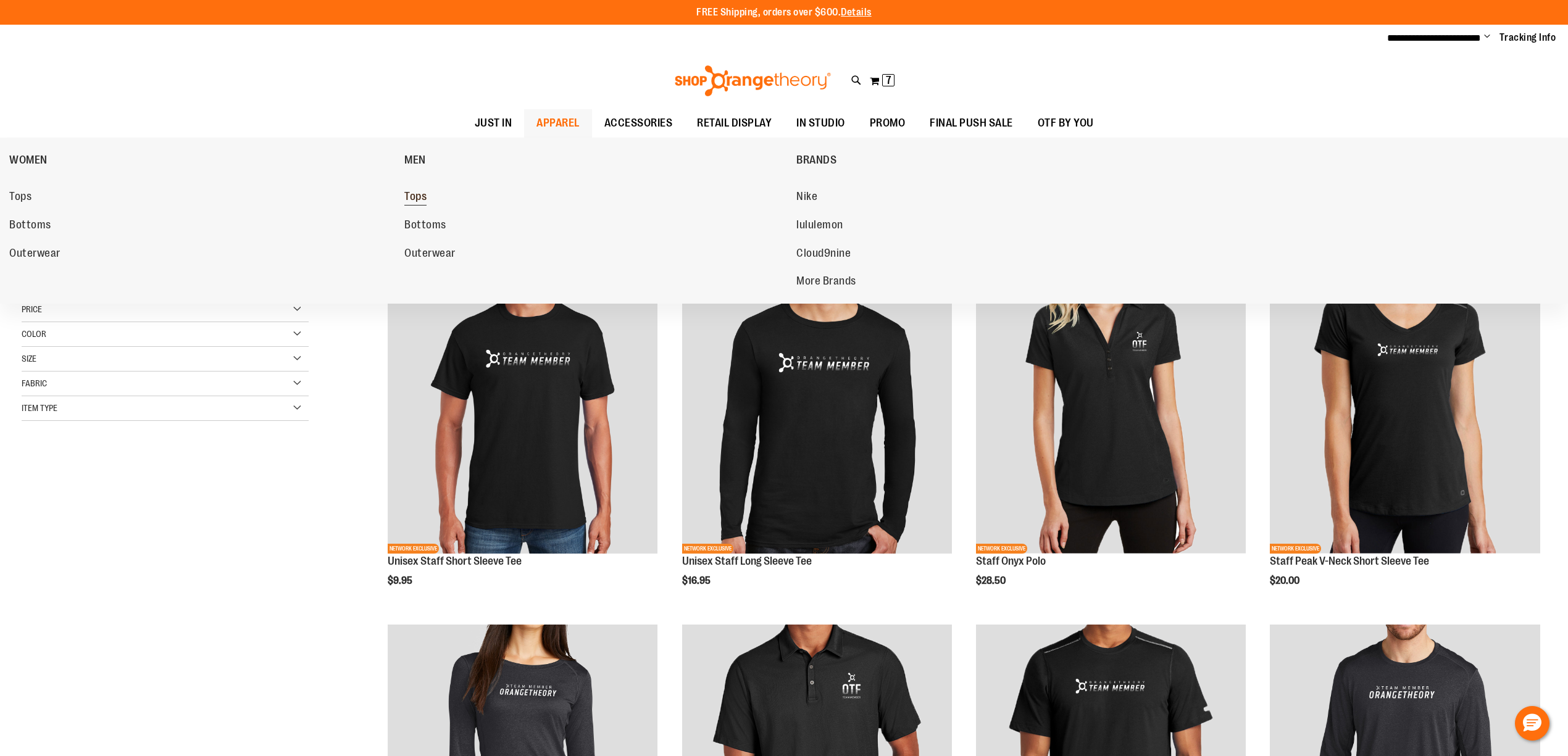
type input "**********"
click at [423, 198] on span "Tops" at bounding box center [415, 198] width 22 height 16
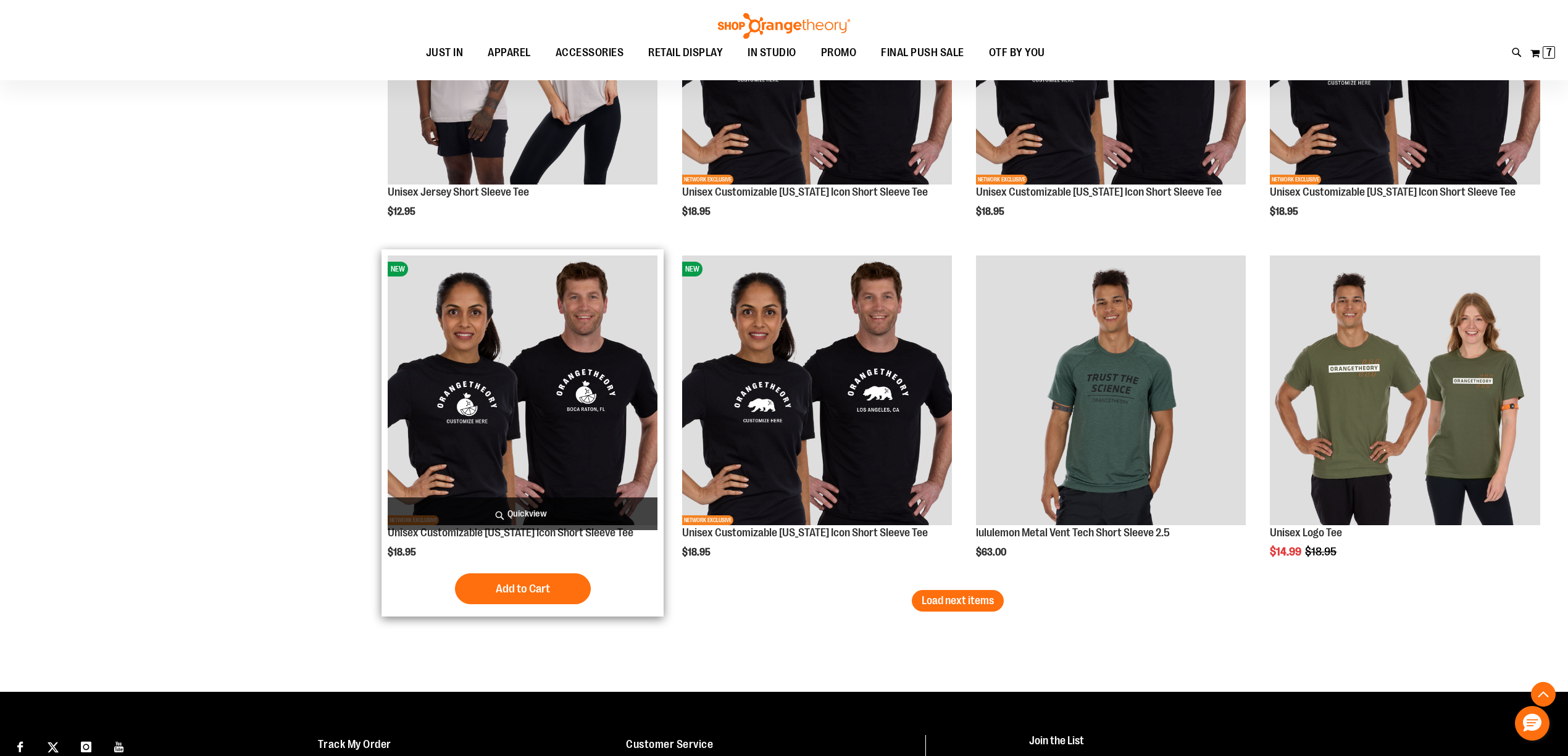
scroll to position [2876, 0]
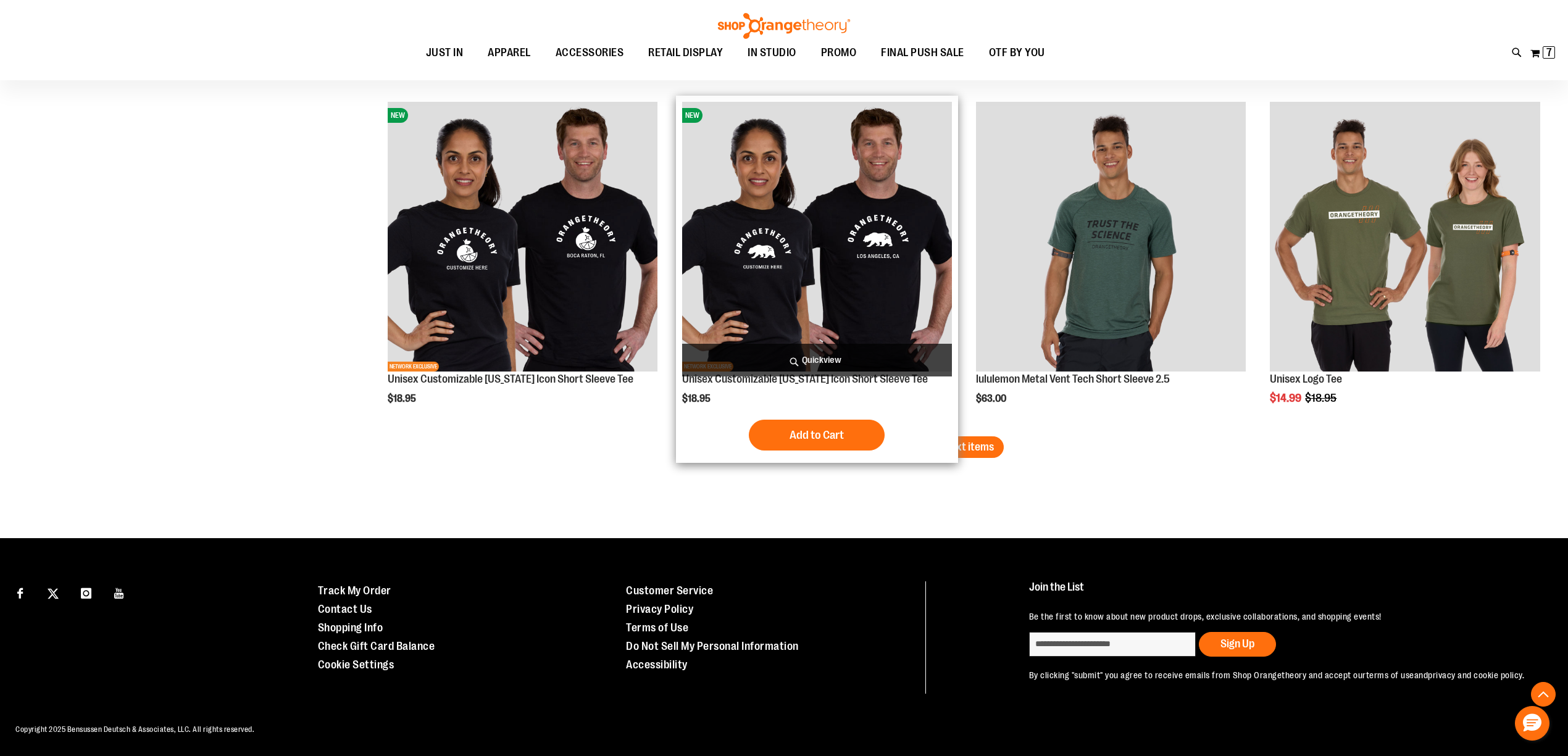
type input "**********"
click at [942, 443] on span "Load next items" at bounding box center [958, 447] width 72 height 12
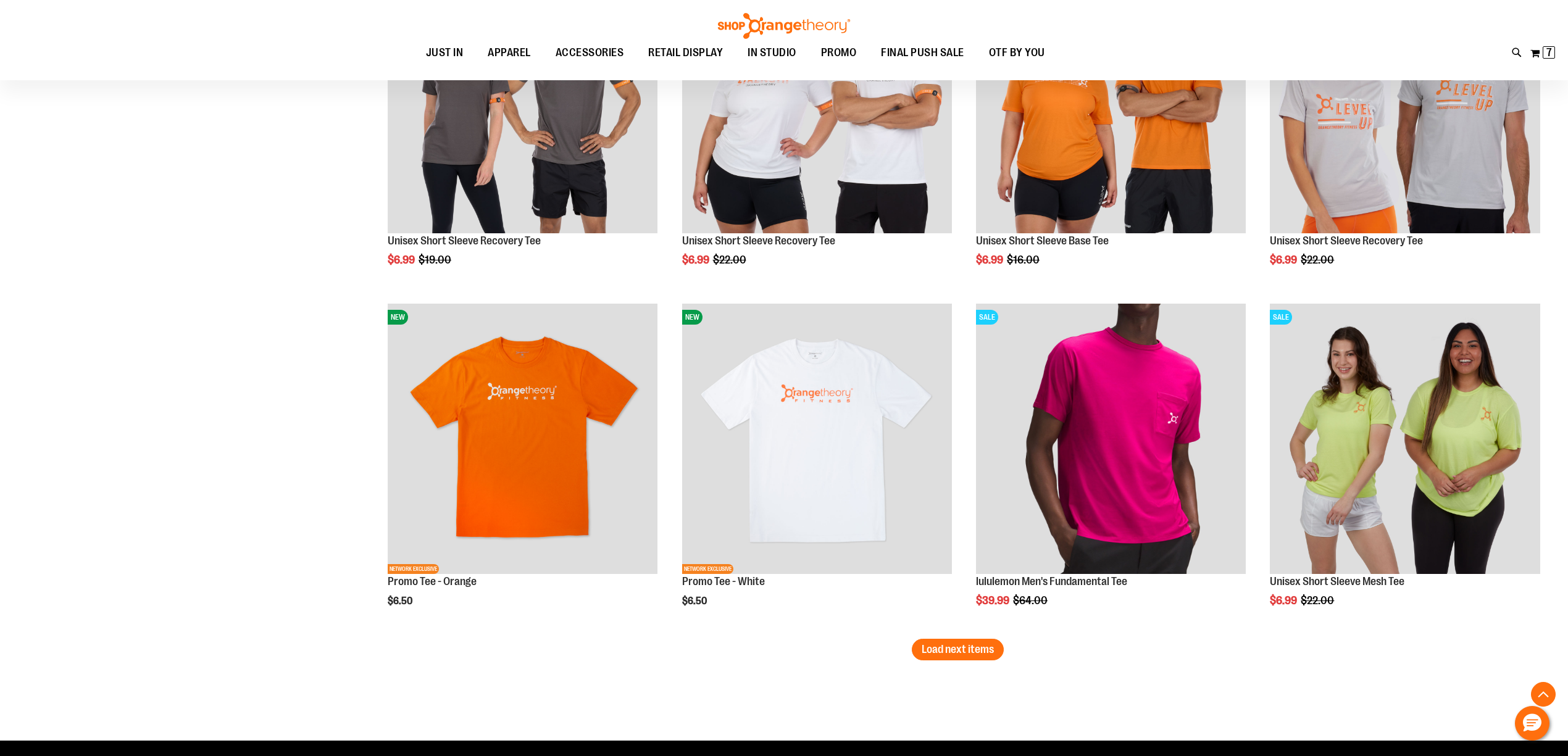
scroll to position [3899, 0]
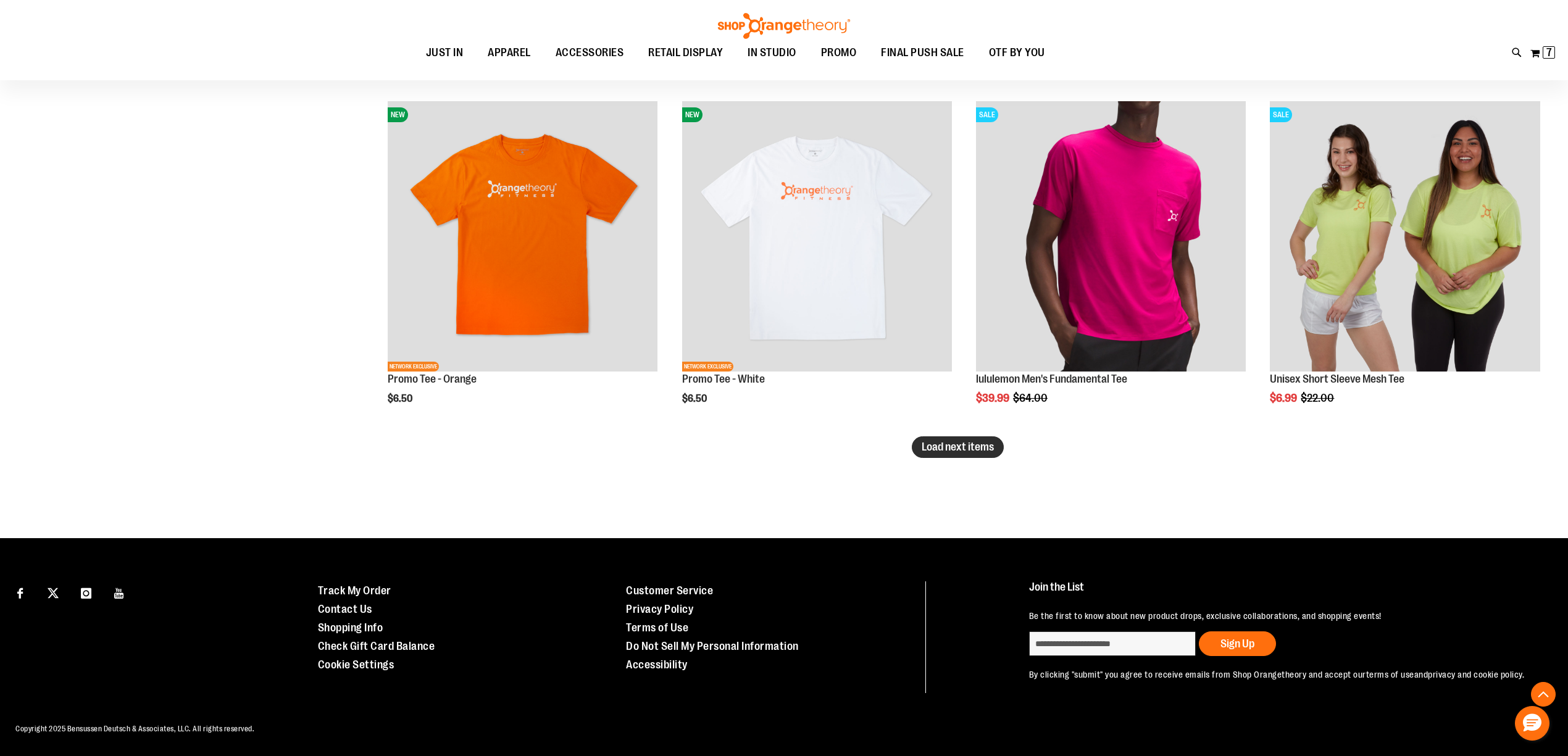
click at [974, 447] on span "Load next items" at bounding box center [958, 447] width 72 height 12
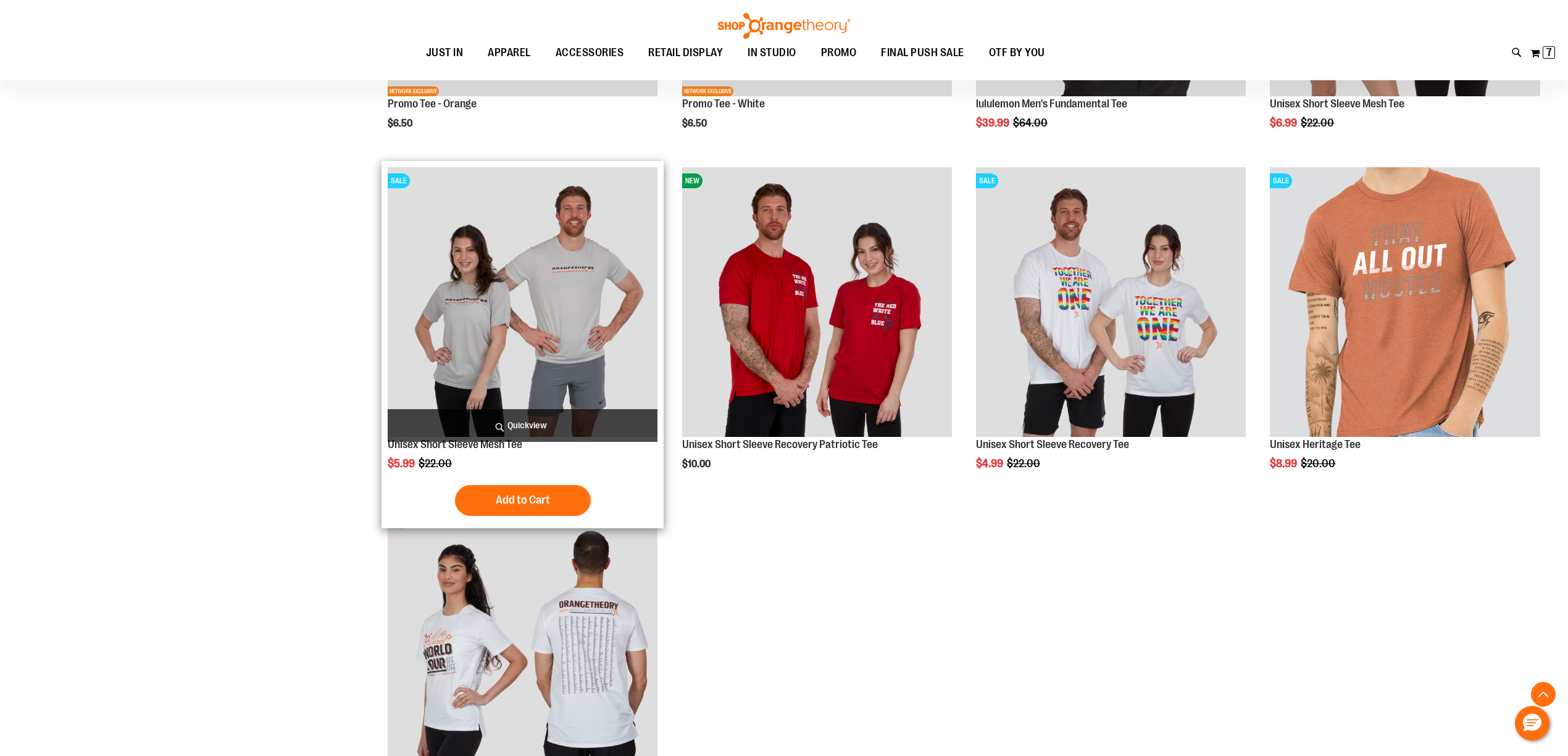
scroll to position [3844, 0]
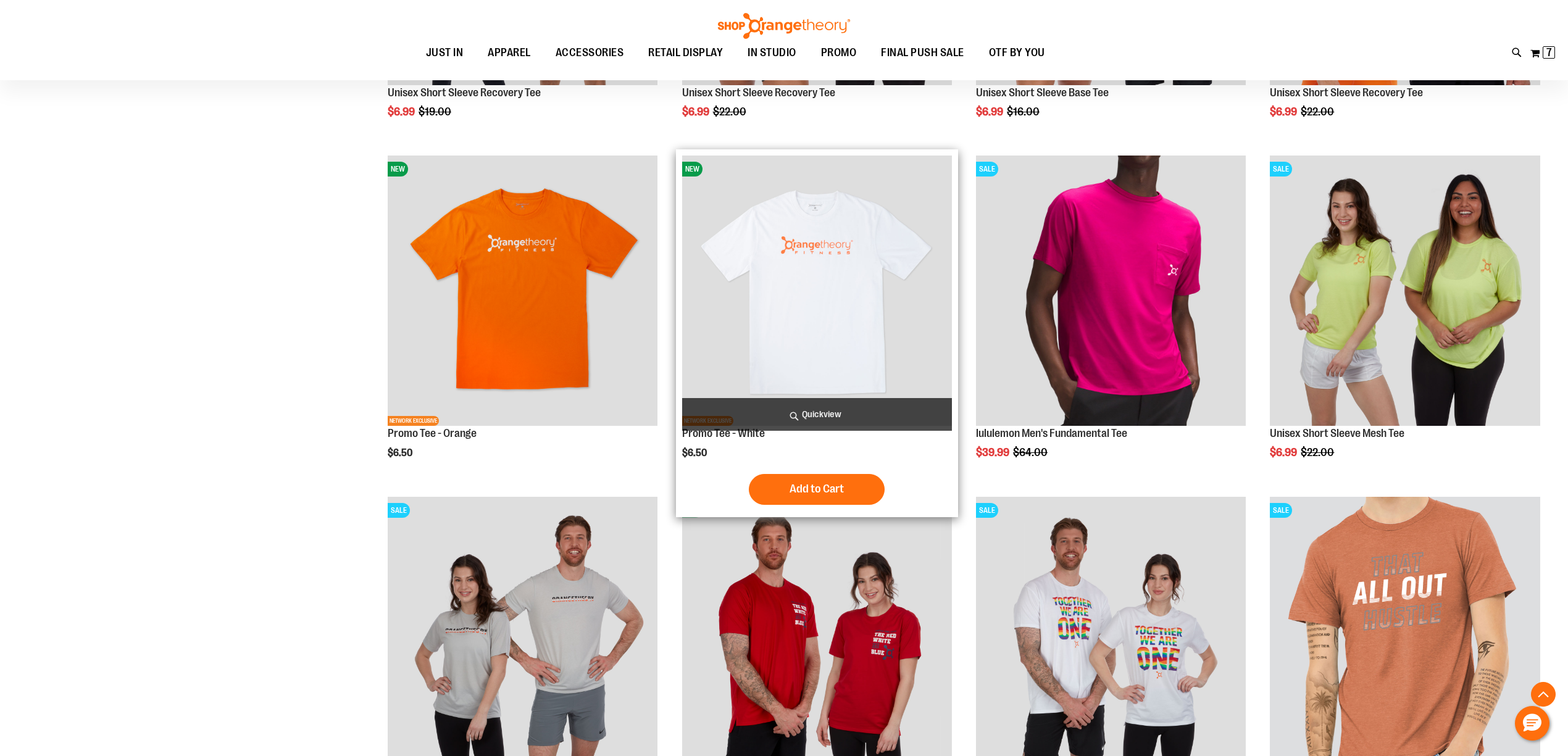
click at [794, 287] on img "product" at bounding box center [817, 290] width 270 height 270
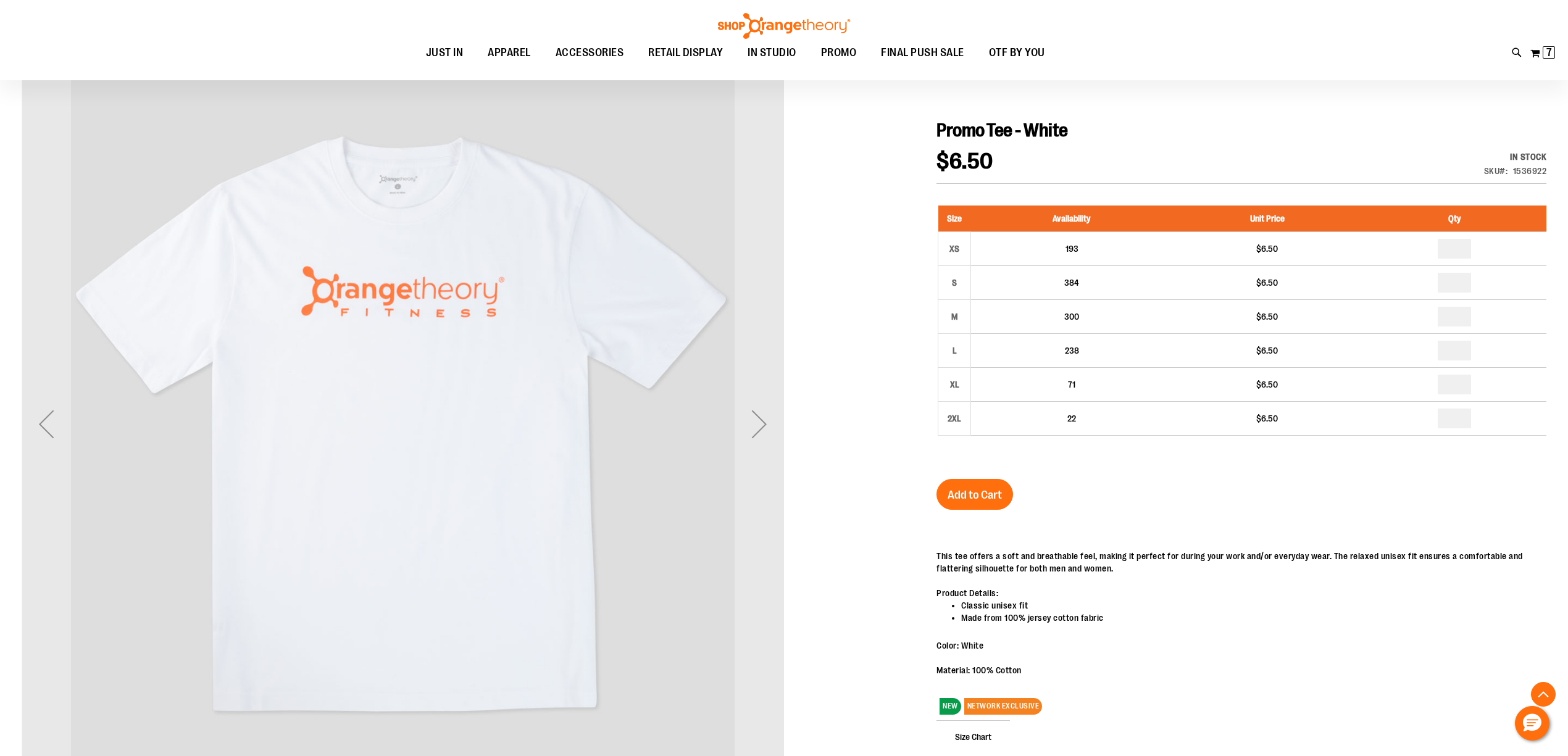
type input "**********"
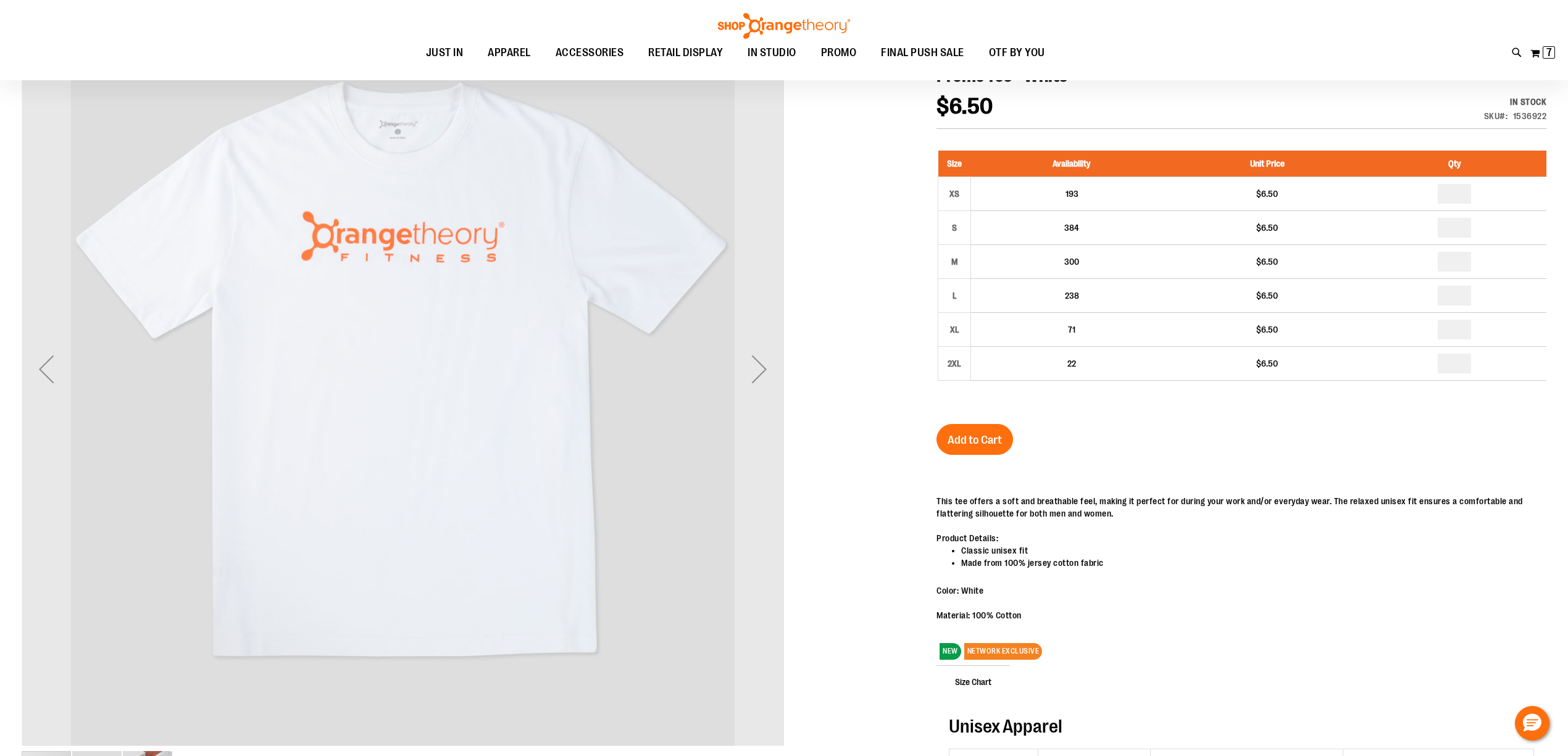
scroll to position [54, 0]
click at [762, 378] on div "Next" at bounding box center [760, 370] width 49 height 49
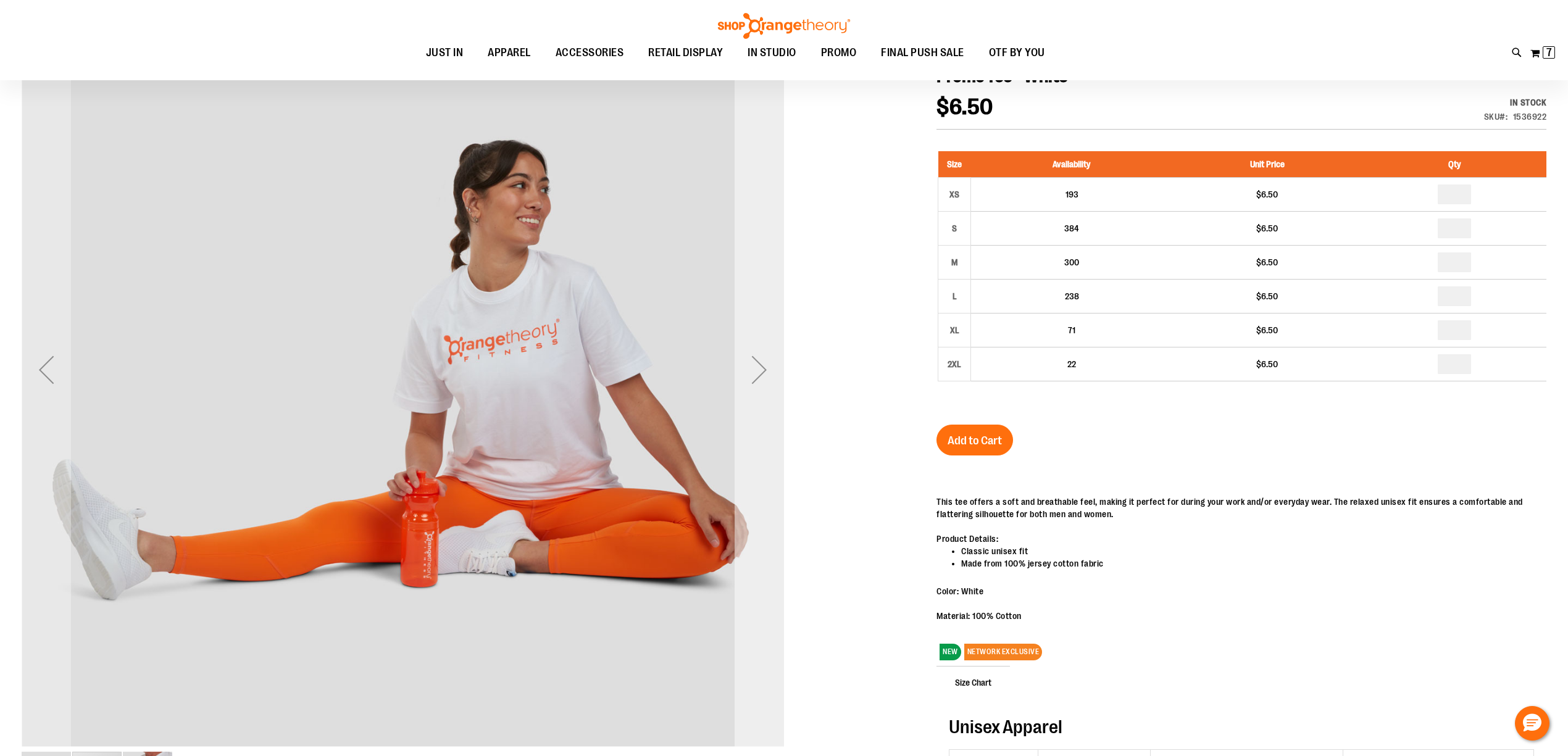
click at [762, 373] on div "Next" at bounding box center [760, 370] width 49 height 49
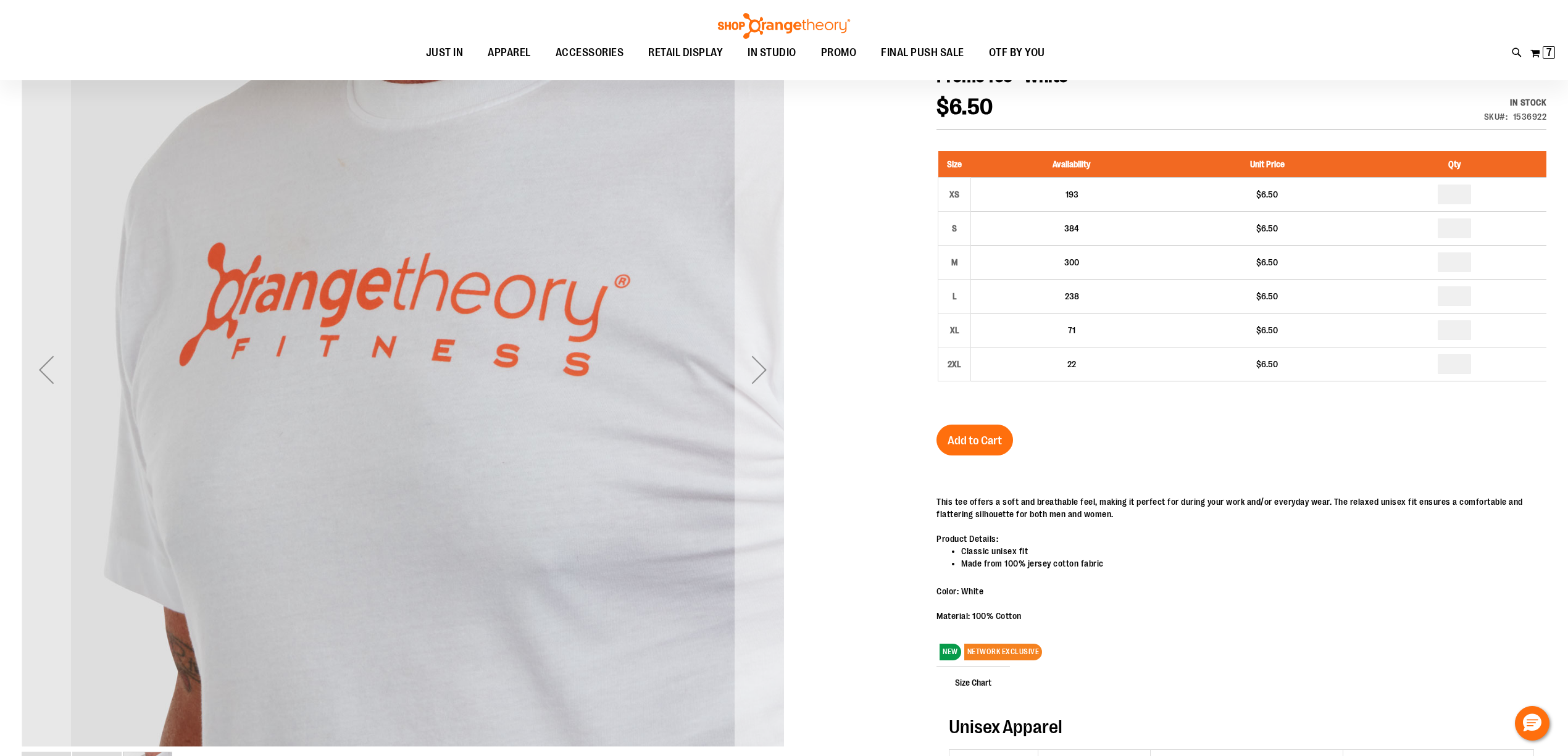
click at [762, 371] on div "Next" at bounding box center [760, 370] width 49 height 49
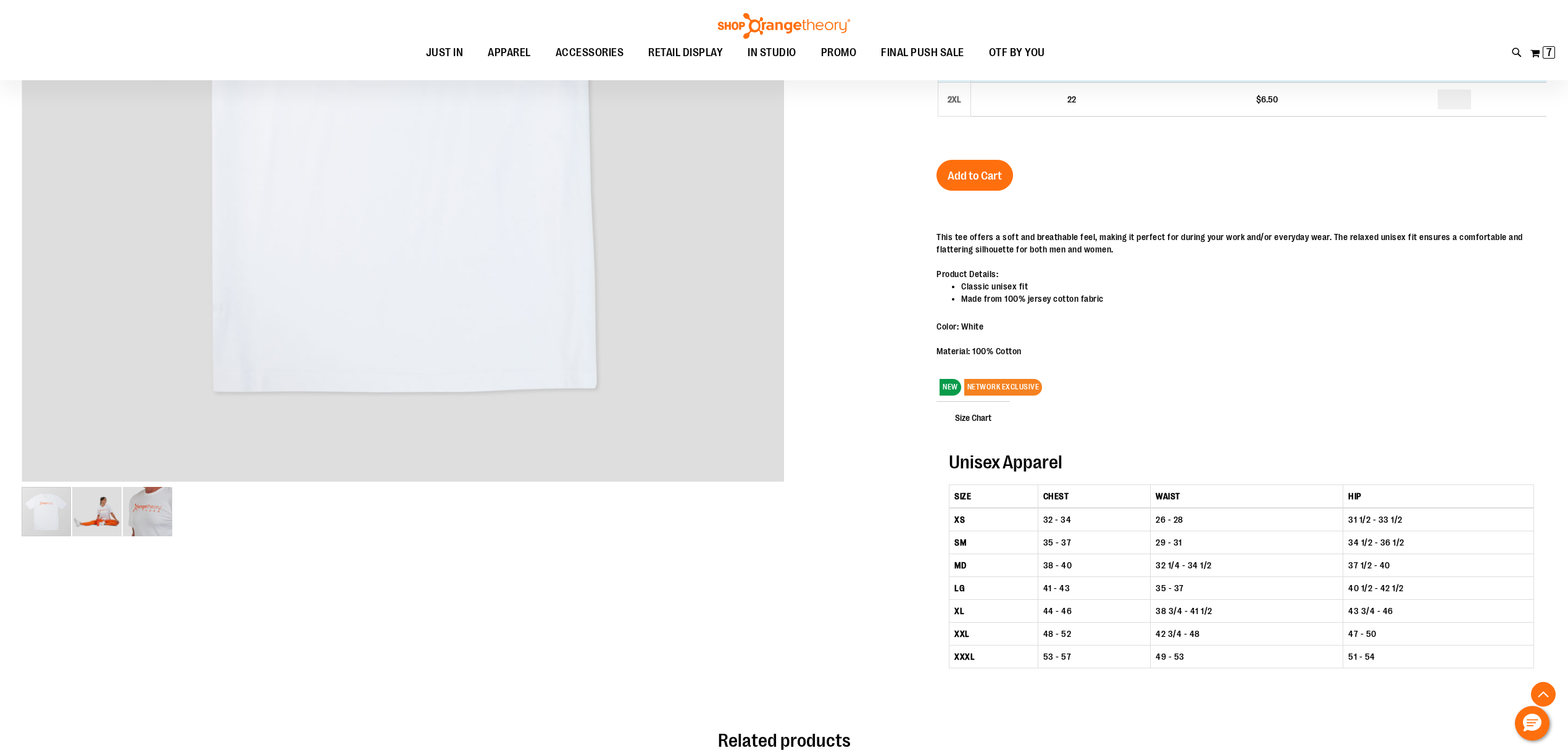
scroll to position [109, 0]
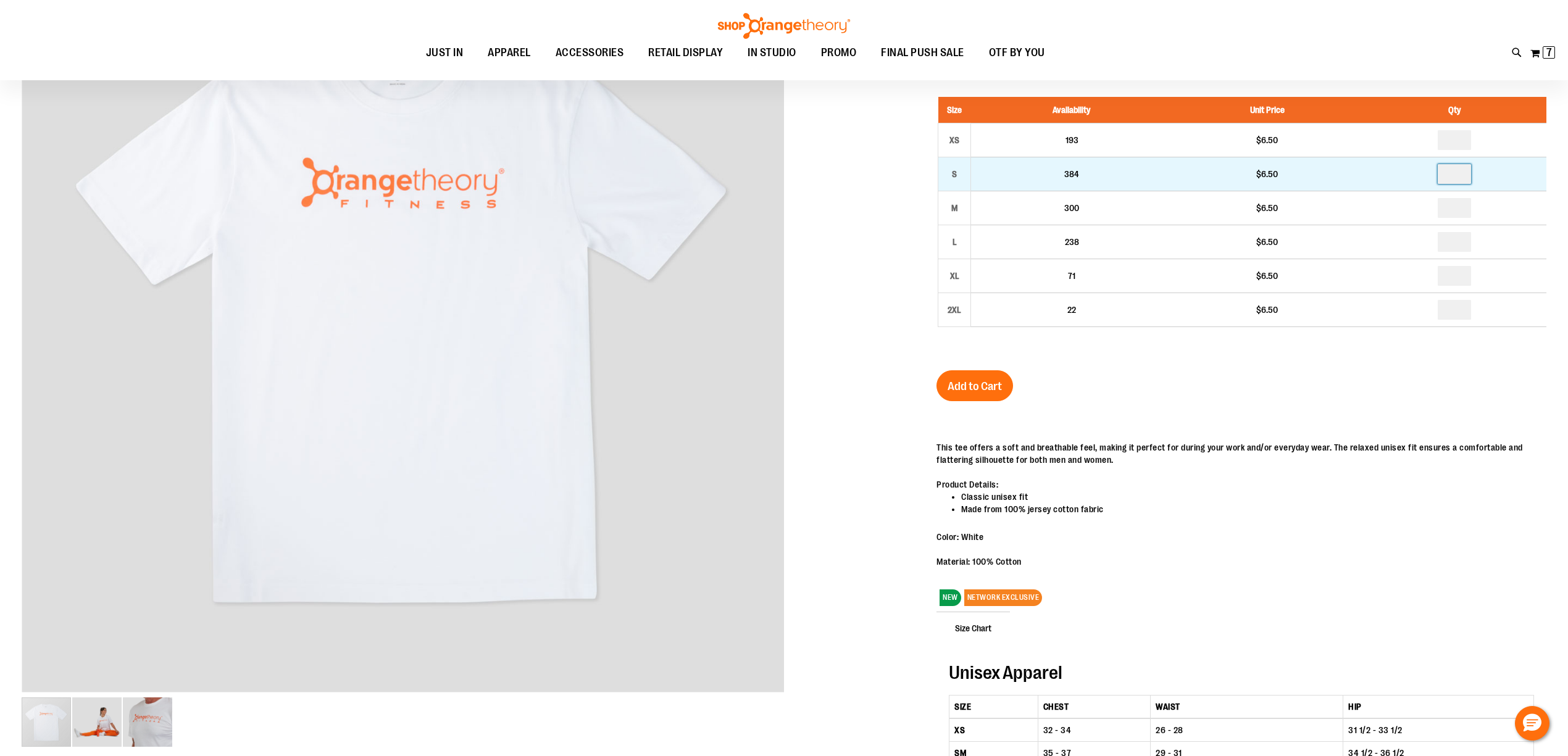
click at [1454, 175] on input "number" at bounding box center [1454, 174] width 33 height 19
type input "*"
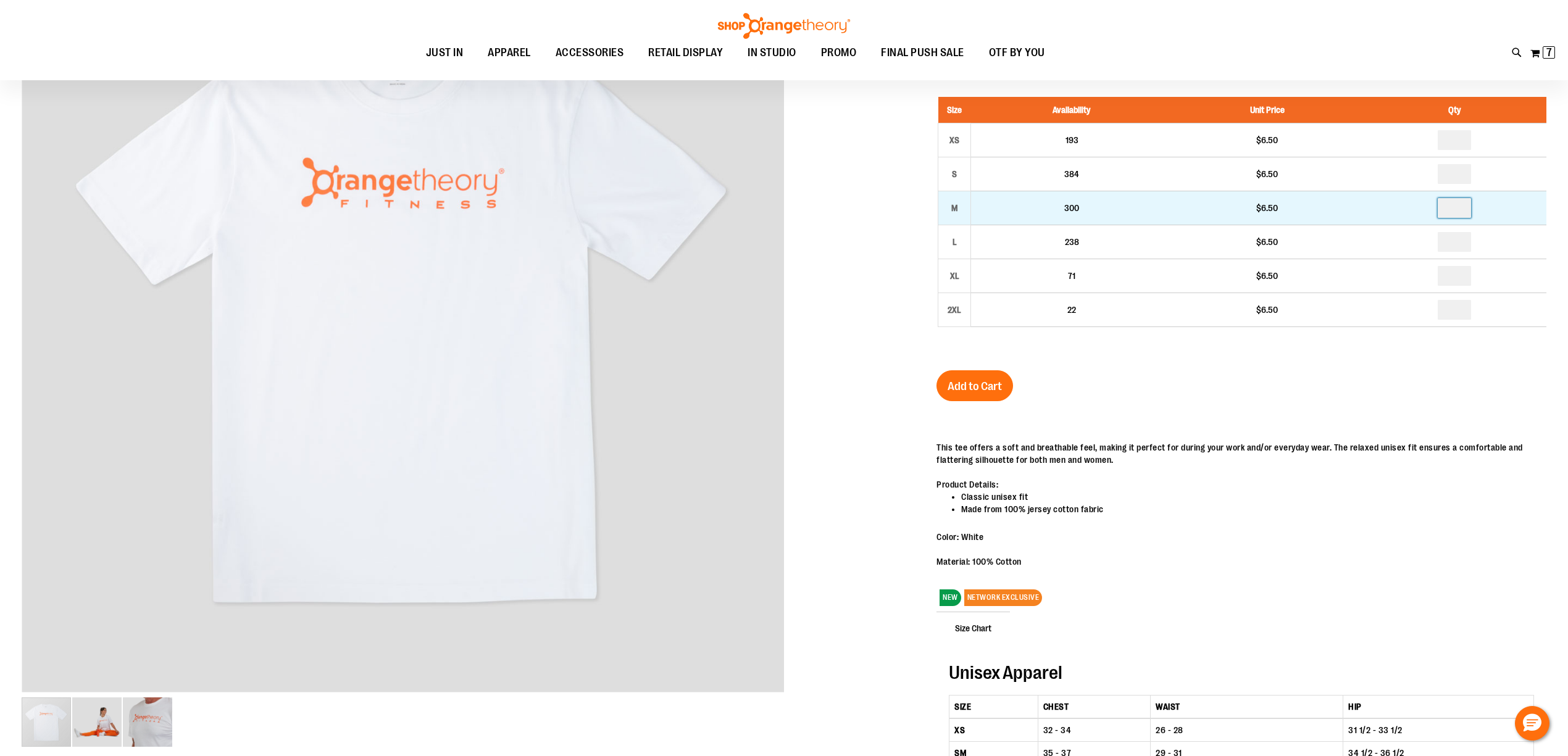
click at [1467, 208] on input "number" at bounding box center [1454, 208] width 33 height 19
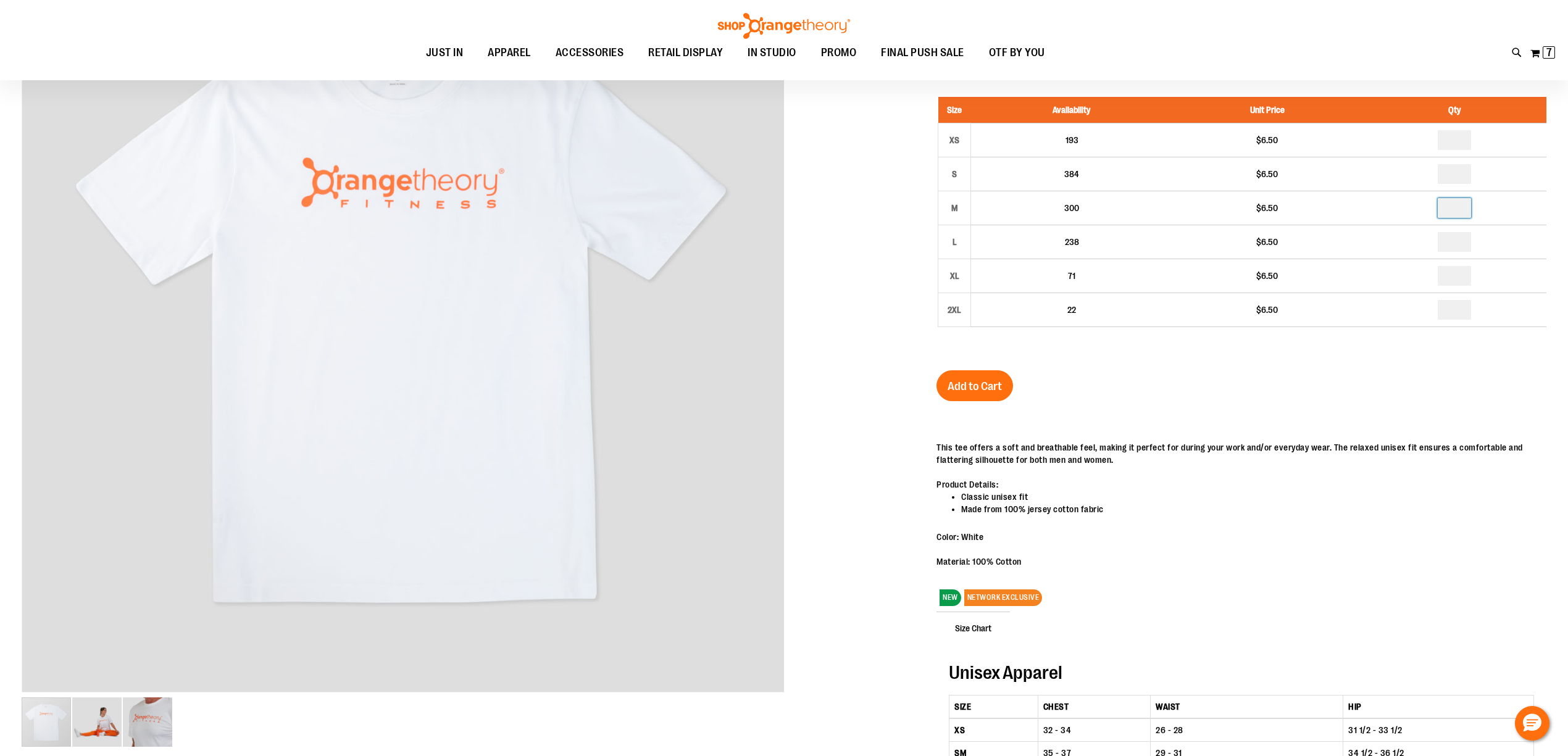
type input "*"
click at [1234, 478] on div "This tee offers a soft and breathable feel, making it perfect for during your w…" at bounding box center [1242, 498] width 610 height 139
click at [976, 397] on button "Add to Cart" at bounding box center [975, 386] width 77 height 31
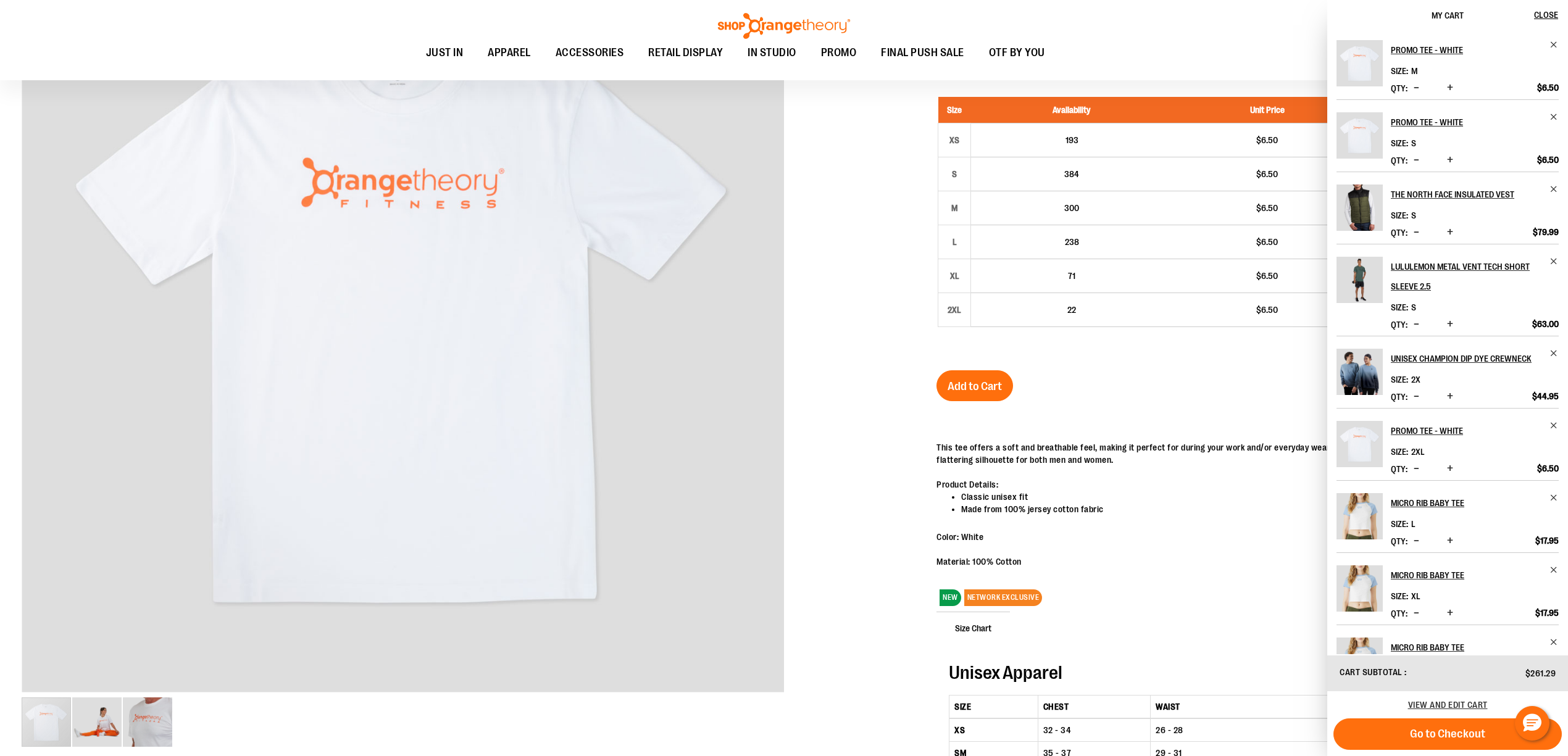
click at [1200, 370] on div "Promo Tee - White $6.50 In stock Only %1 left SKU 1536922 Size Availability Uni…" at bounding box center [1242, 467] width 610 height 915
